Goal: Information Seeking & Learning: Learn about a topic

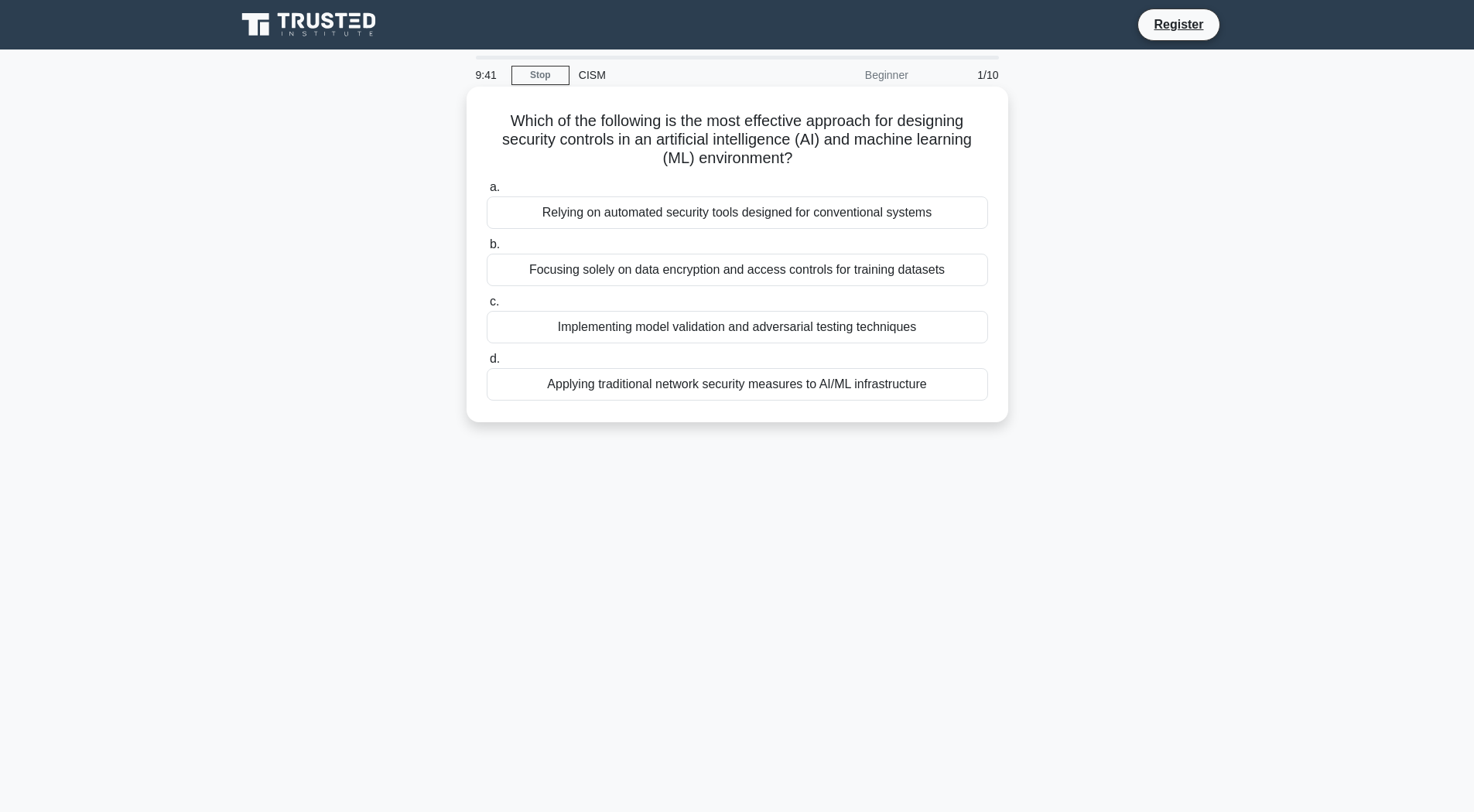
click at [595, 328] on div "Implementing model validation and adversarial testing techniques" at bounding box center [737, 326] width 502 height 32
click at [487, 307] on input "c. Implementing model validation and adversarial testing techniques" at bounding box center [487, 302] width 0 height 10
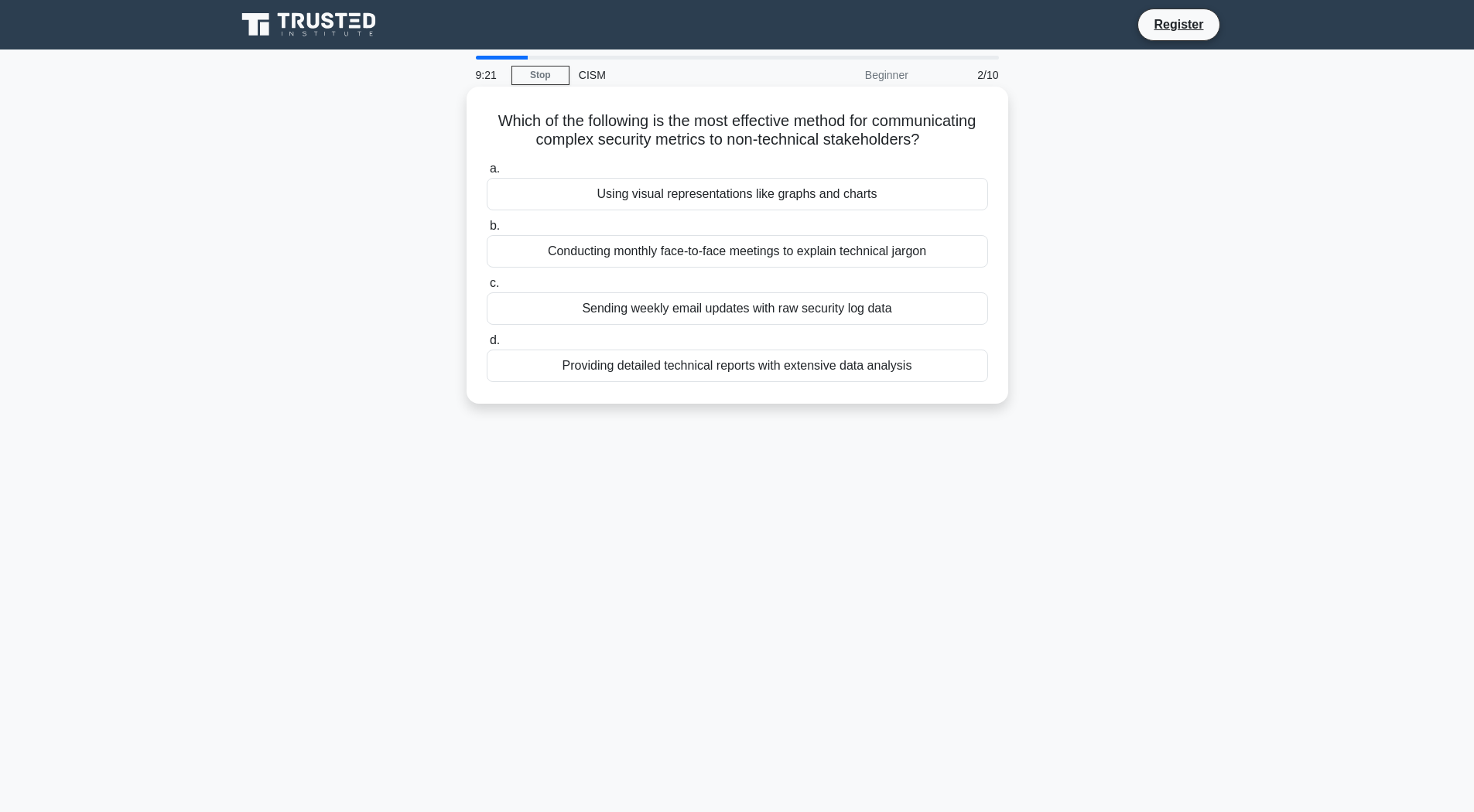
click at [577, 210] on div "Using visual representations like graphs and charts" at bounding box center [737, 194] width 502 height 32
click at [487, 174] on input "a. Using visual representations like graphs and charts" at bounding box center [487, 169] width 0 height 10
click at [591, 380] on div "Implementing a zero-trust architecture" at bounding box center [737, 365] width 502 height 32
click at [487, 346] on input "d. Implementing a zero-trust architecture" at bounding box center [487, 341] width 0 height 10
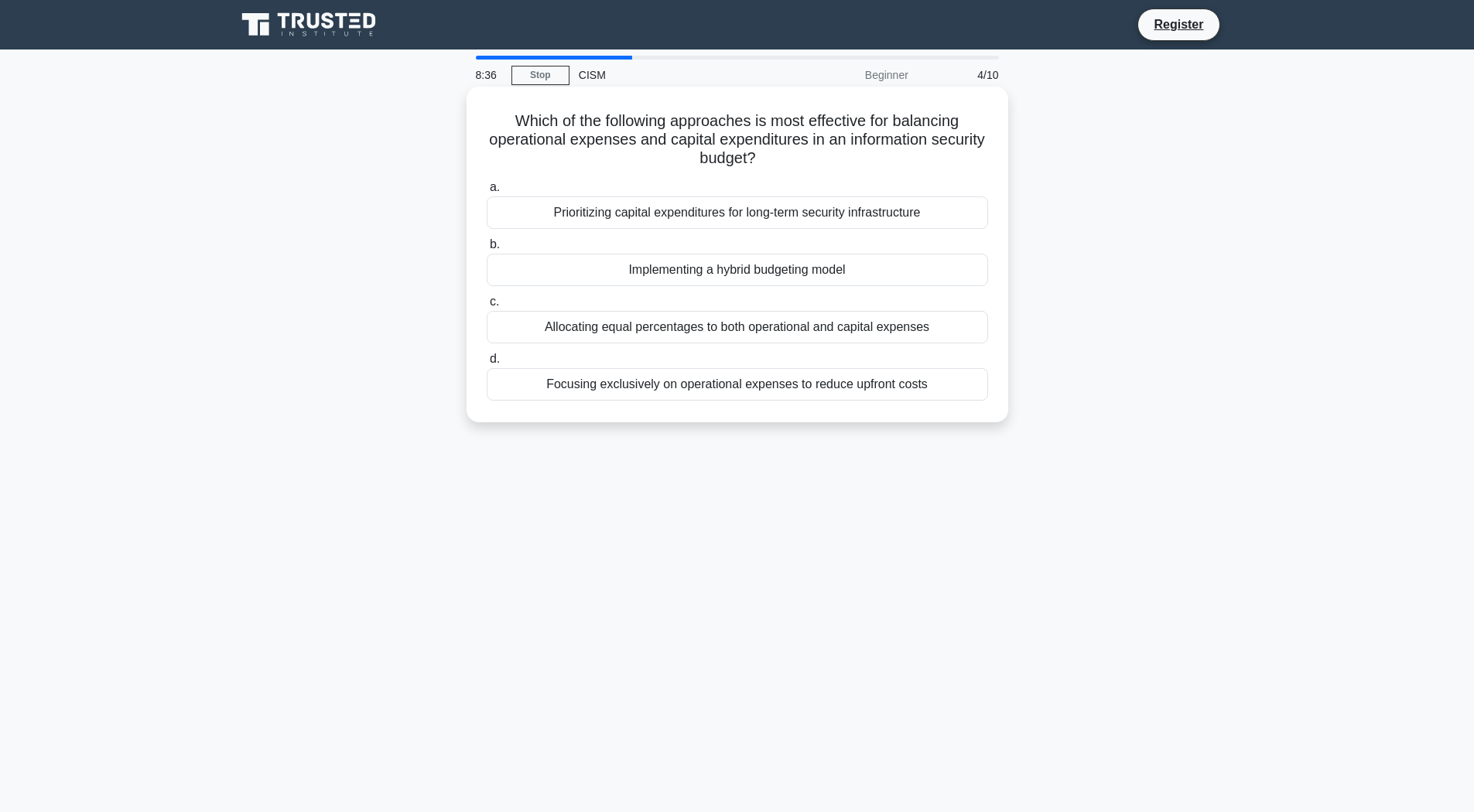
click at [557, 219] on div "Prioritizing capital expenditures for long-term security infrastructure" at bounding box center [737, 212] width 502 height 32
click at [487, 192] on input "a. Prioritizing capital expenditures for long-term security infrastructure" at bounding box center [487, 188] width 0 height 10
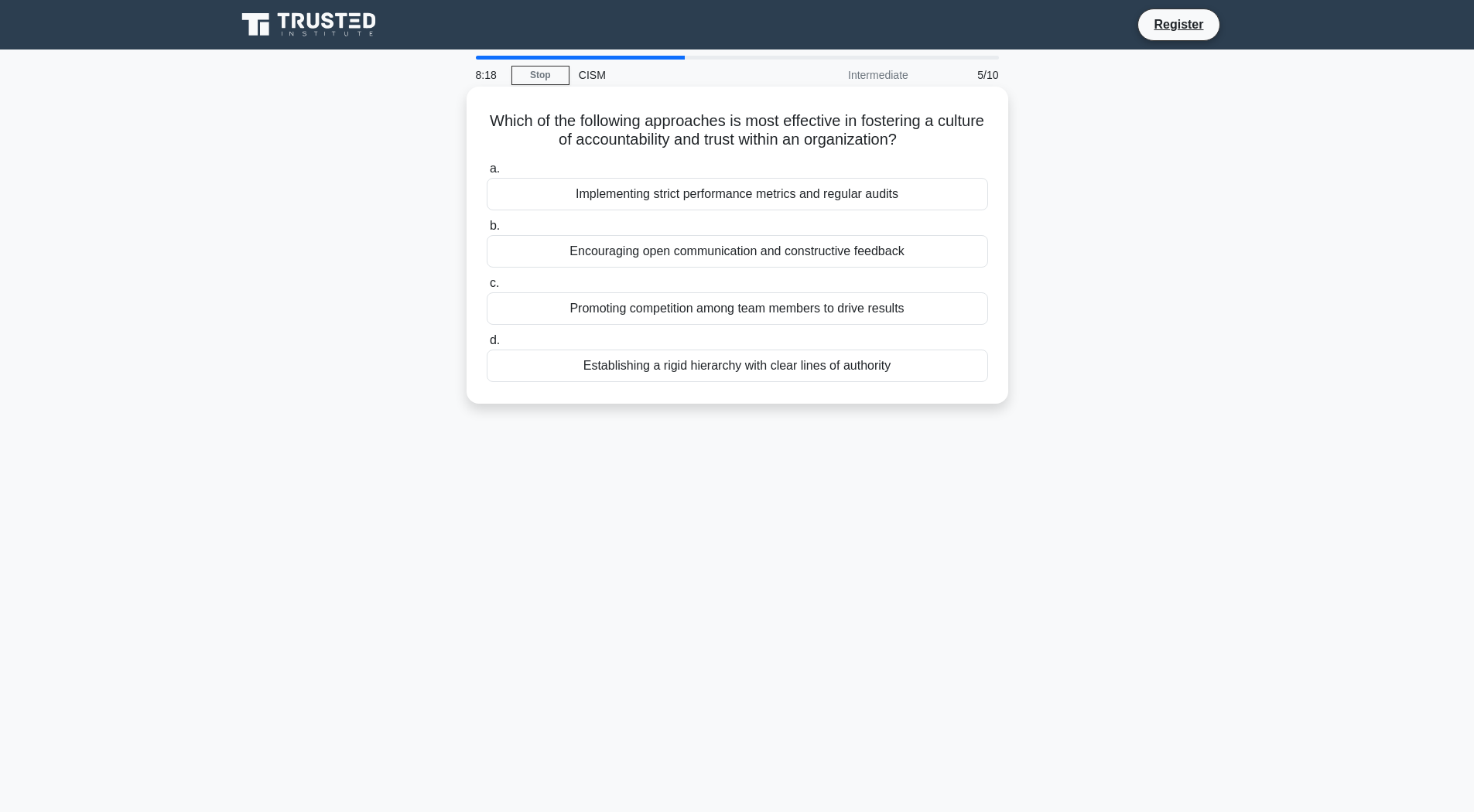
click at [532, 254] on div "Encouraging open communication and constructive feedback" at bounding box center [737, 251] width 502 height 32
click at [487, 231] on input "b. Encouraging open communication and constructive feedback" at bounding box center [487, 226] width 0 height 10
click at [753, 319] on div "Mean Time to Detect and Respond (MTDR)" at bounding box center [737, 308] width 502 height 32
click at [487, 289] on input "c. Mean Time to Detect and Respond (MTDR)" at bounding box center [487, 283] width 0 height 10
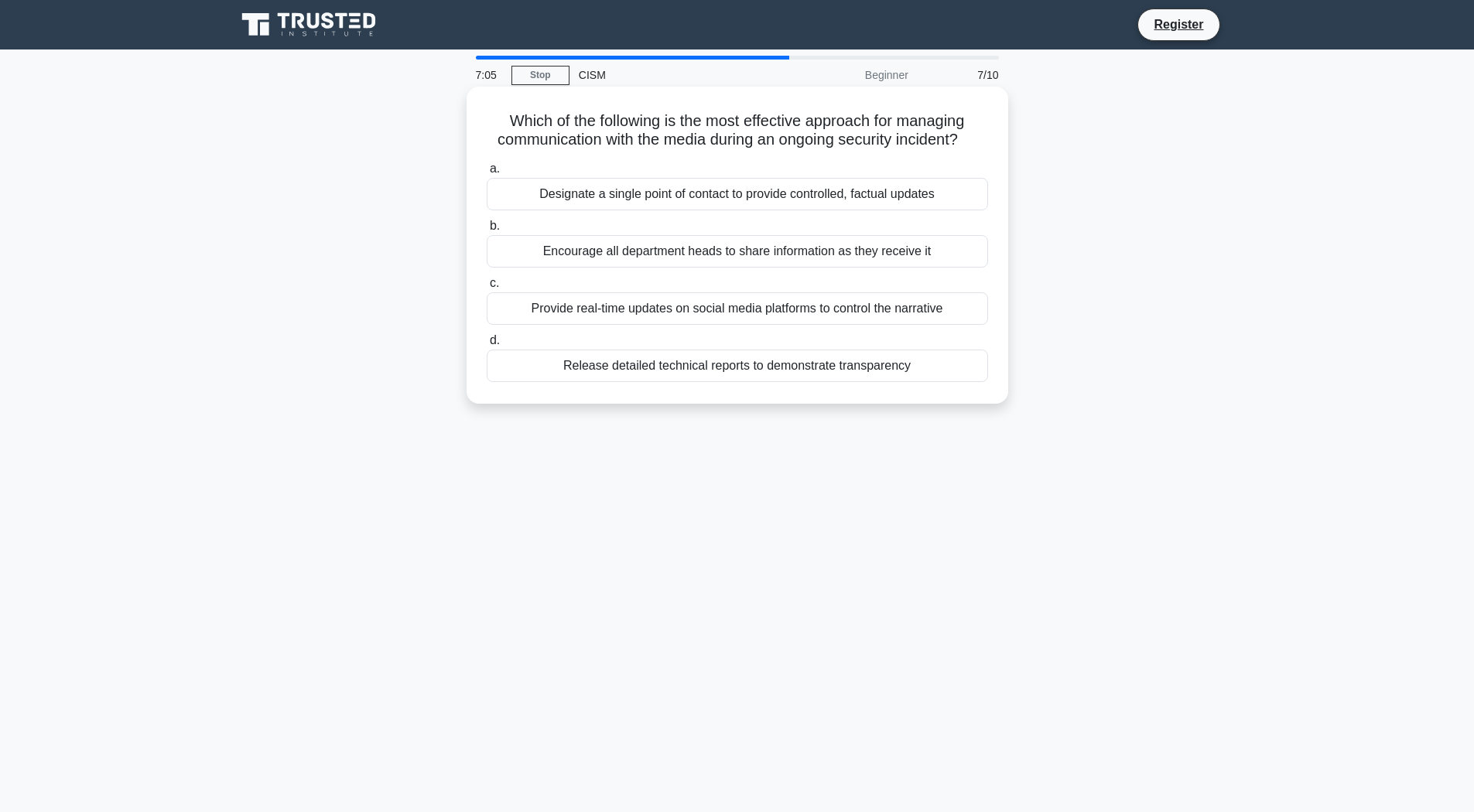
click at [614, 210] on div "Designate a single point of contact to provide controlled, factual updates" at bounding box center [737, 194] width 502 height 32
click at [487, 174] on input "a. Designate a single point of contact to provide controlled, factual updates" at bounding box center [487, 169] width 0 height 10
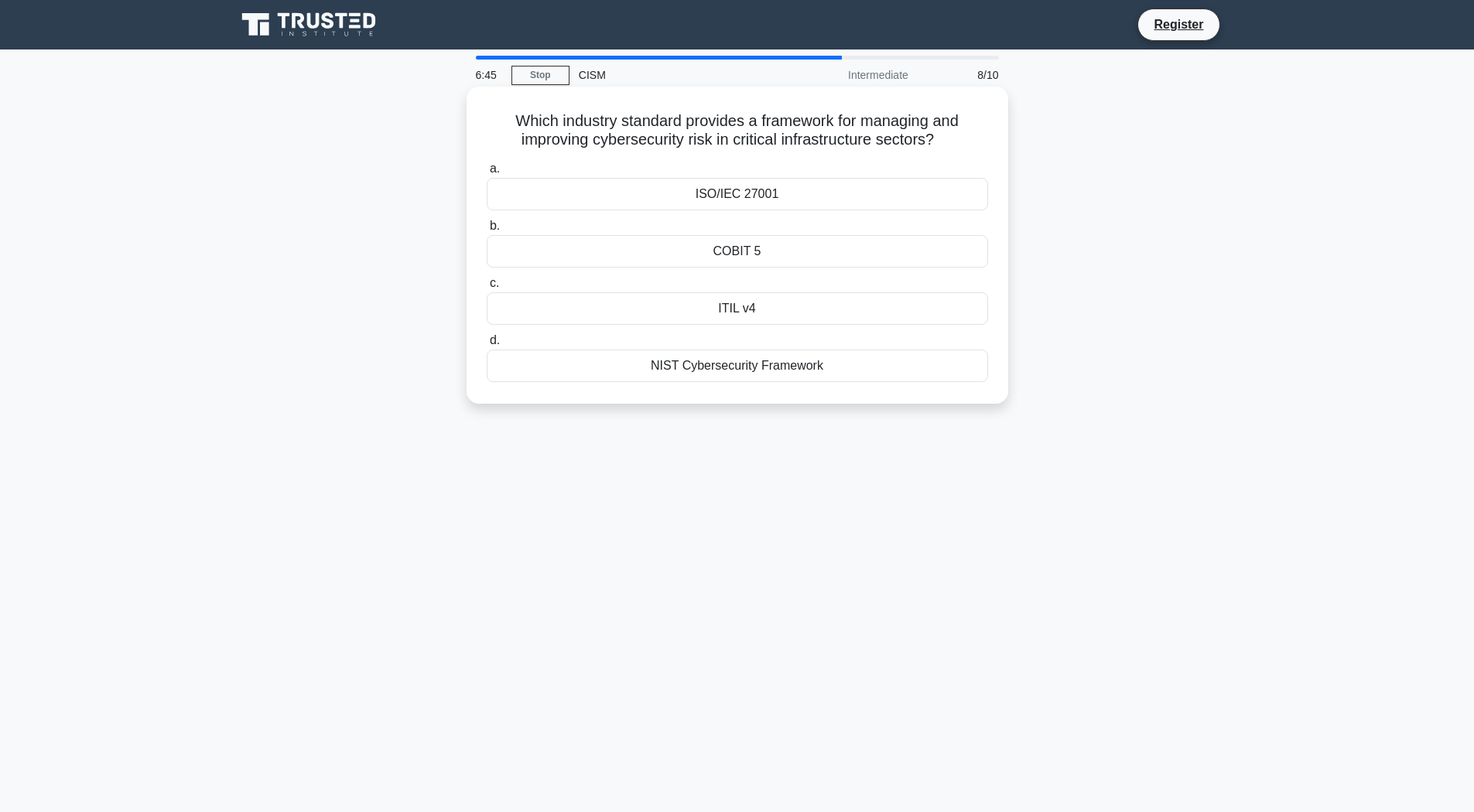
click at [562, 202] on div "ISO/IEC 27001" at bounding box center [737, 194] width 502 height 32
click at [487, 174] on input "a. ISO/IEC 27001" at bounding box center [487, 169] width 0 height 10
click at [601, 254] on div "Deepfake AI" at bounding box center [737, 251] width 502 height 32
click at [487, 231] on input "b. Deepfake AI" at bounding box center [487, 226] width 0 height 10
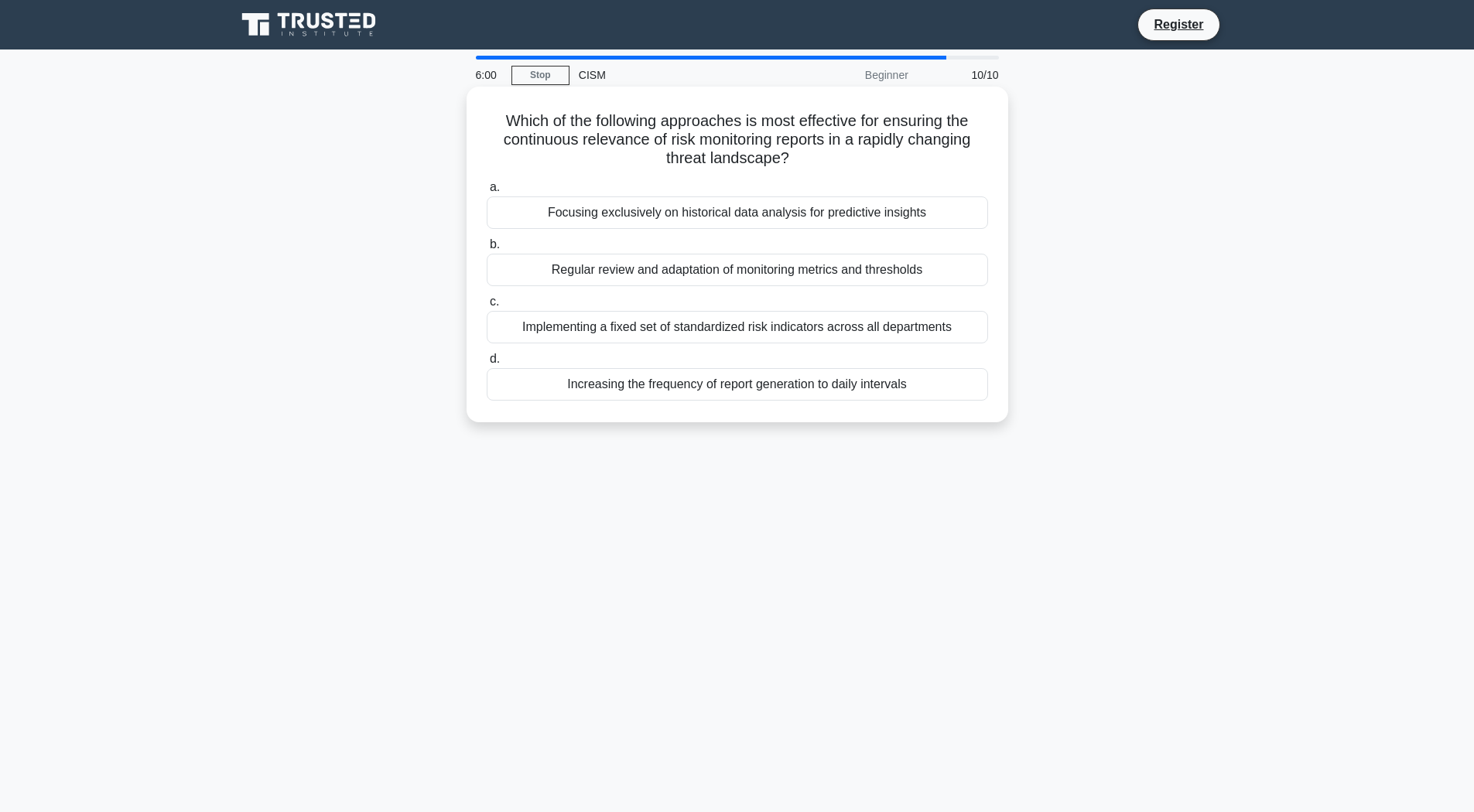
click at [633, 270] on div "Regular review and adaptation of monitoring metrics and thresholds" at bounding box center [737, 270] width 502 height 32
click at [487, 250] on input "b. Regular review and adaptation of monitoring metrics and thresholds" at bounding box center [487, 244] width 0 height 10
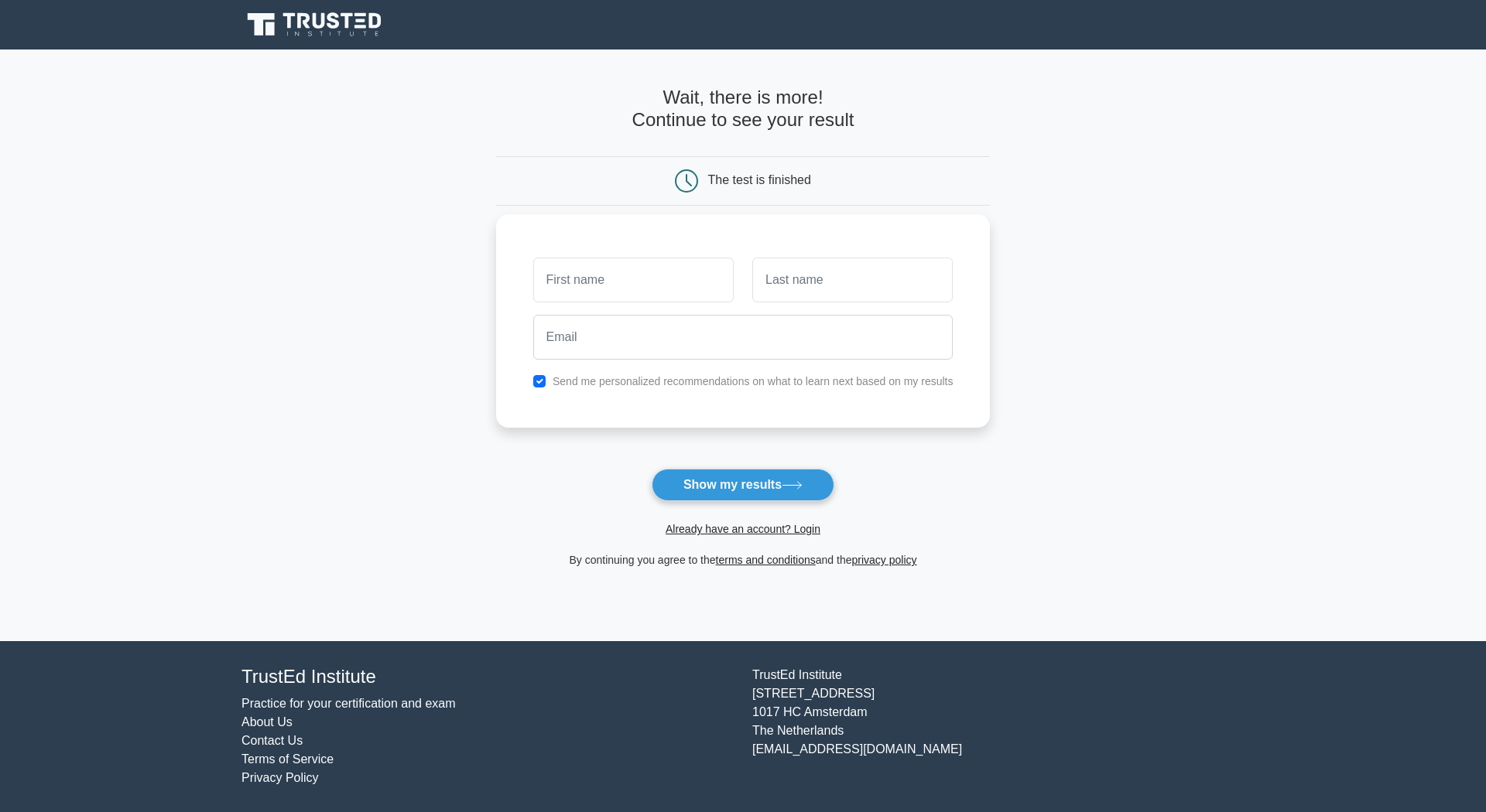
click at [579, 274] on input "text" at bounding box center [633, 280] width 200 height 45
type input "[PERSON_NAME]"
type input "Dahlberg"
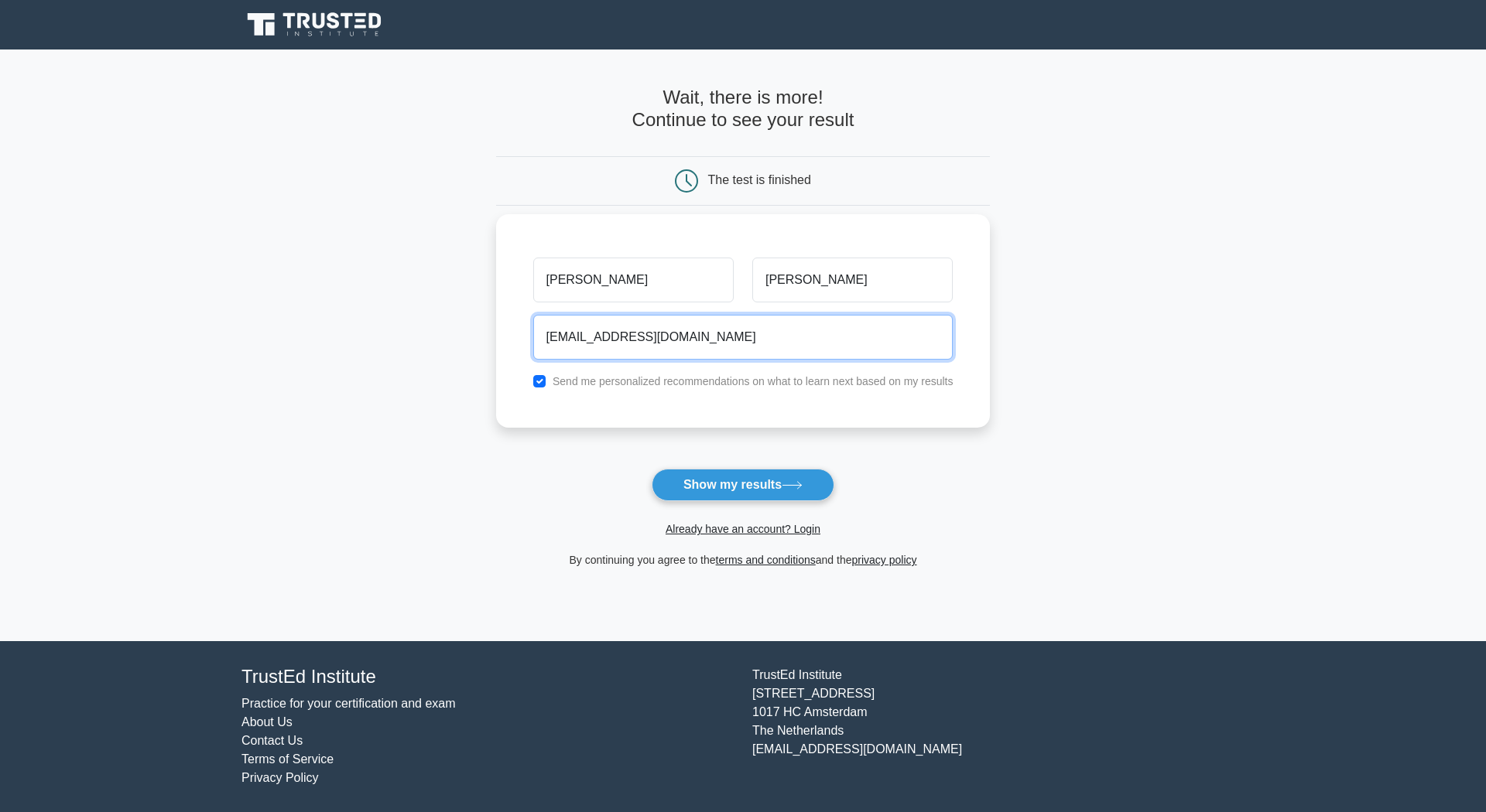
type input "jarjdahl@gmail.com"
click at [533, 384] on input "checkbox" at bounding box center [540, 382] width 13 height 13
checkbox input "false"
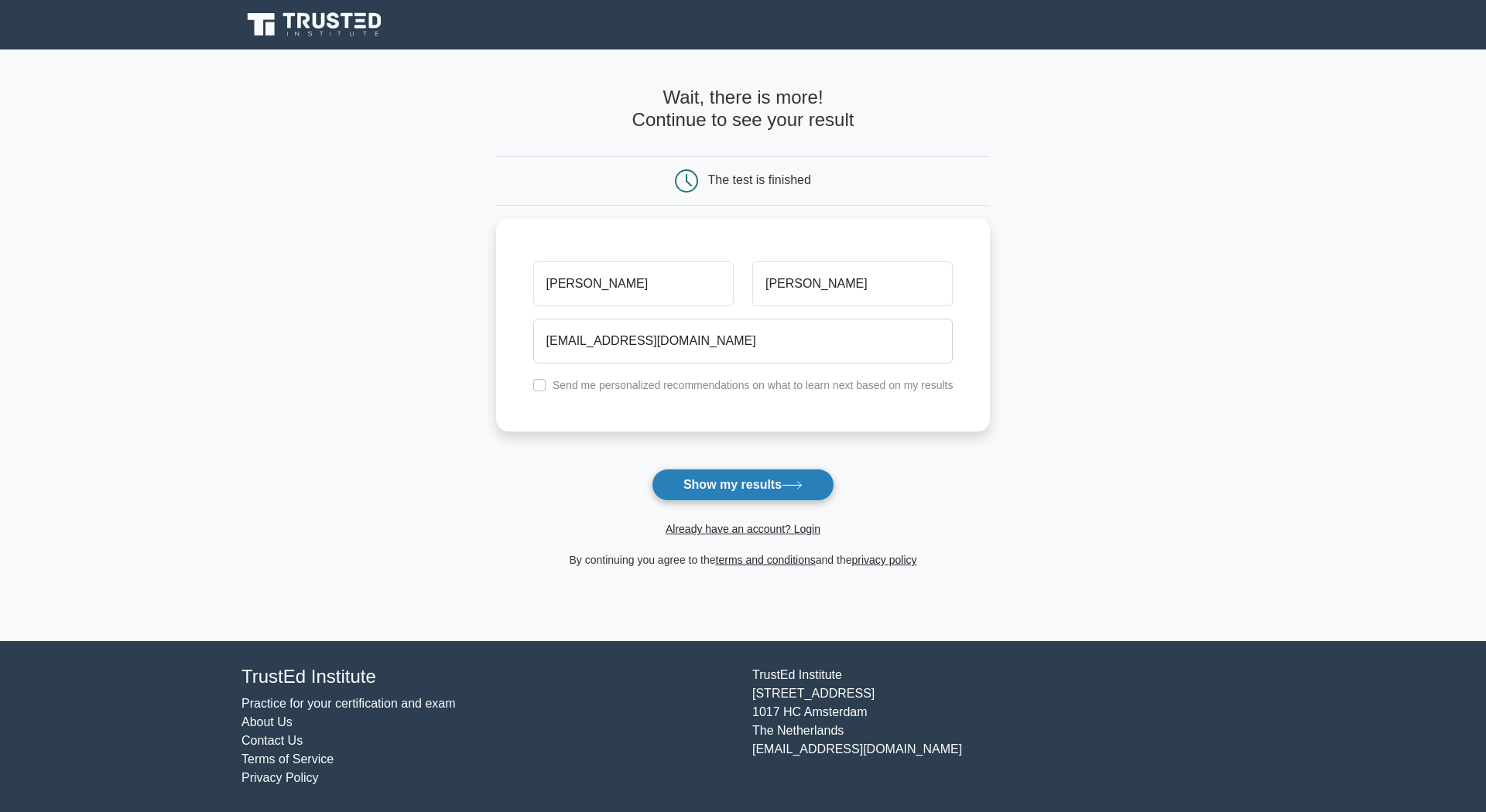
click at [709, 486] on button "Show my results" at bounding box center [743, 485] width 183 height 32
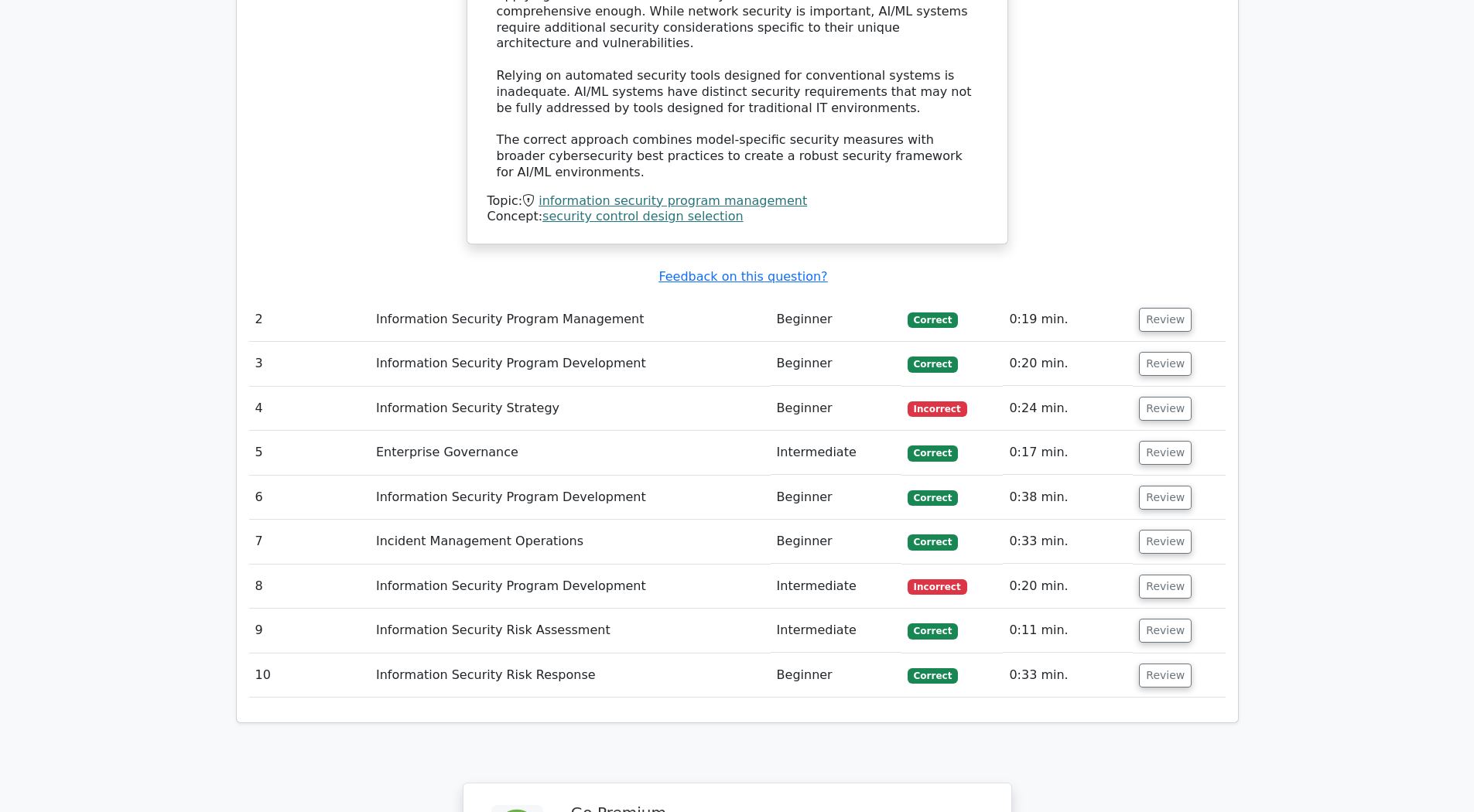
scroll to position [2107, 0]
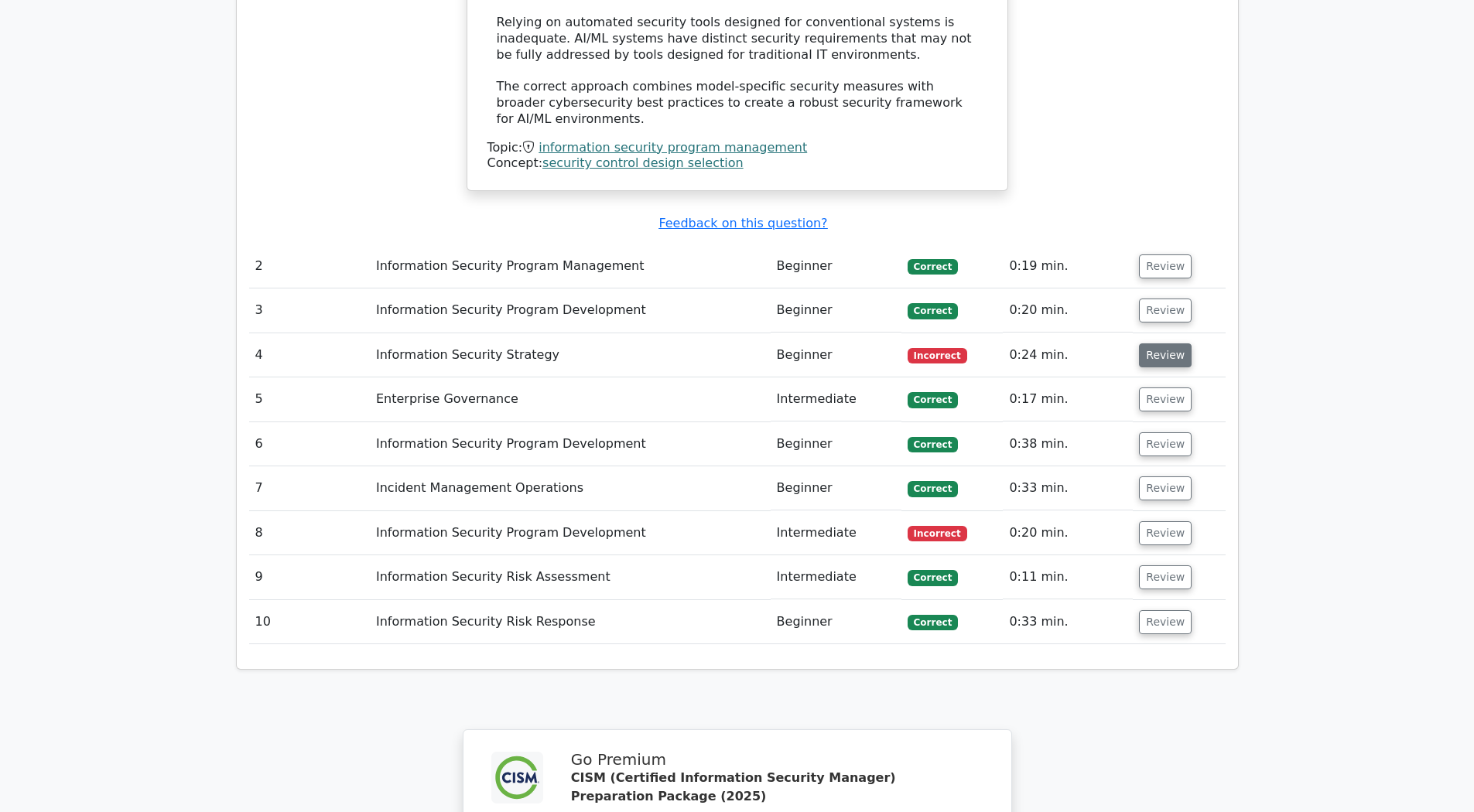
click at [1175, 351] on button "Review" at bounding box center [1165, 356] width 53 height 24
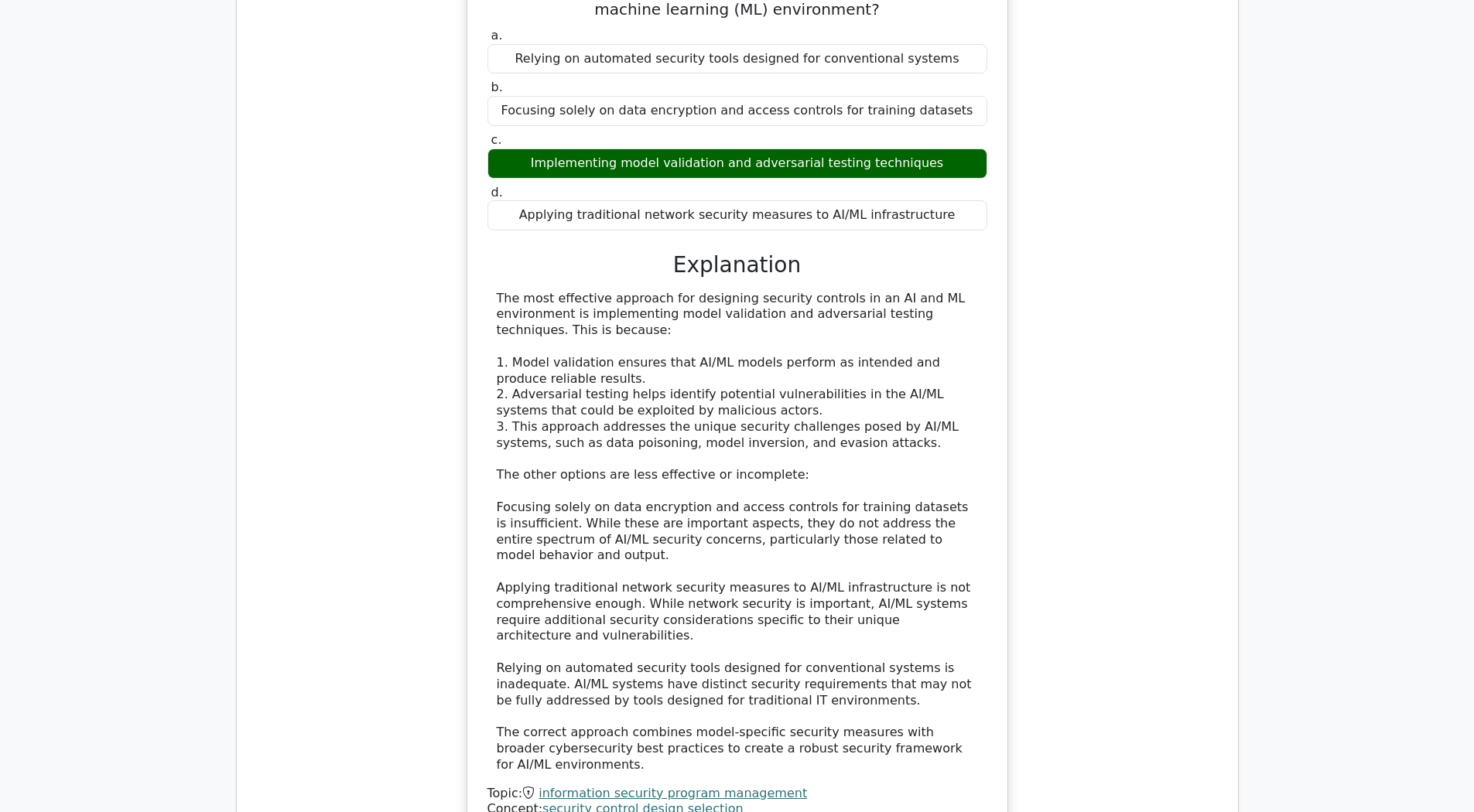
scroll to position [1940, 0]
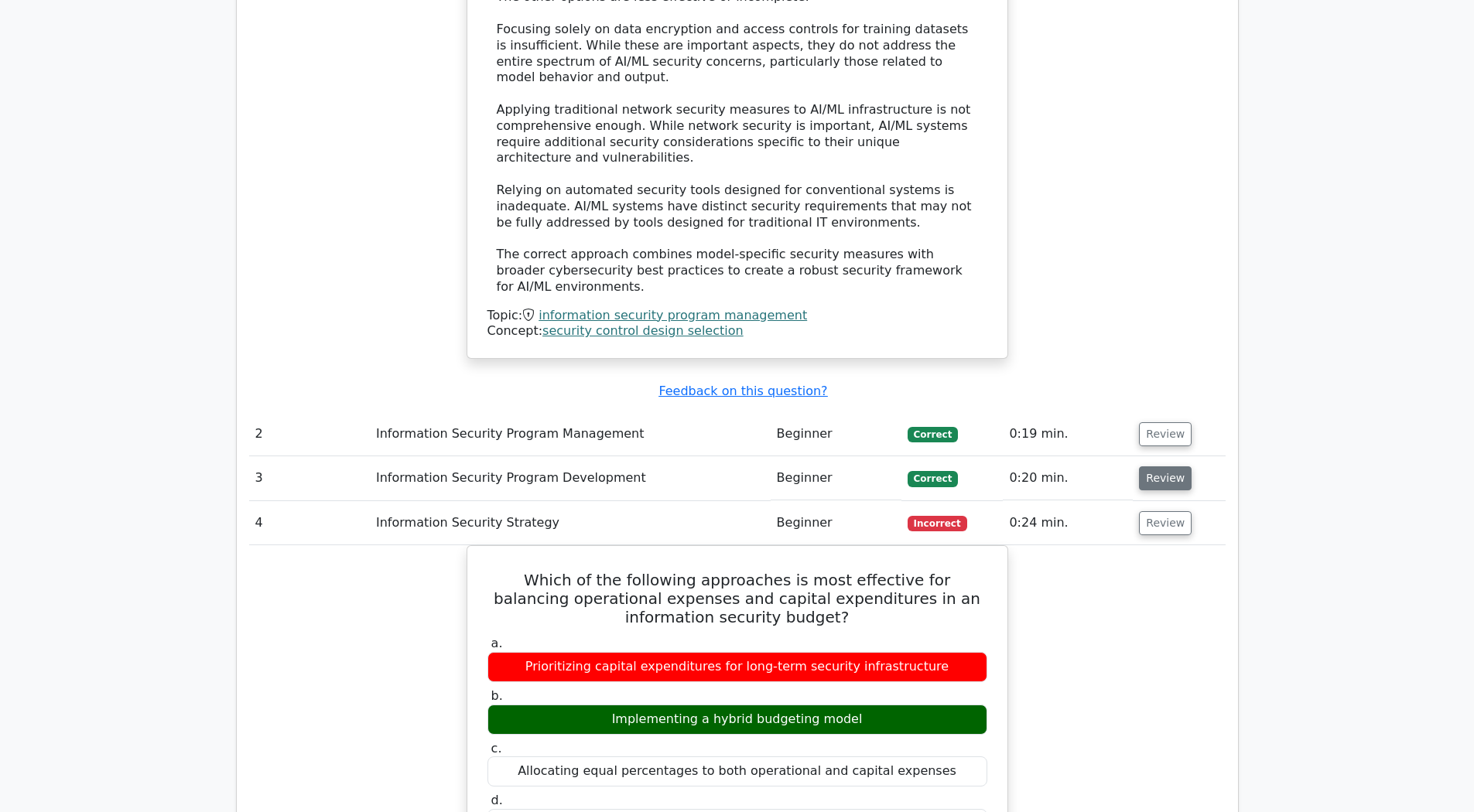
click at [1177, 475] on button "Review" at bounding box center [1165, 479] width 53 height 24
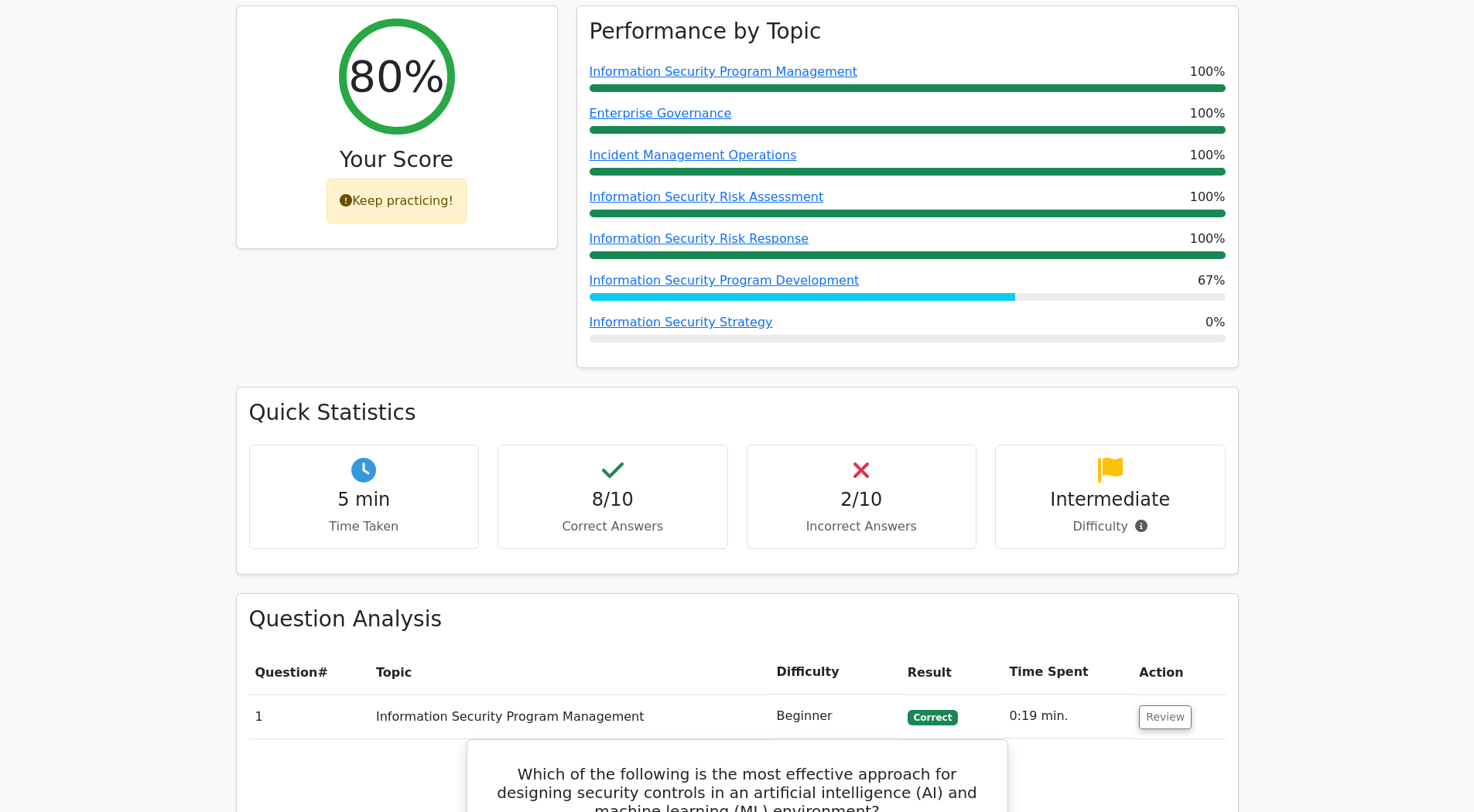
scroll to position [0, 0]
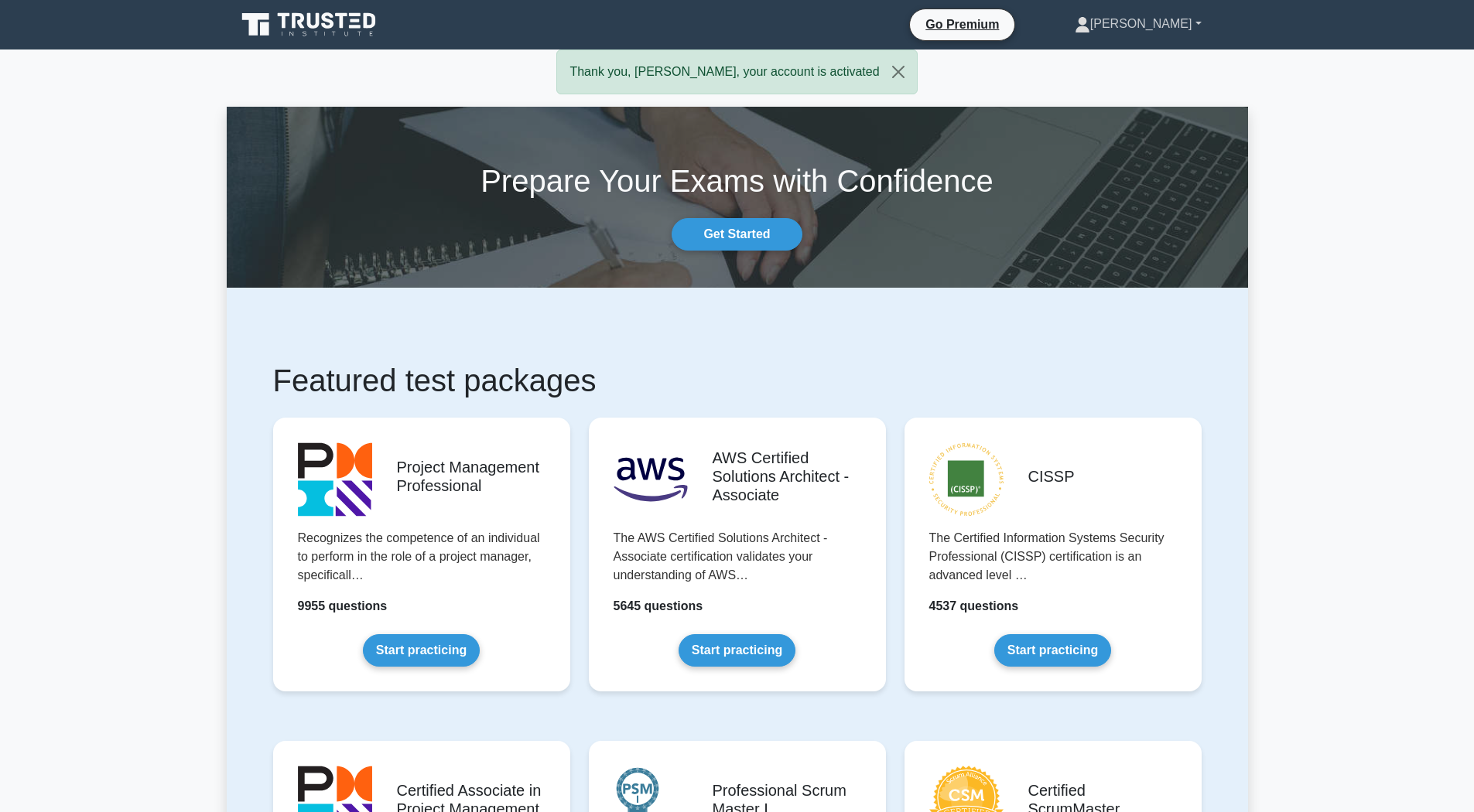
click at [1087, 24] on icon at bounding box center [1083, 21] width 9 height 9
click at [1155, 53] on link "Profile" at bounding box center [1099, 60] width 122 height 24
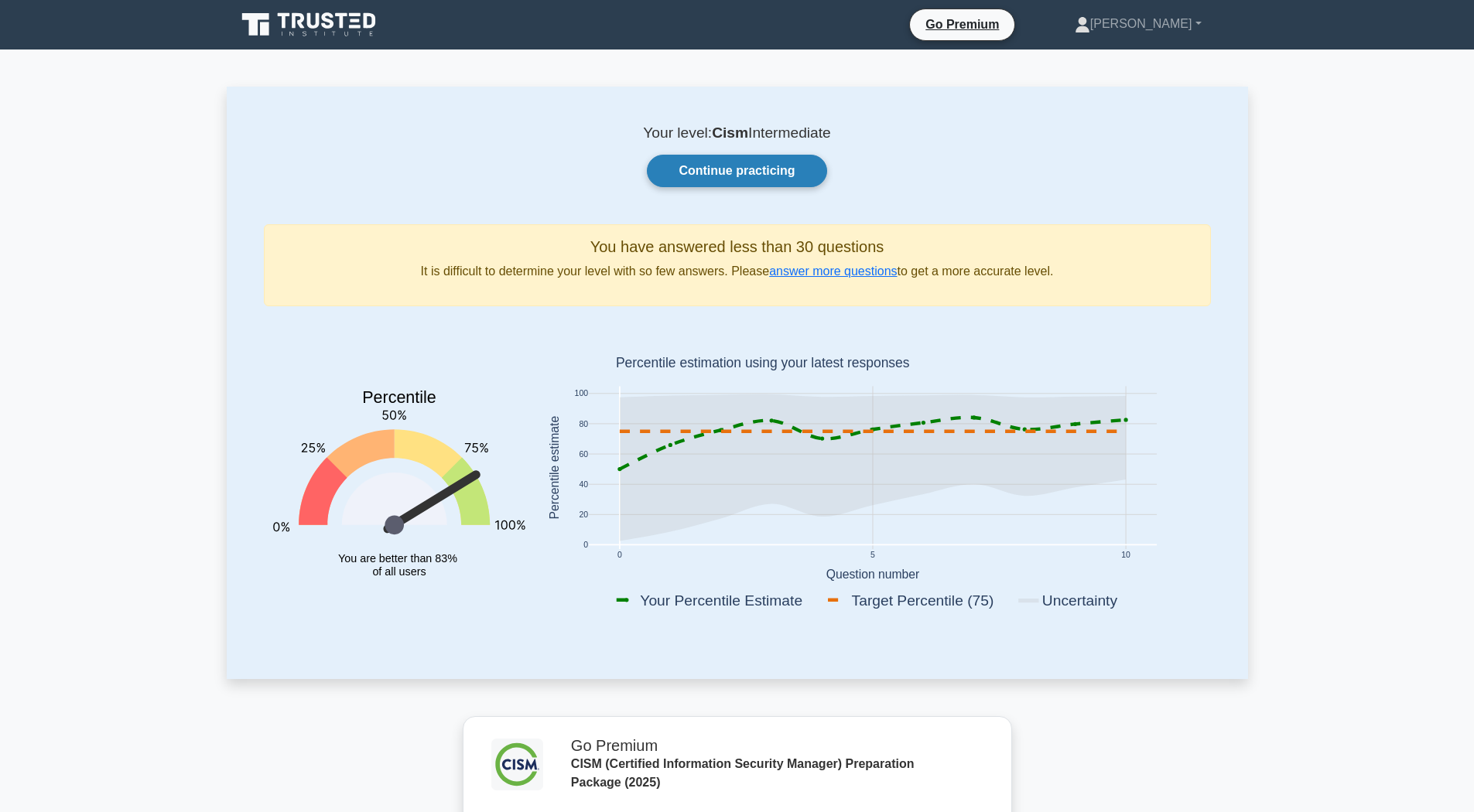
click at [730, 162] on link "Continue practicing" at bounding box center [737, 170] width 180 height 32
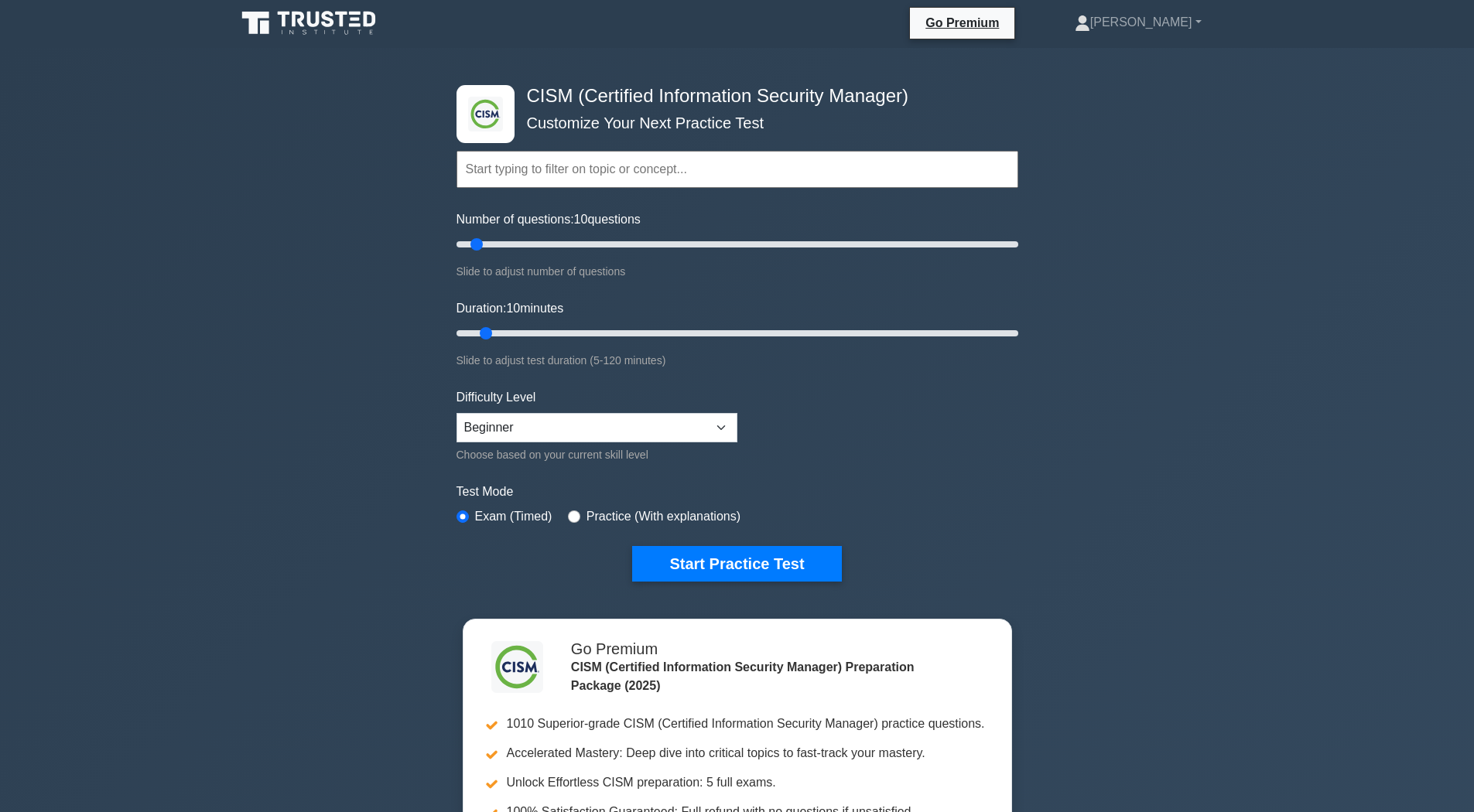
scroll to position [78, 0]
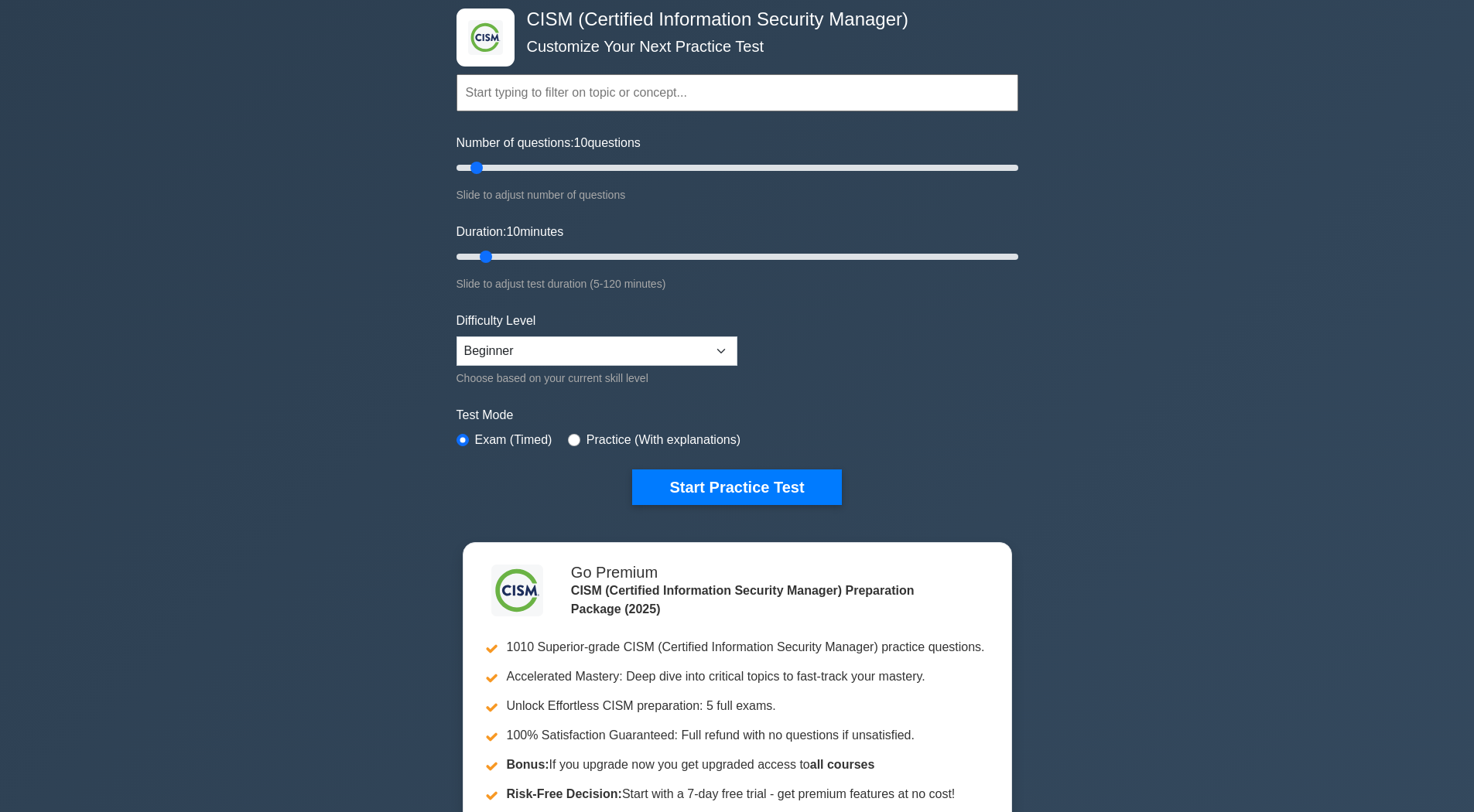
click at [420, 348] on div ".clsa-1{fill:#f6f7f8;}.clsa-2{fill:#6bb345;}.clsa-3{fill:#1d2e5c;} CISM (Certif…" at bounding box center [737, 444] width 1474 height 944
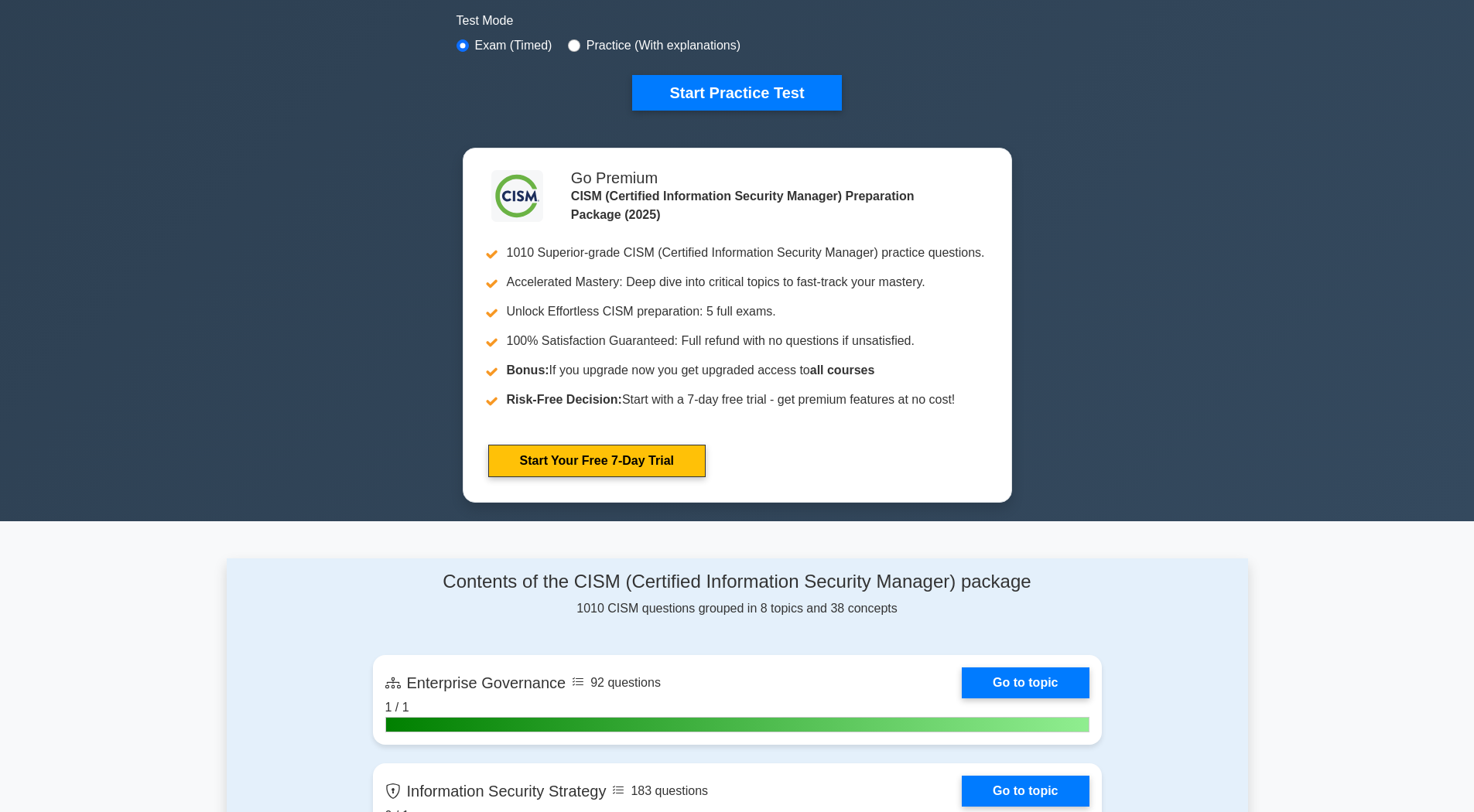
scroll to position [0, 0]
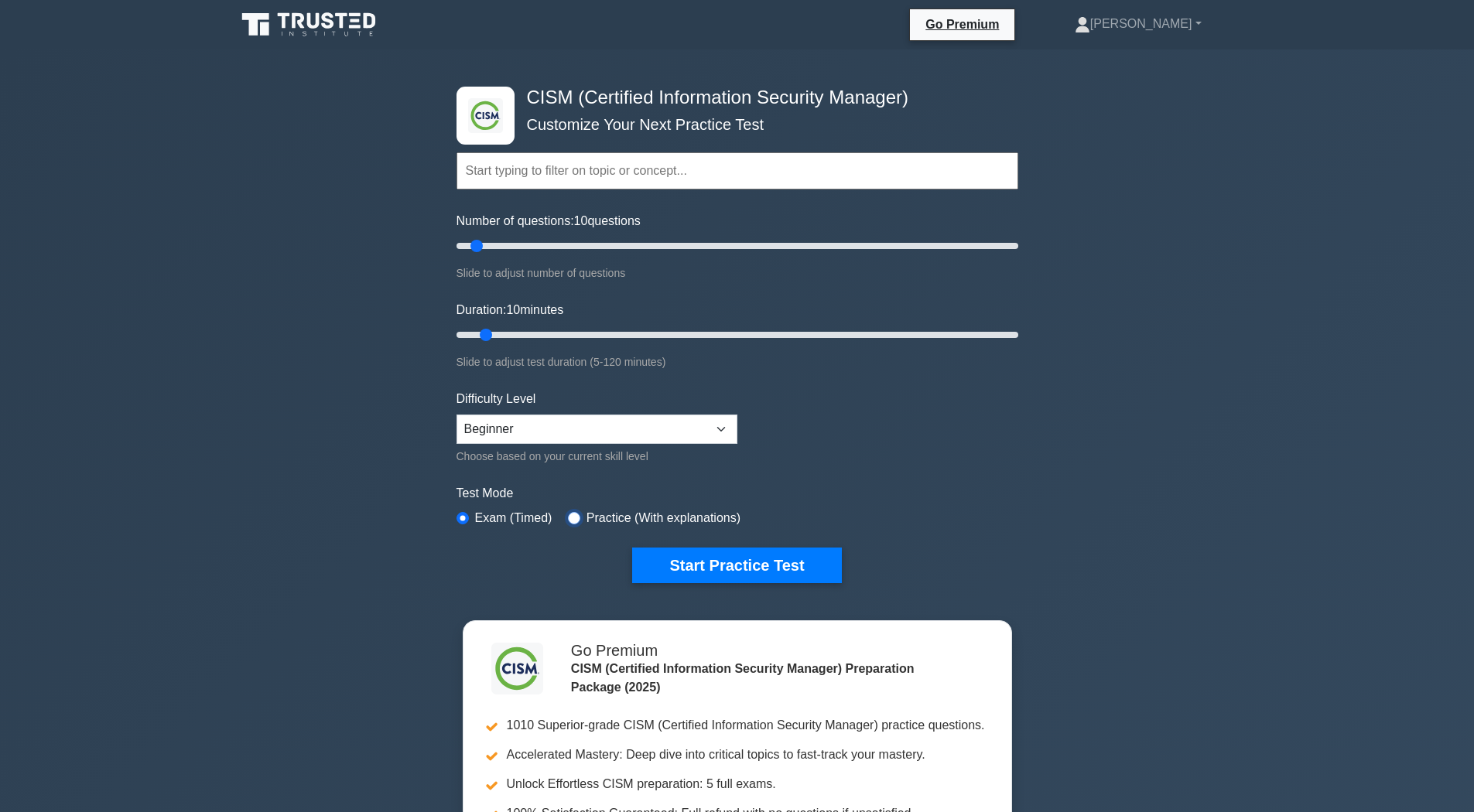
click at [575, 517] on input "radio" at bounding box center [574, 518] width 13 height 13
radio input "true"
click at [670, 573] on button "Start Practice Test" at bounding box center [737, 565] width 209 height 35
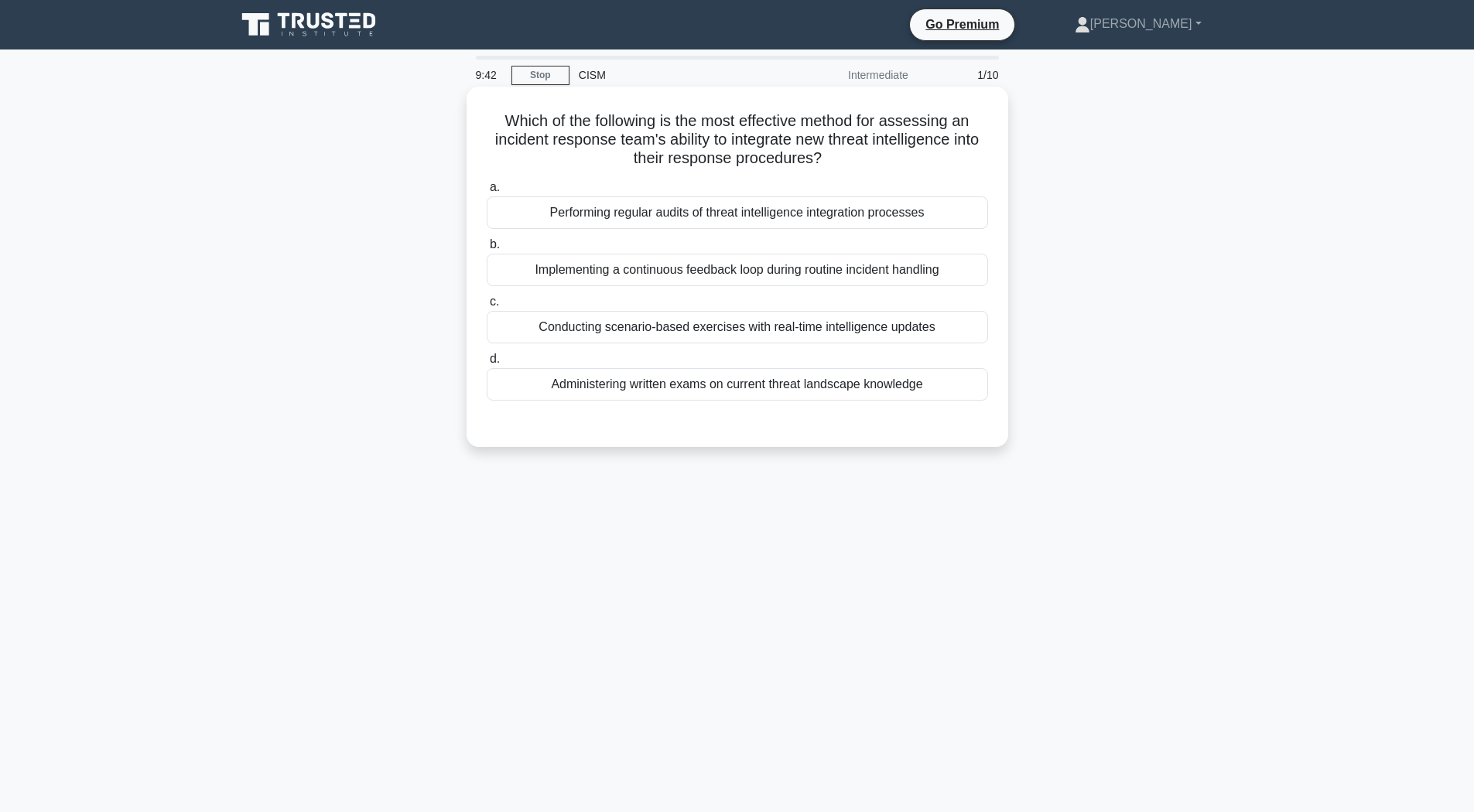
click at [534, 322] on div "Conducting scenario-based exercises with real-time intelligence updates" at bounding box center [737, 326] width 502 height 32
click at [487, 307] on input "c. Conducting scenario-based exercises with real-time intelligence updates" at bounding box center [487, 302] width 0 height 10
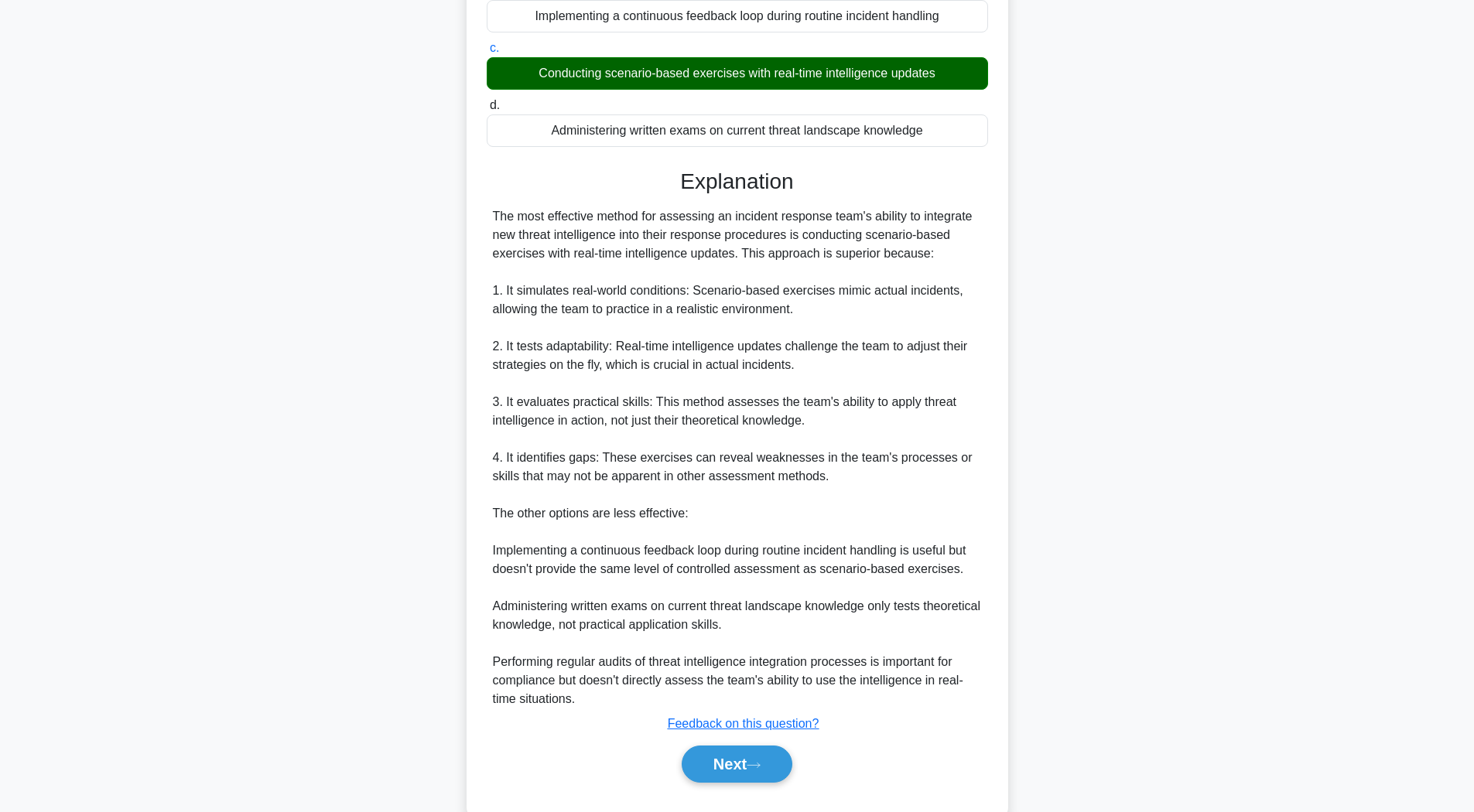
scroll to position [327, 0]
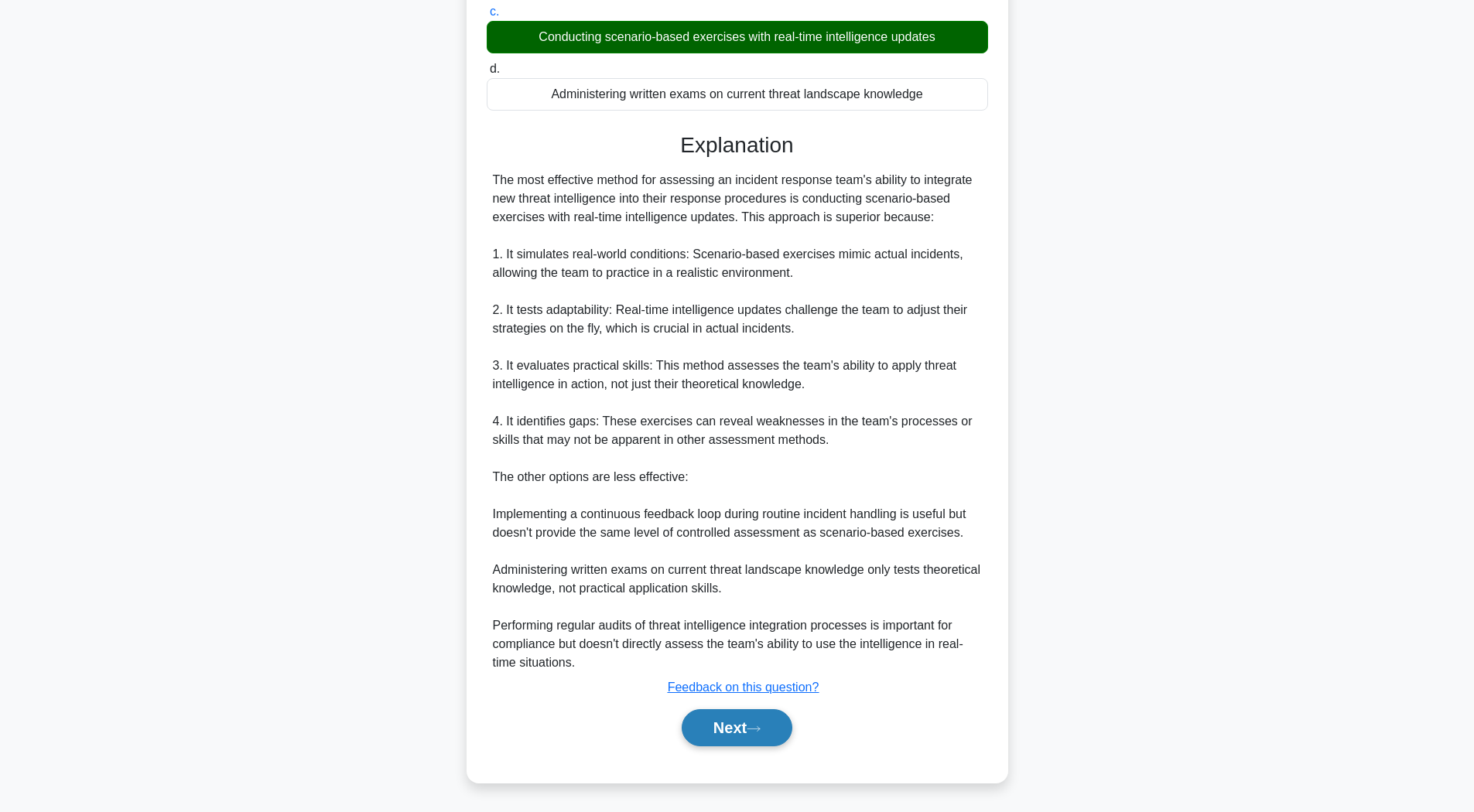
click at [751, 726] on button "Next" at bounding box center [737, 728] width 110 height 37
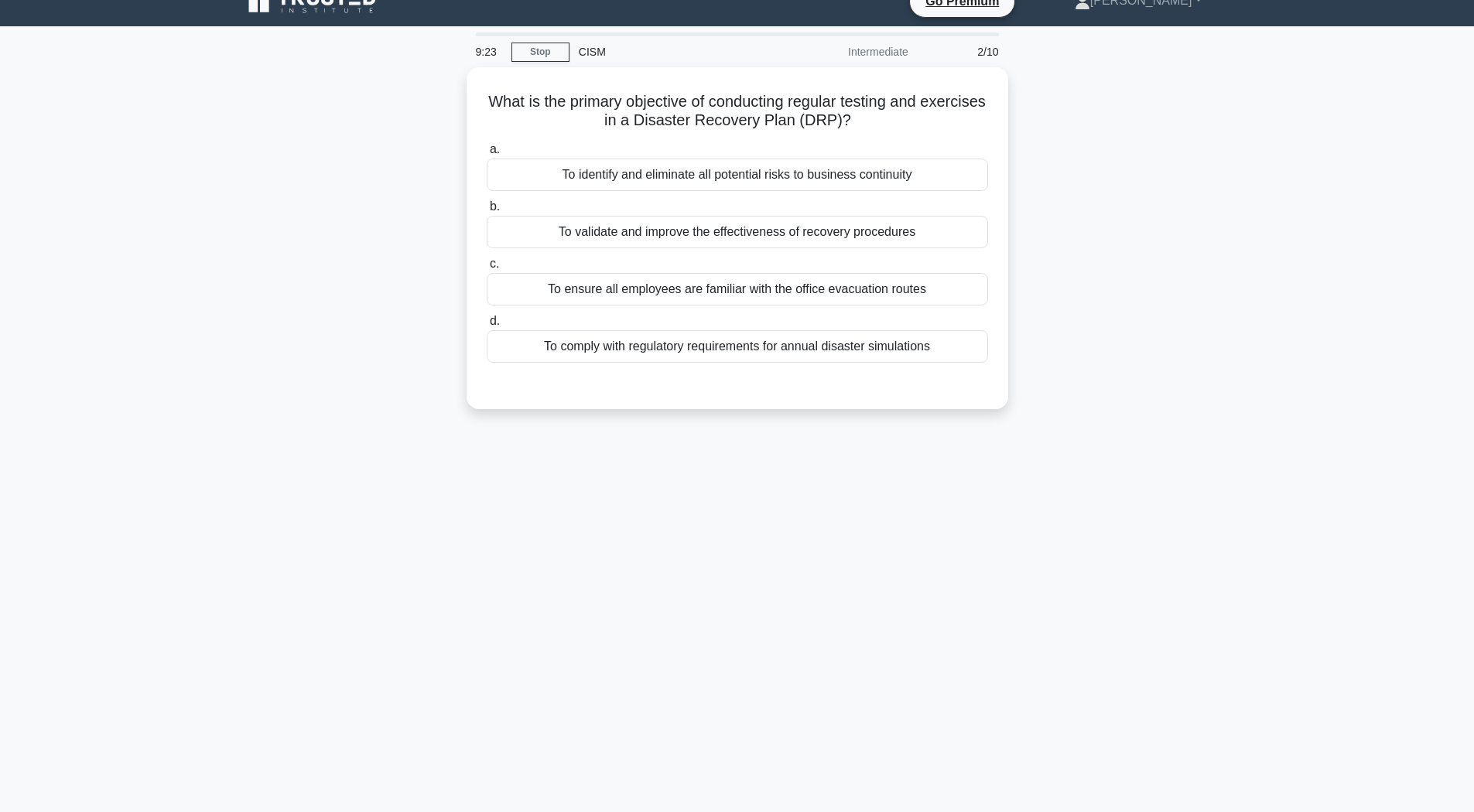
scroll to position [0, 0]
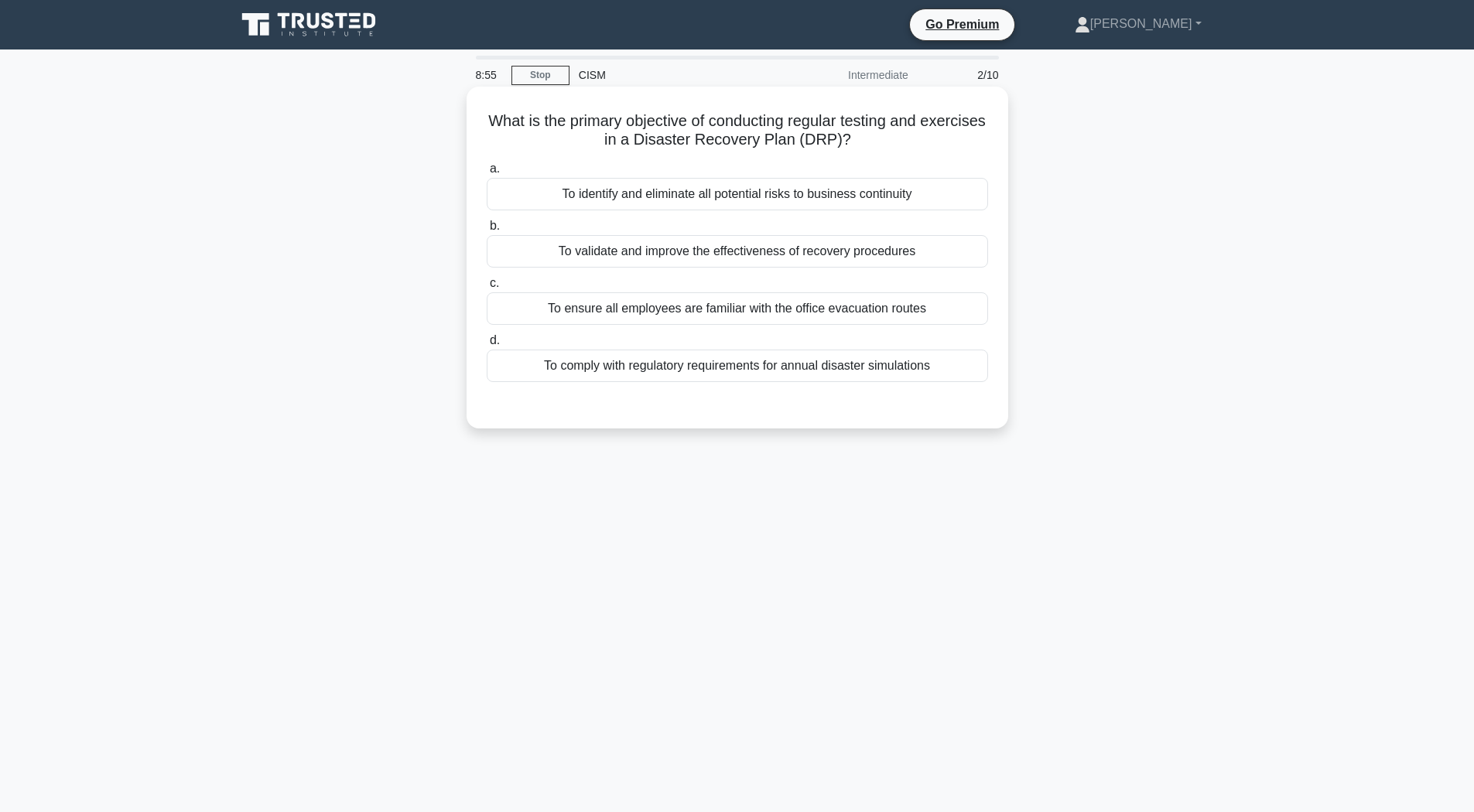
click at [651, 194] on div "To identify and eliminate all potential risks to business continuity" at bounding box center [737, 194] width 502 height 32
click at [487, 174] on input "a. To identify and eliminate all potential risks to business continuity" at bounding box center [487, 169] width 0 height 10
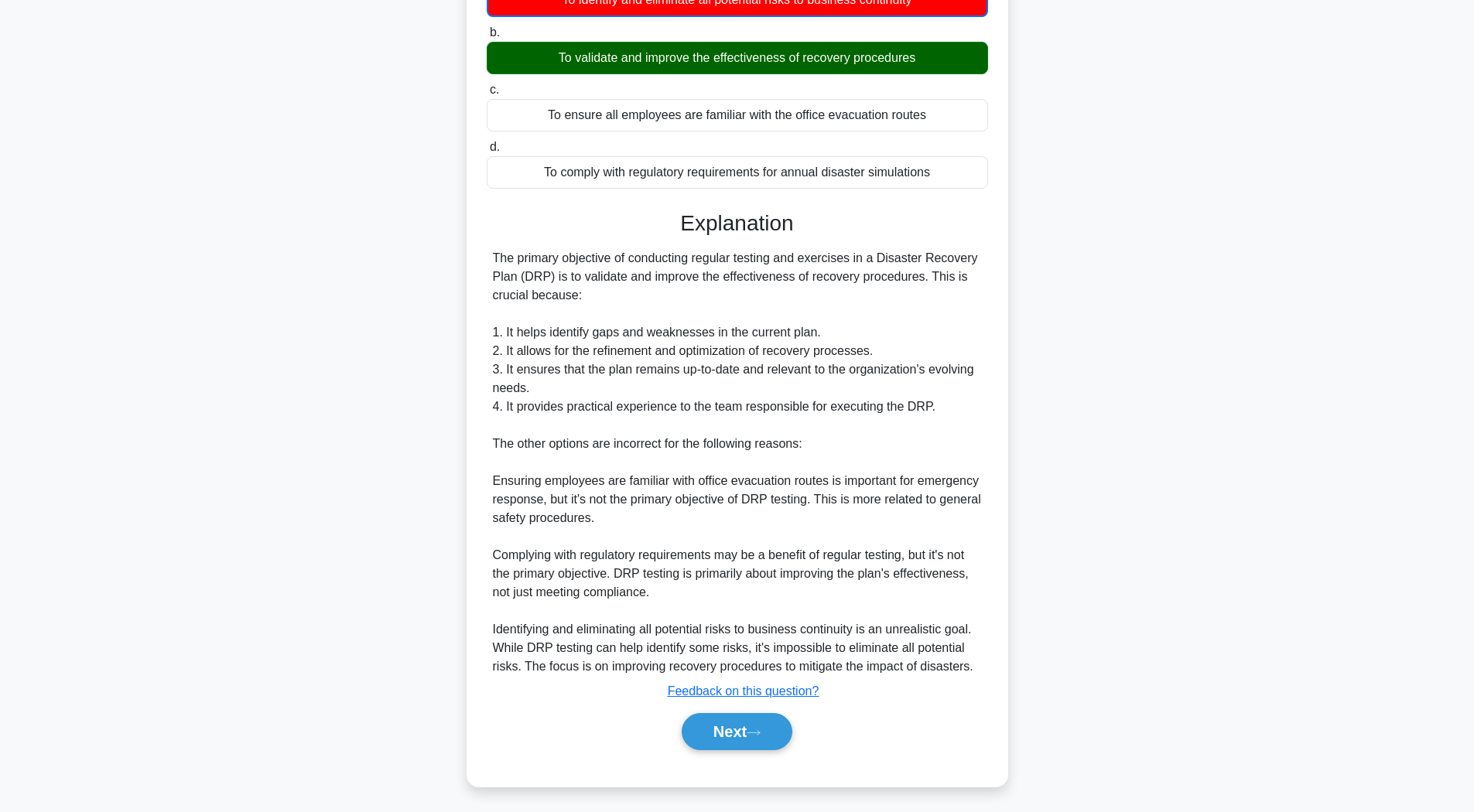
scroll to position [218, 0]
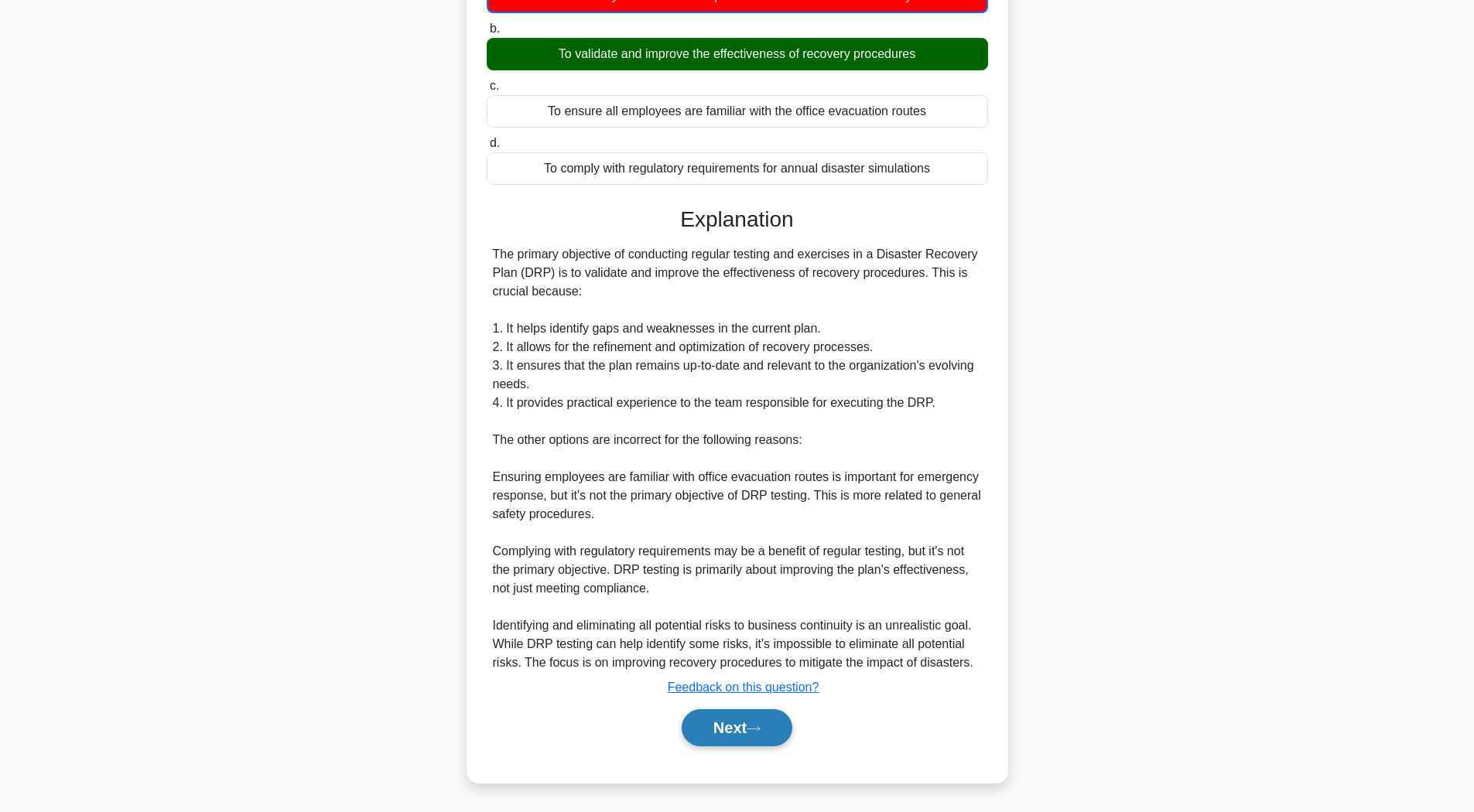
click at [722, 724] on button "Next" at bounding box center [737, 728] width 110 height 37
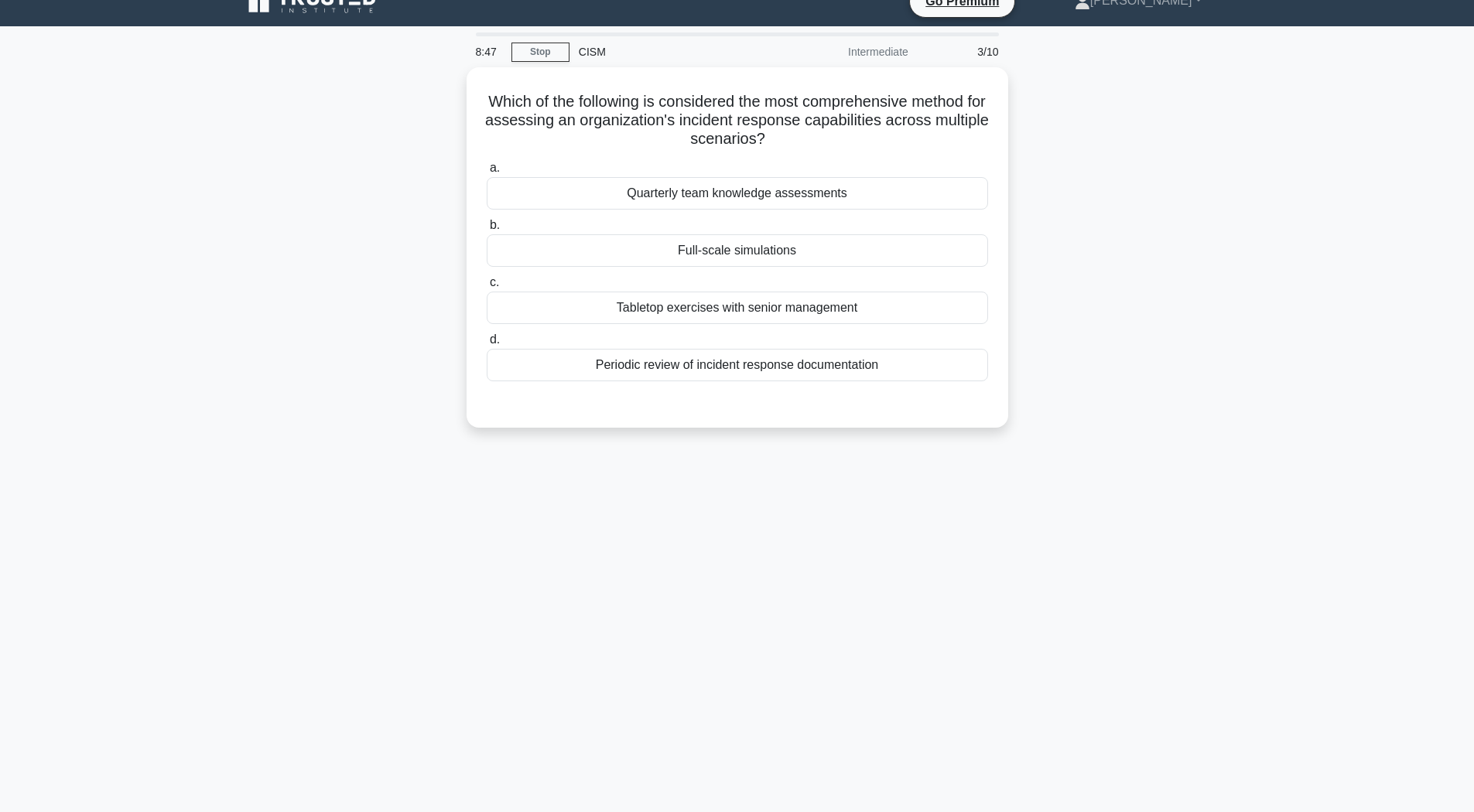
scroll to position [23, 0]
click at [569, 242] on div "Full-scale simulations" at bounding box center [737, 246] width 502 height 32
click at [487, 226] on input "b. Full-scale simulations" at bounding box center [487, 222] width 0 height 10
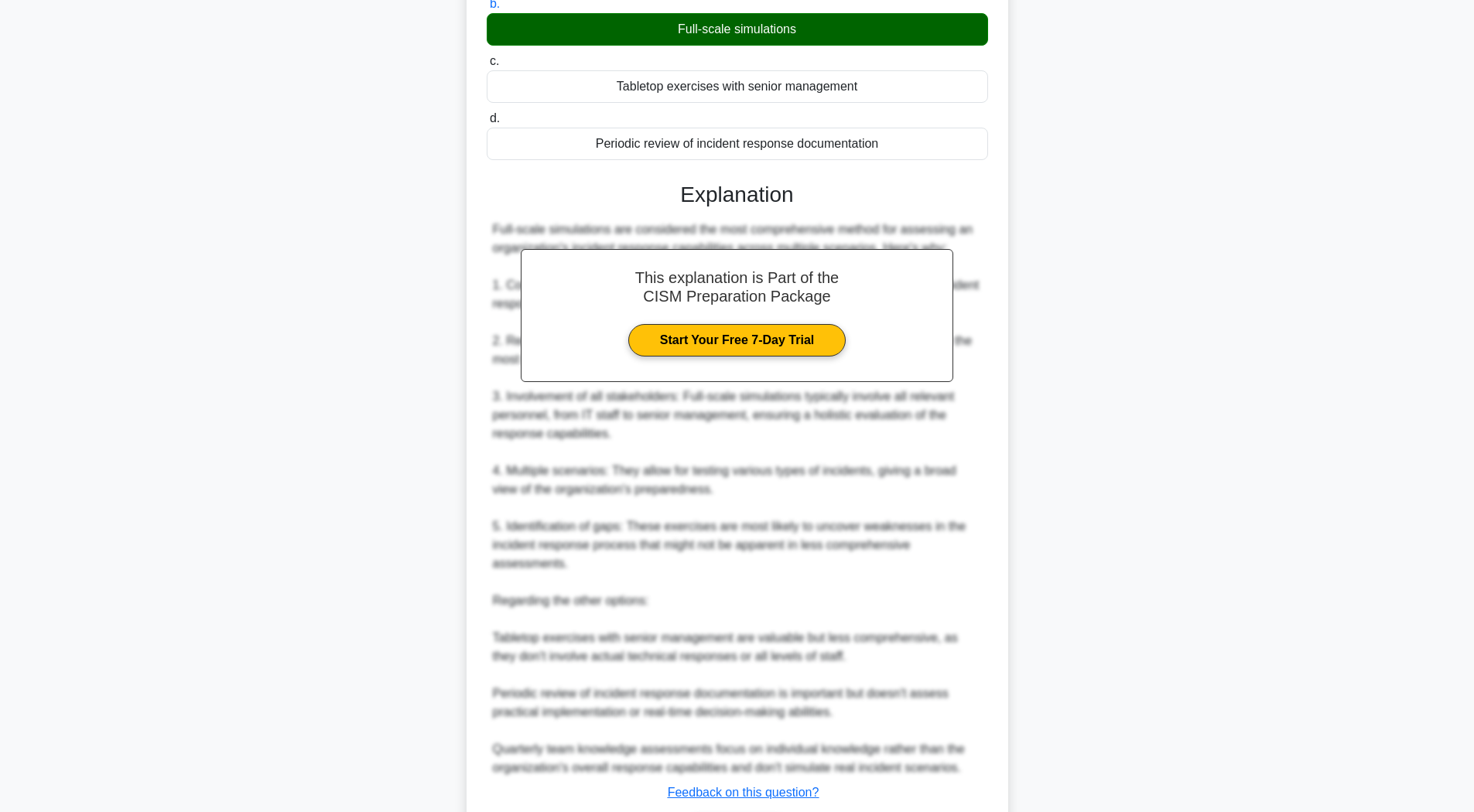
scroll to position [401, 0]
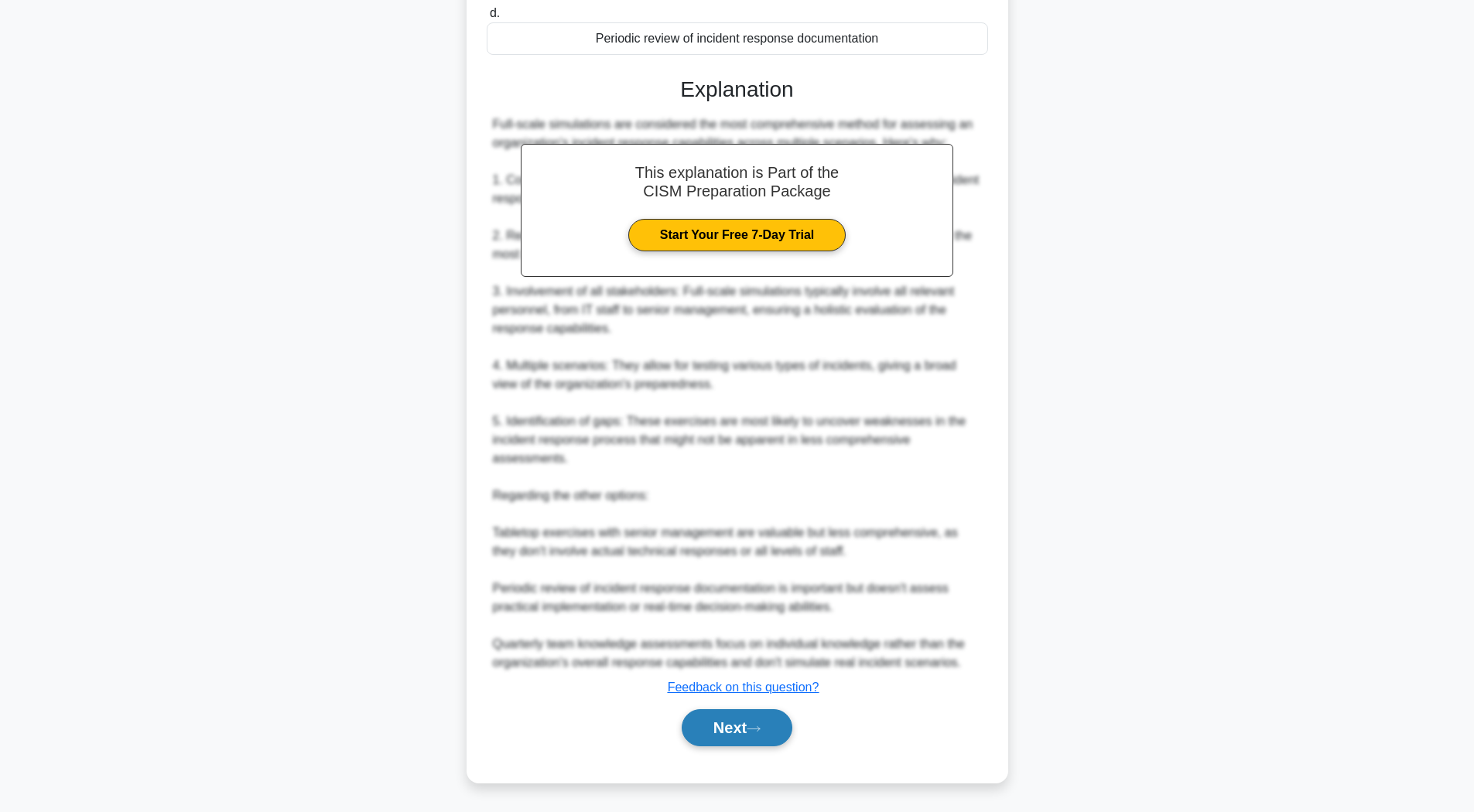
click at [772, 723] on button "Next" at bounding box center [737, 728] width 110 height 37
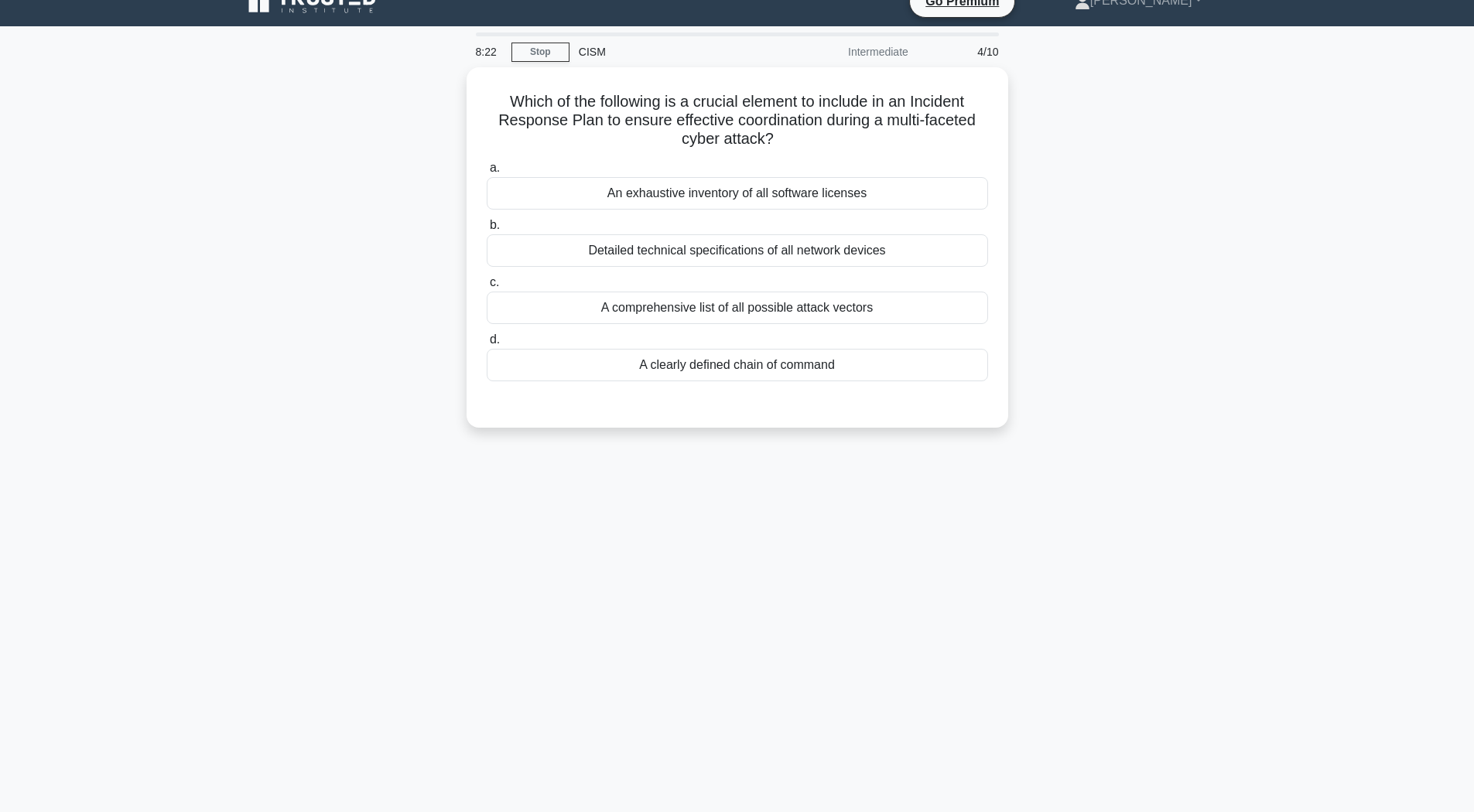
scroll to position [23, 0]
click at [772, 358] on div "A clearly defined chain of command" at bounding box center [737, 361] width 502 height 32
click at [487, 341] on input "d. A clearly defined chain of command" at bounding box center [487, 336] width 0 height 10
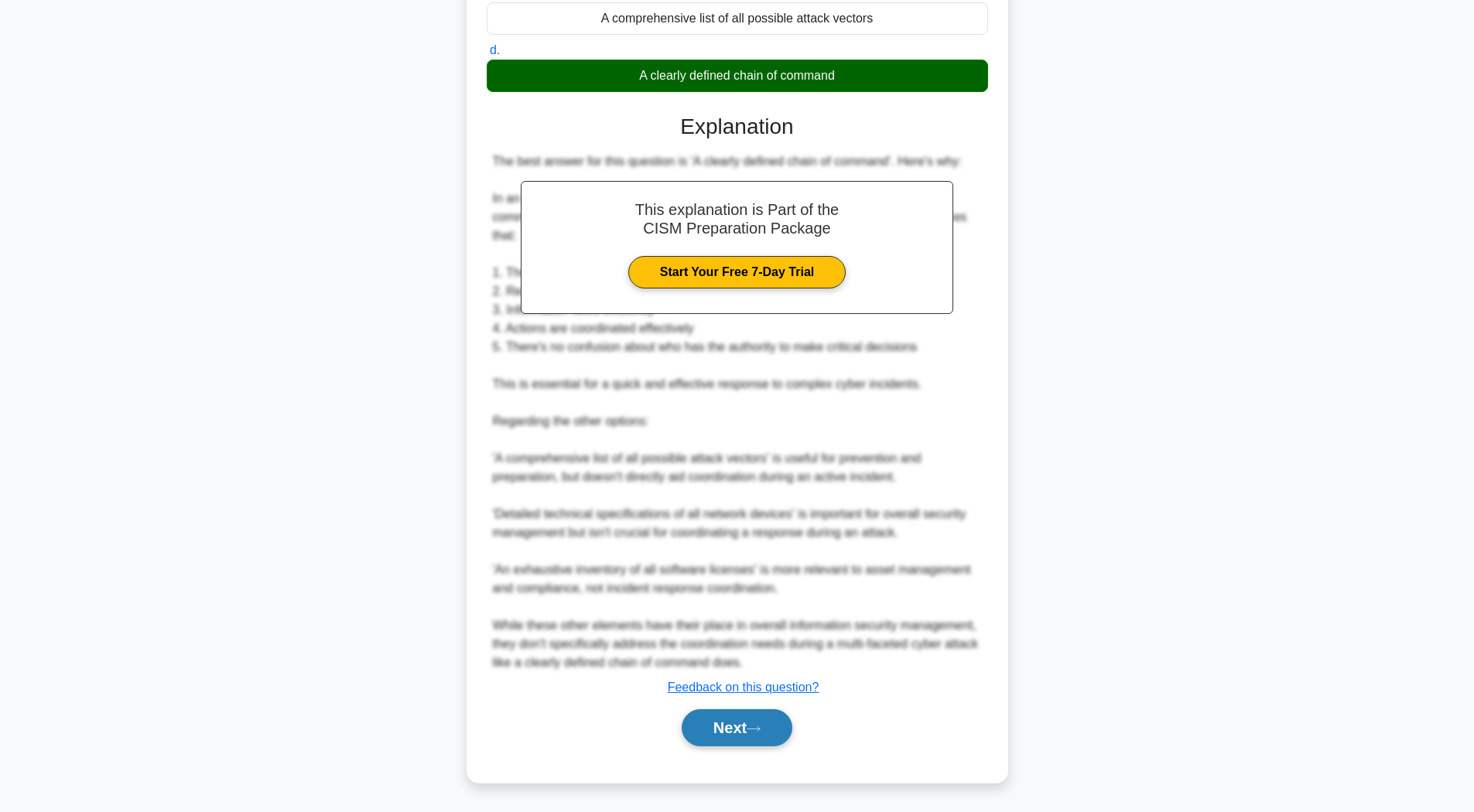
click at [741, 727] on button "Next" at bounding box center [737, 728] width 110 height 37
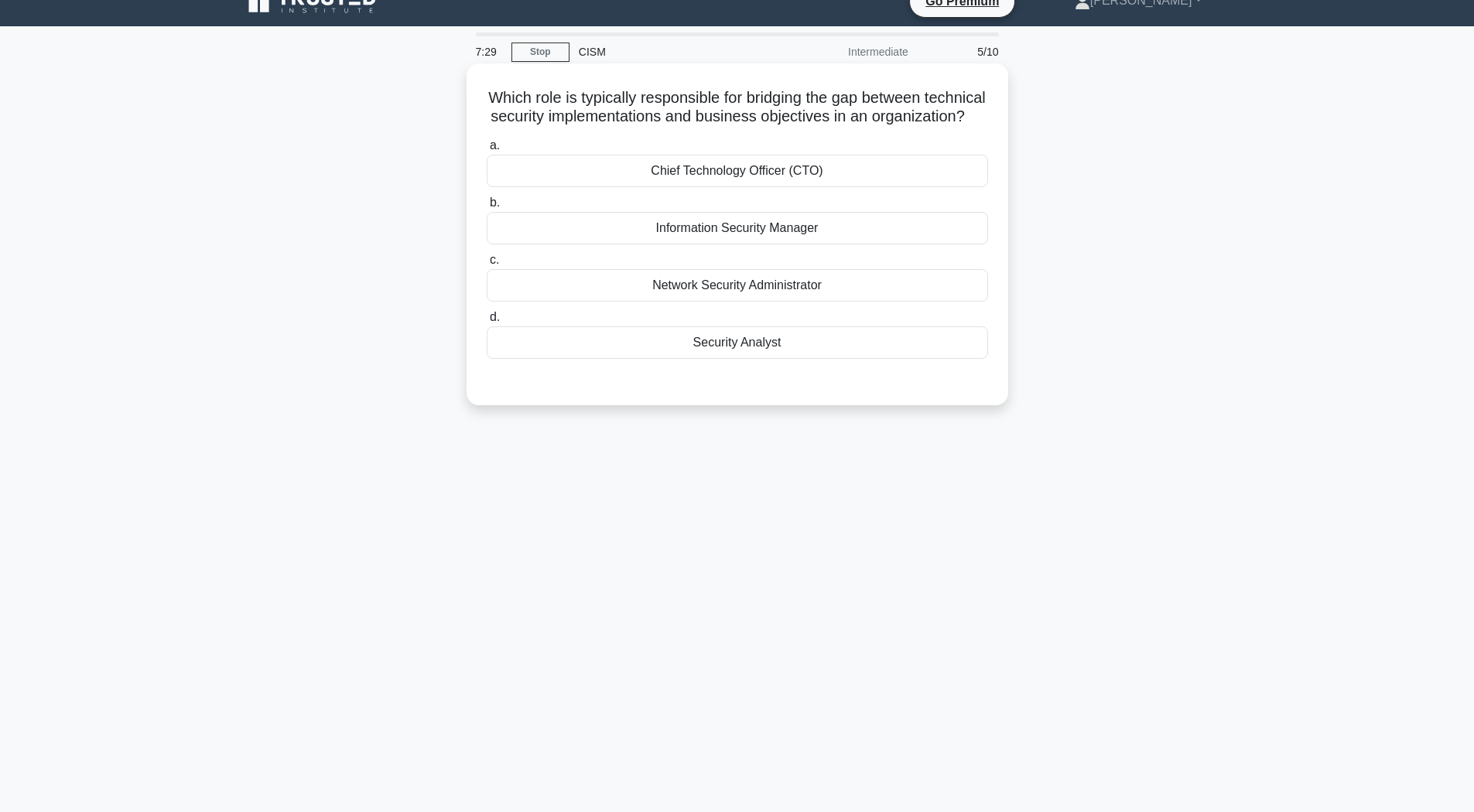
click at [797, 244] on div "Information Security Manager" at bounding box center [737, 228] width 502 height 32
click at [487, 208] on input "b. Information Security Manager" at bounding box center [487, 203] width 0 height 10
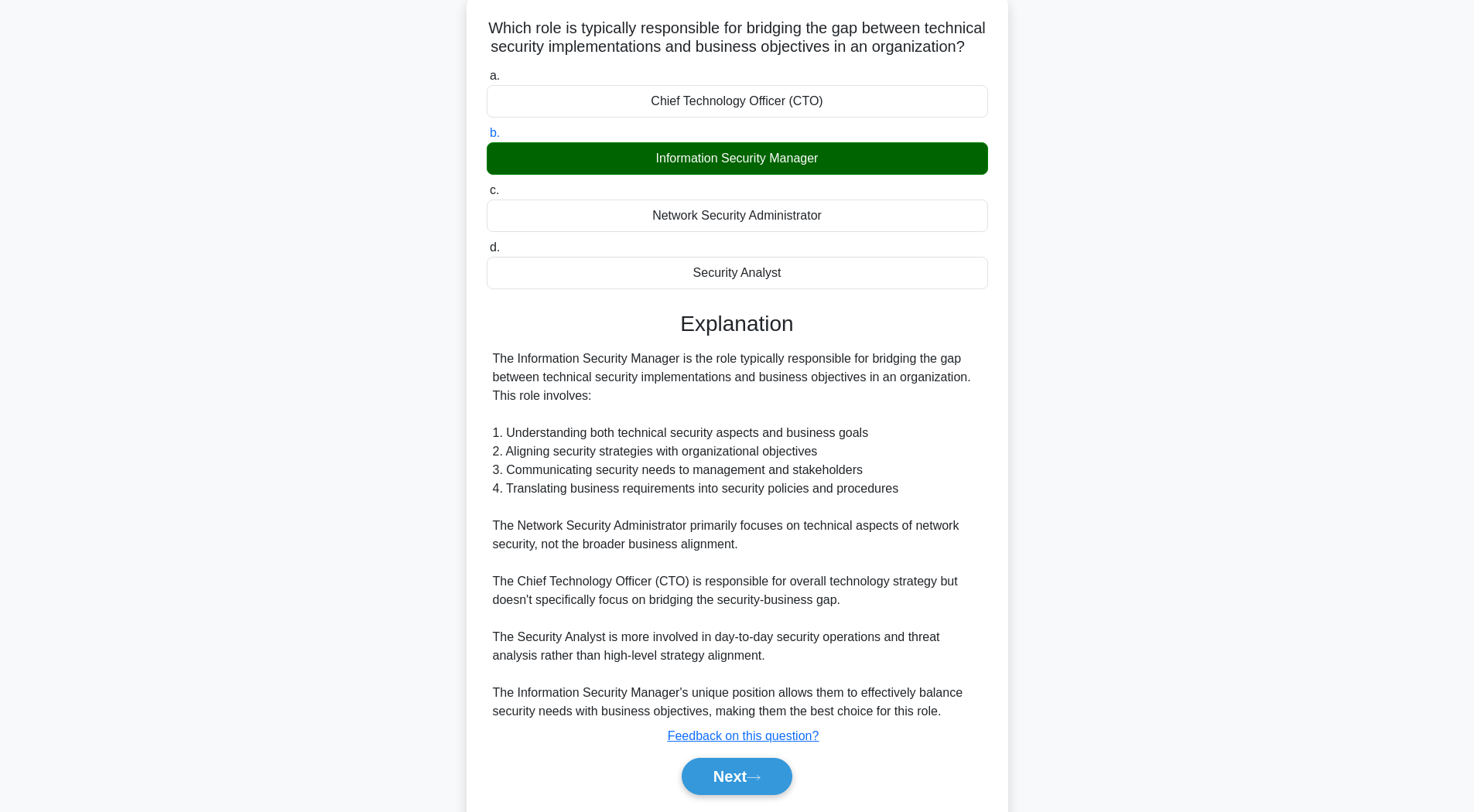
scroll to position [179, 0]
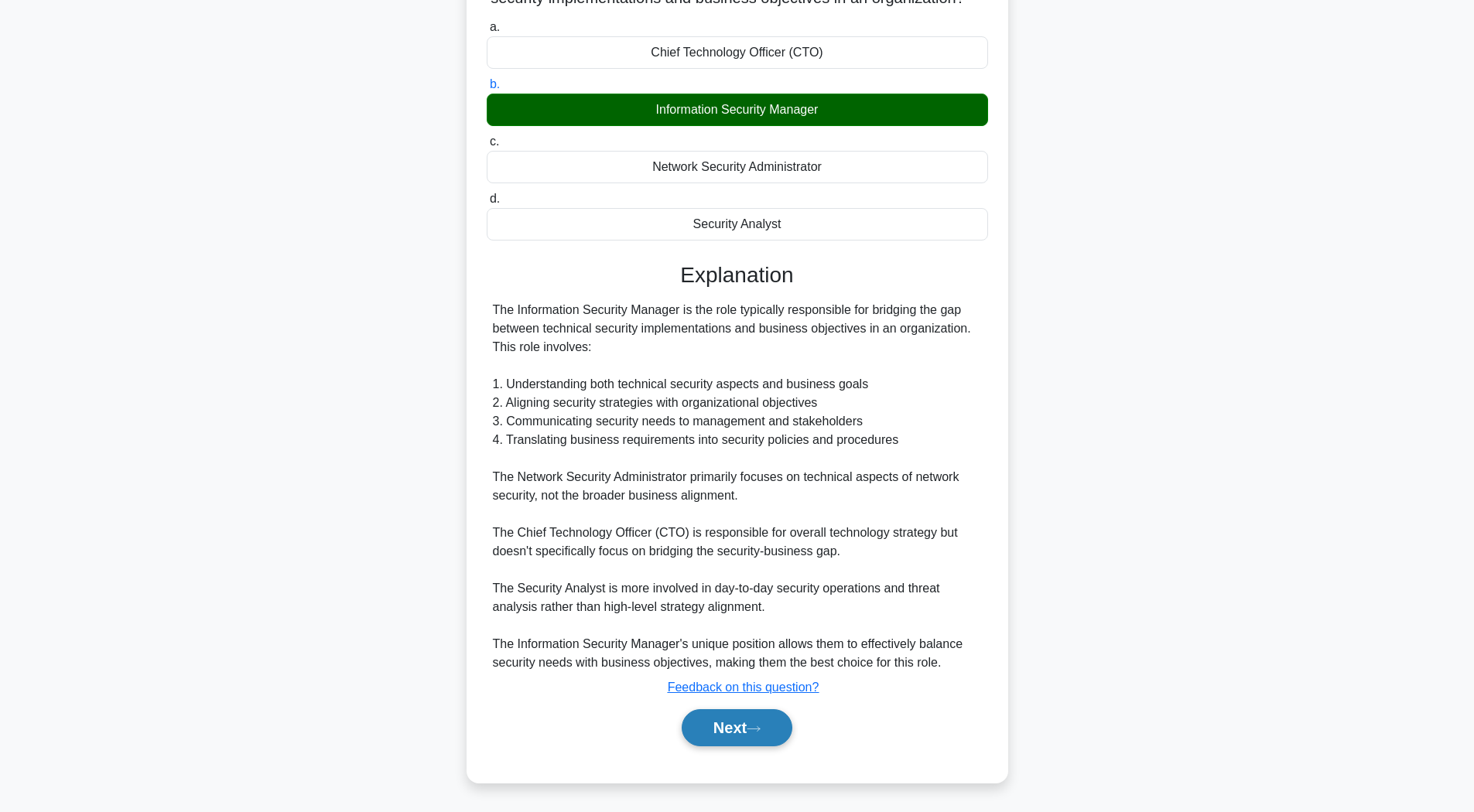
click at [748, 724] on button "Next" at bounding box center [737, 728] width 110 height 37
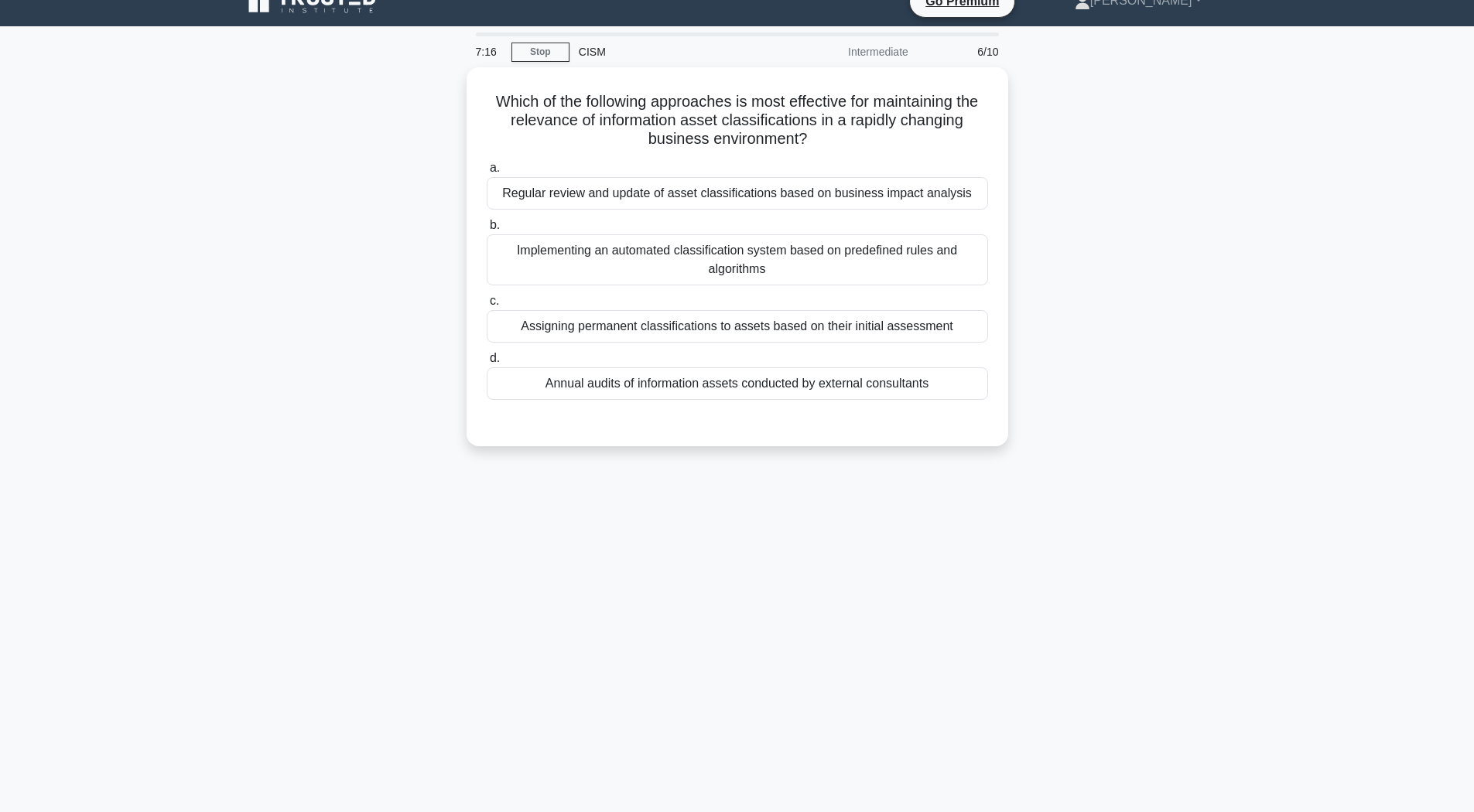
scroll to position [23, 0]
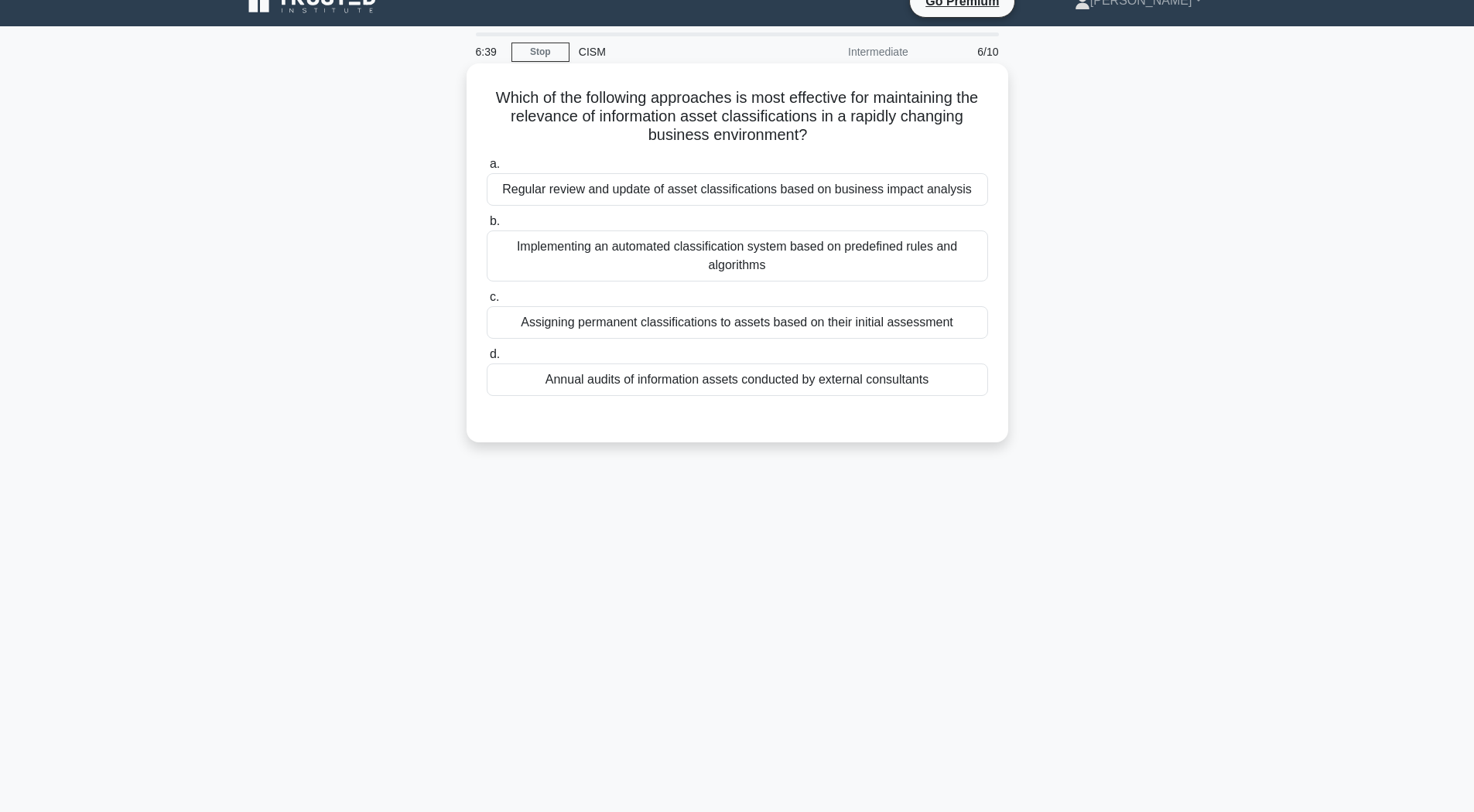
click at [730, 192] on div "Regular review and update of asset classifications based on business impact ana…" at bounding box center [737, 189] width 502 height 32
click at [487, 169] on input "a. Regular review and update of asset classifications based on business impact …" at bounding box center [487, 164] width 0 height 10
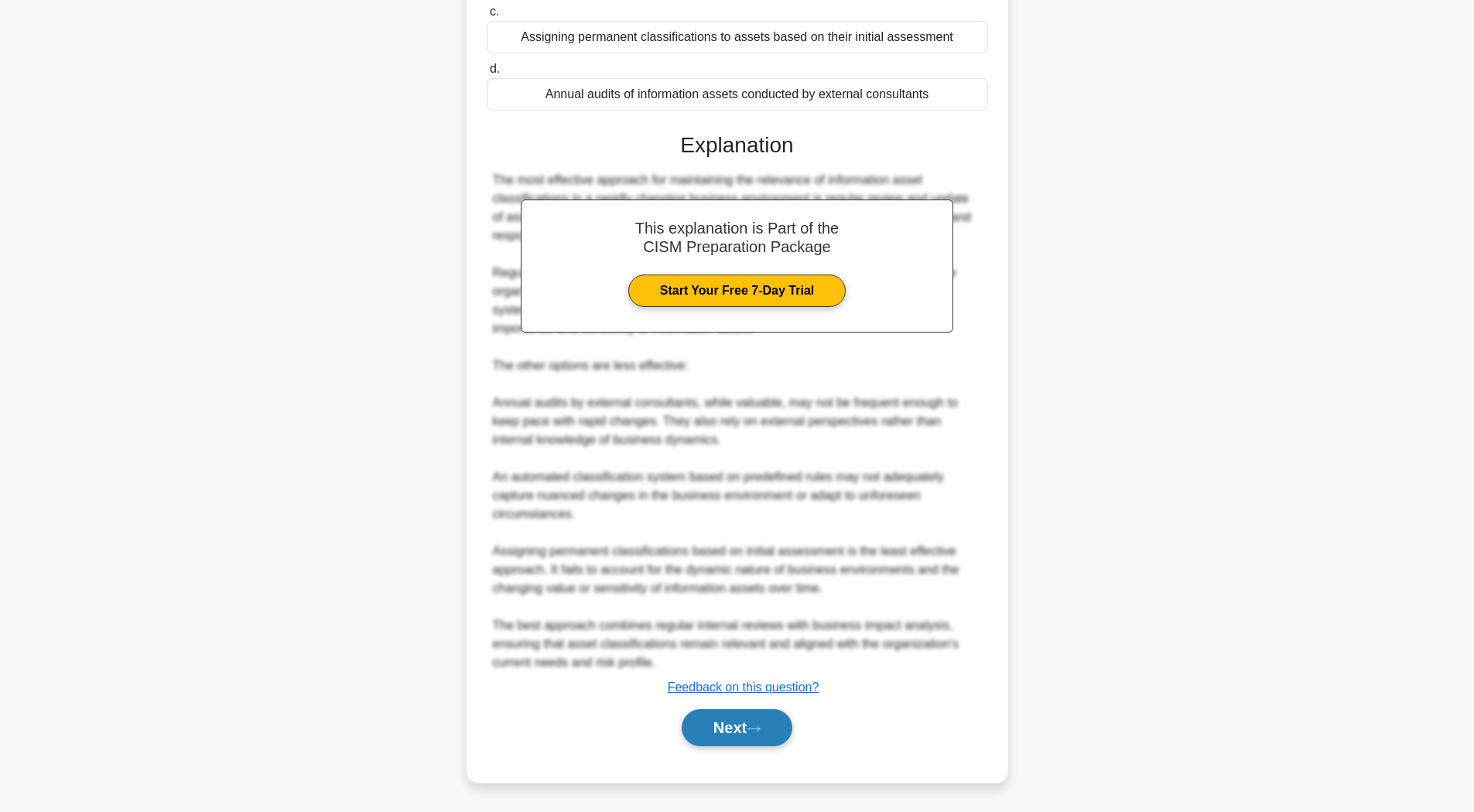
click at [710, 725] on button "Next" at bounding box center [737, 728] width 110 height 37
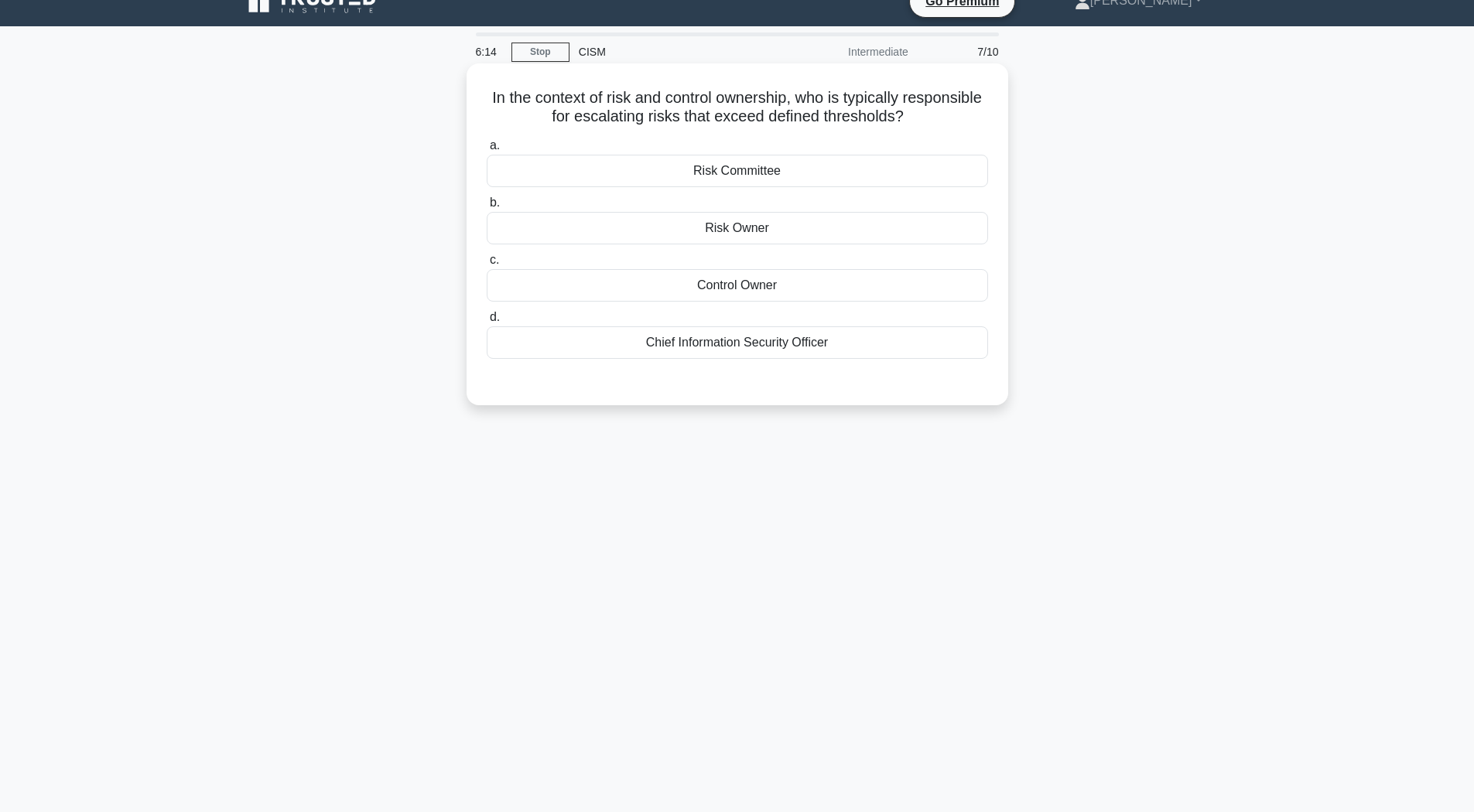
click at [622, 291] on div "Control Owner" at bounding box center [737, 285] width 502 height 32
click at [487, 266] on input "c. Control Owner" at bounding box center [487, 260] width 0 height 10
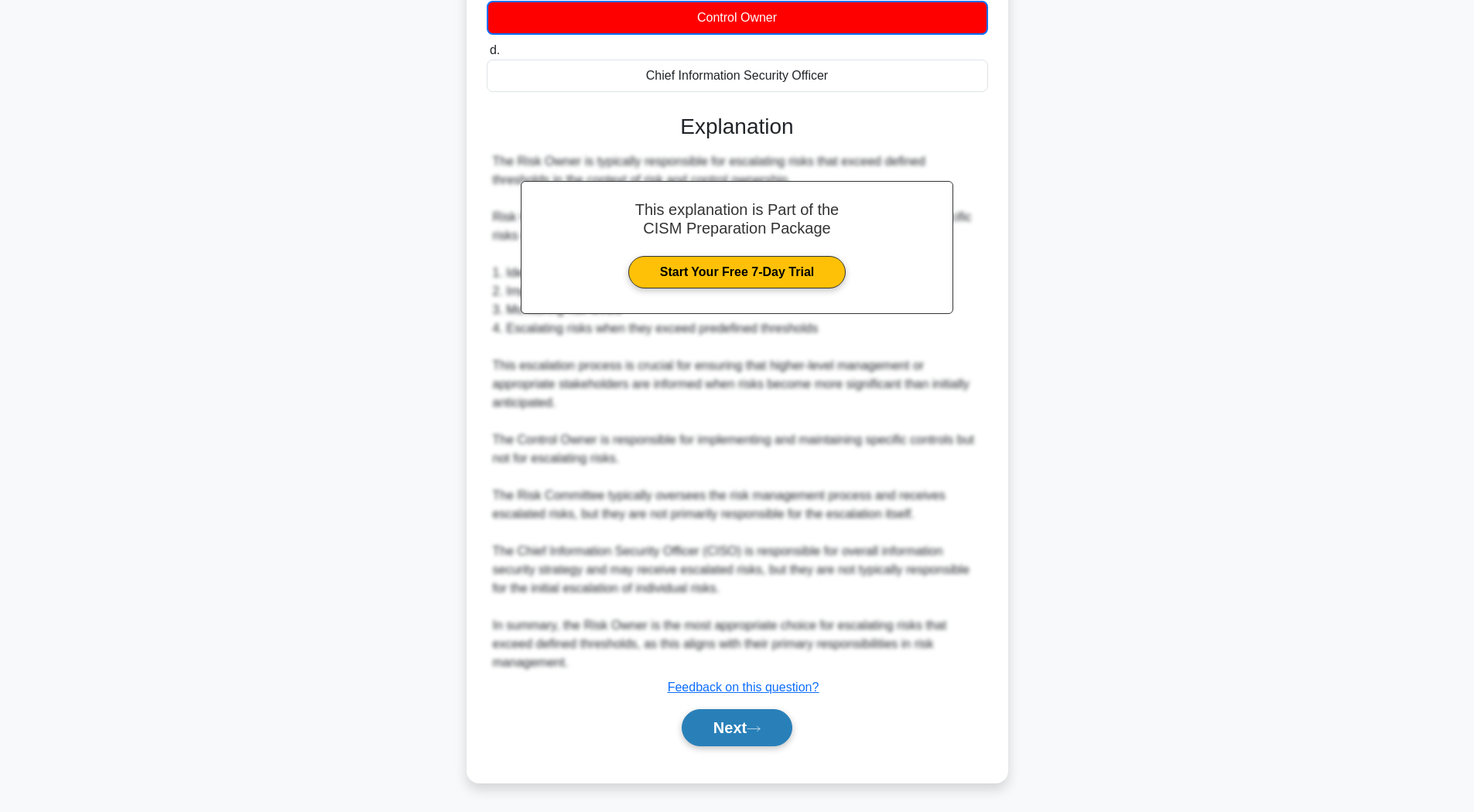
click at [764, 716] on button "Next" at bounding box center [737, 728] width 110 height 37
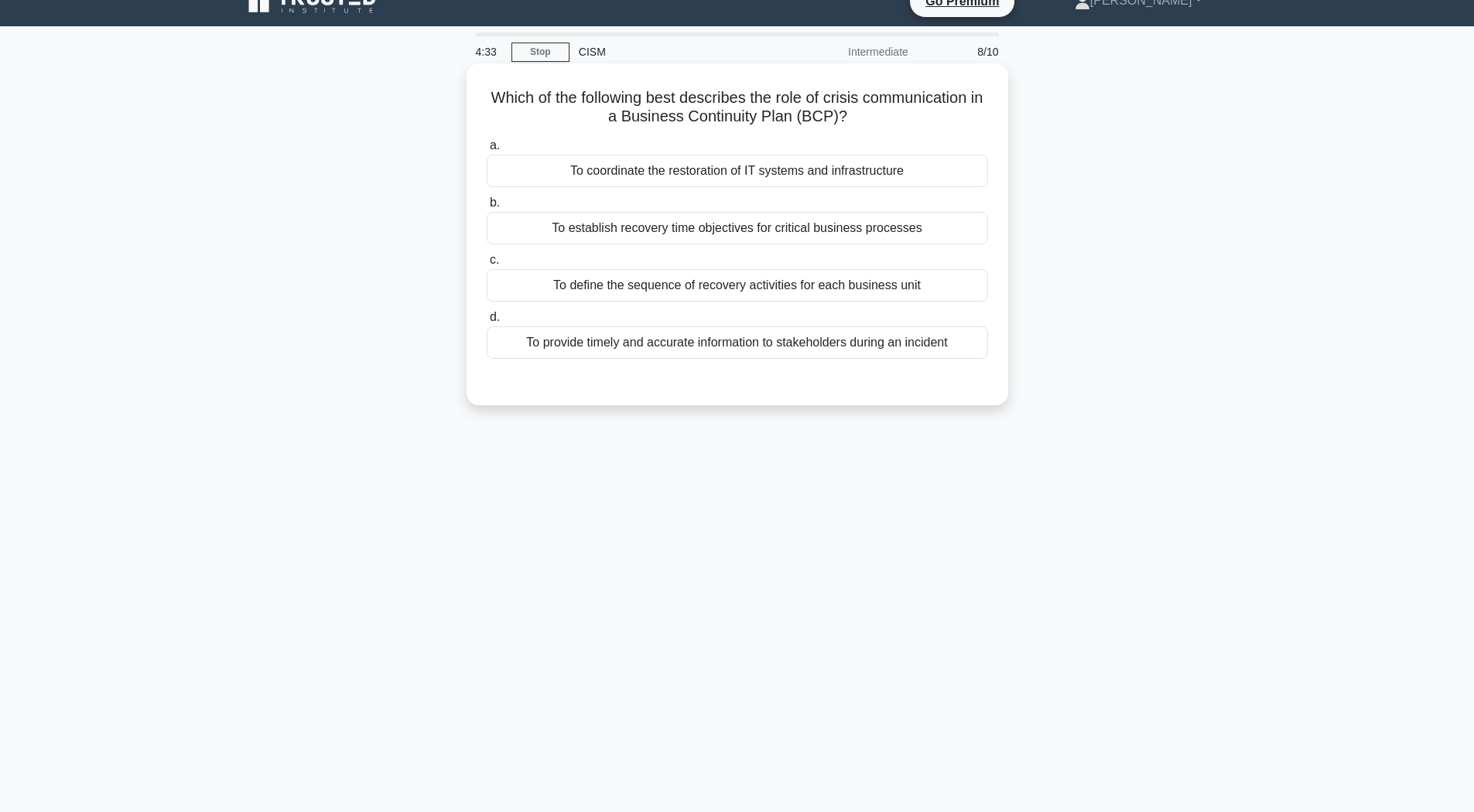
drag, startPoint x: 670, startPoint y: 352, endPoint x: 668, endPoint y: 344, distance: 8.2
click at [668, 344] on div "To provide timely and accurate information to stakeholders during an incident" at bounding box center [737, 342] width 502 height 32
click at [487, 322] on input "d. To provide timely and accurate information to stakeholders during an incident" at bounding box center [487, 317] width 0 height 10
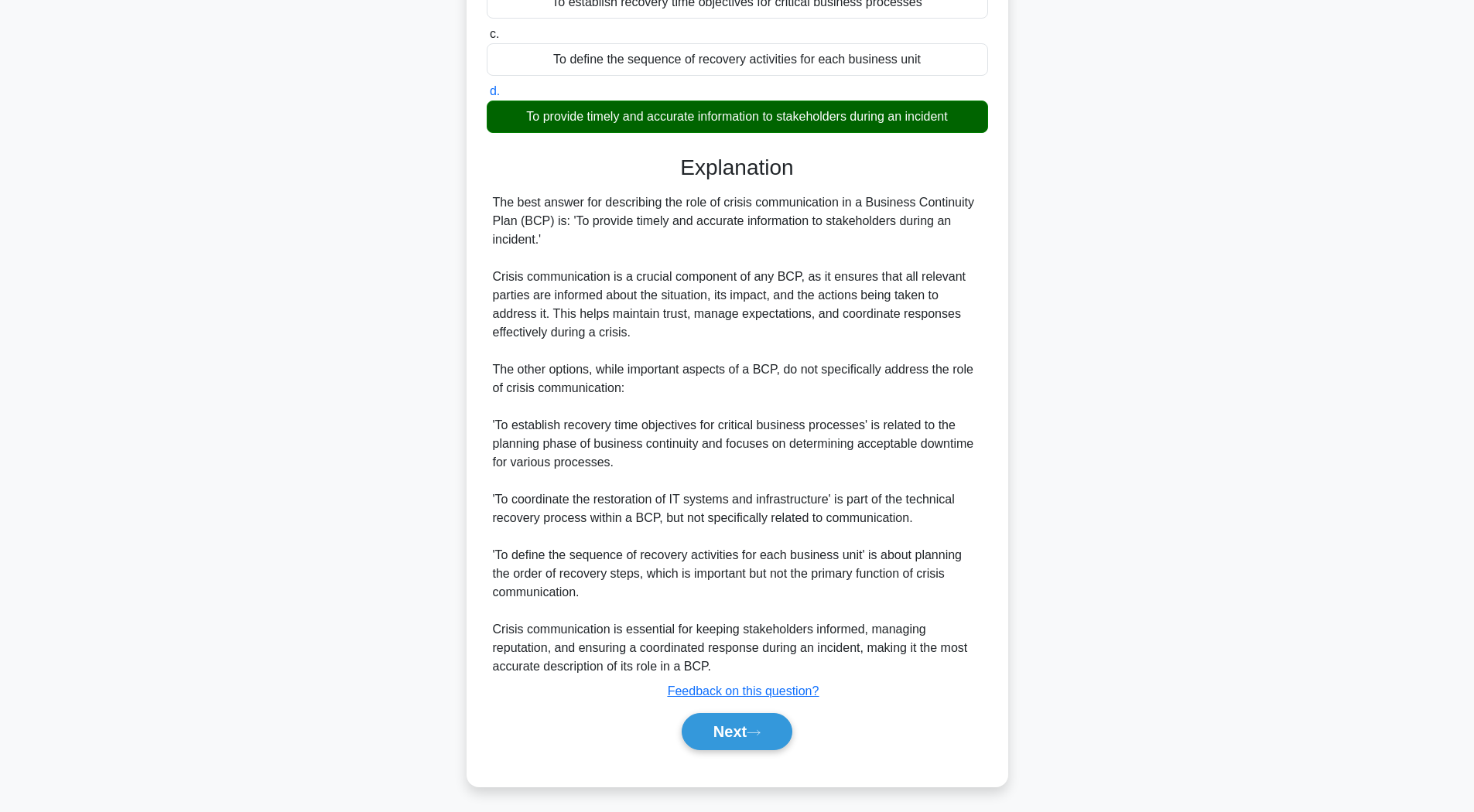
scroll to position [271, 0]
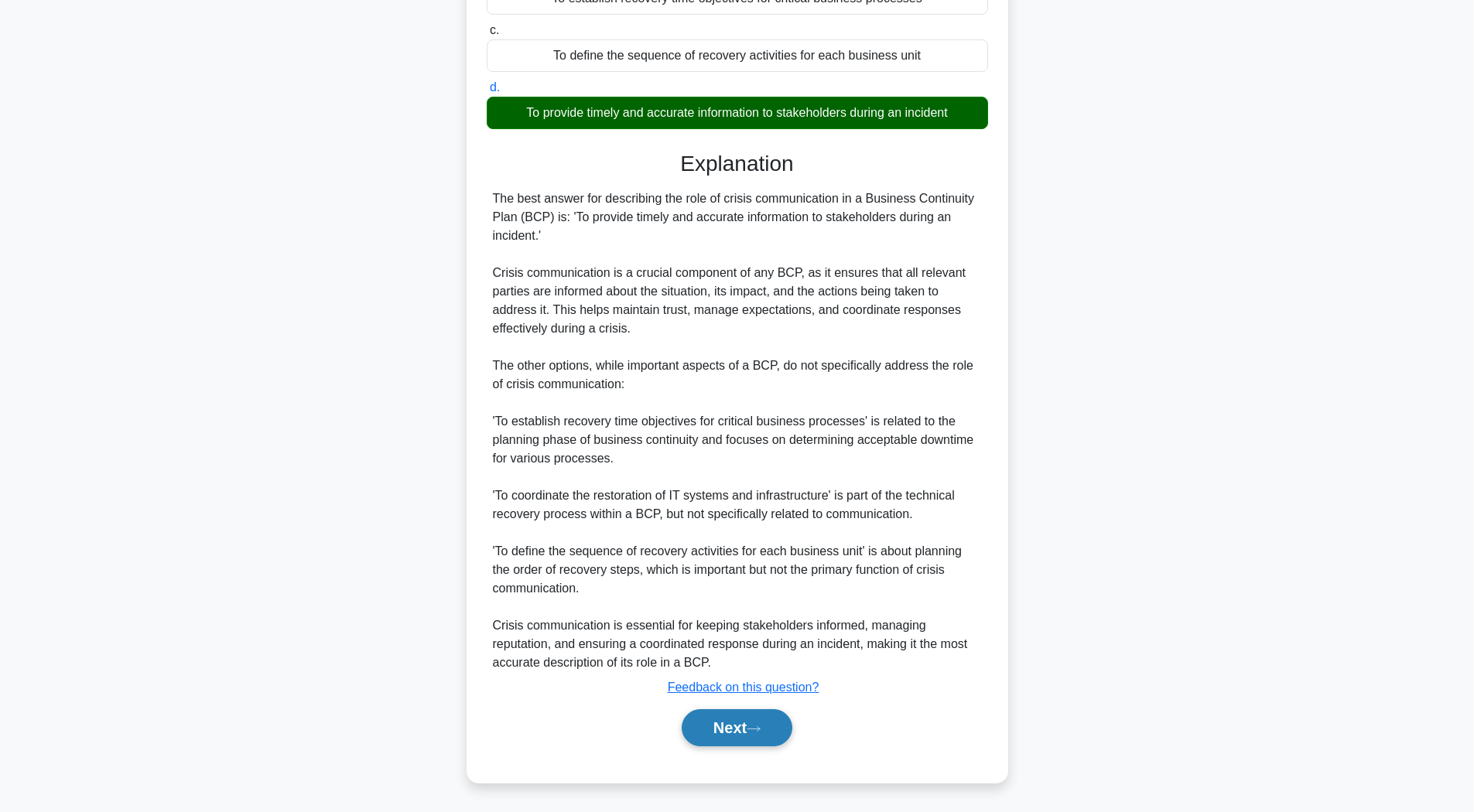
click at [718, 736] on button "Next" at bounding box center [737, 728] width 110 height 37
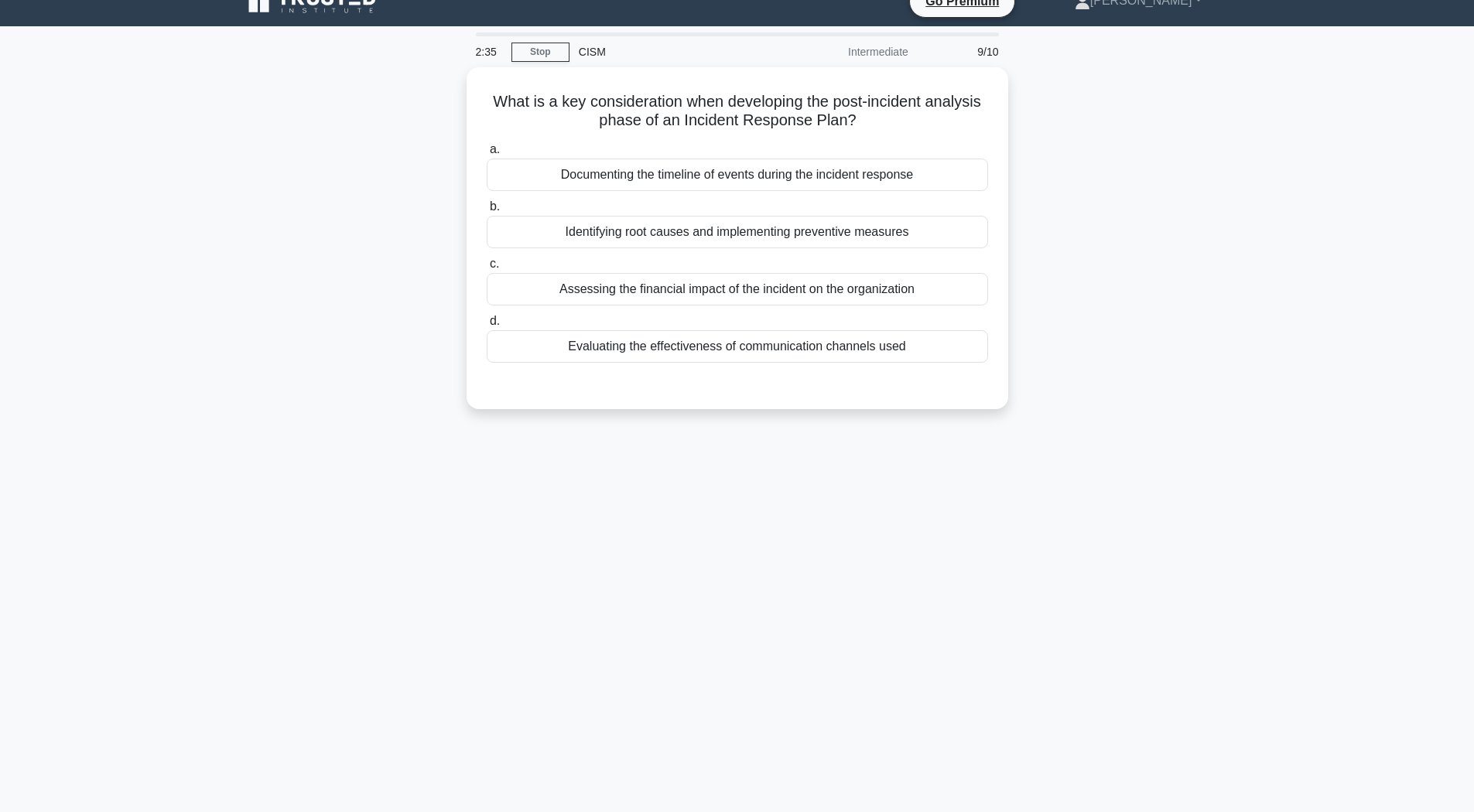
scroll to position [23, 0]
click at [741, 229] on div "Identifying root causes and implementing preventive measures" at bounding box center [737, 228] width 502 height 32
click at [487, 208] on input "b. Identifying root causes and implementing preventive measures" at bounding box center [487, 203] width 0 height 10
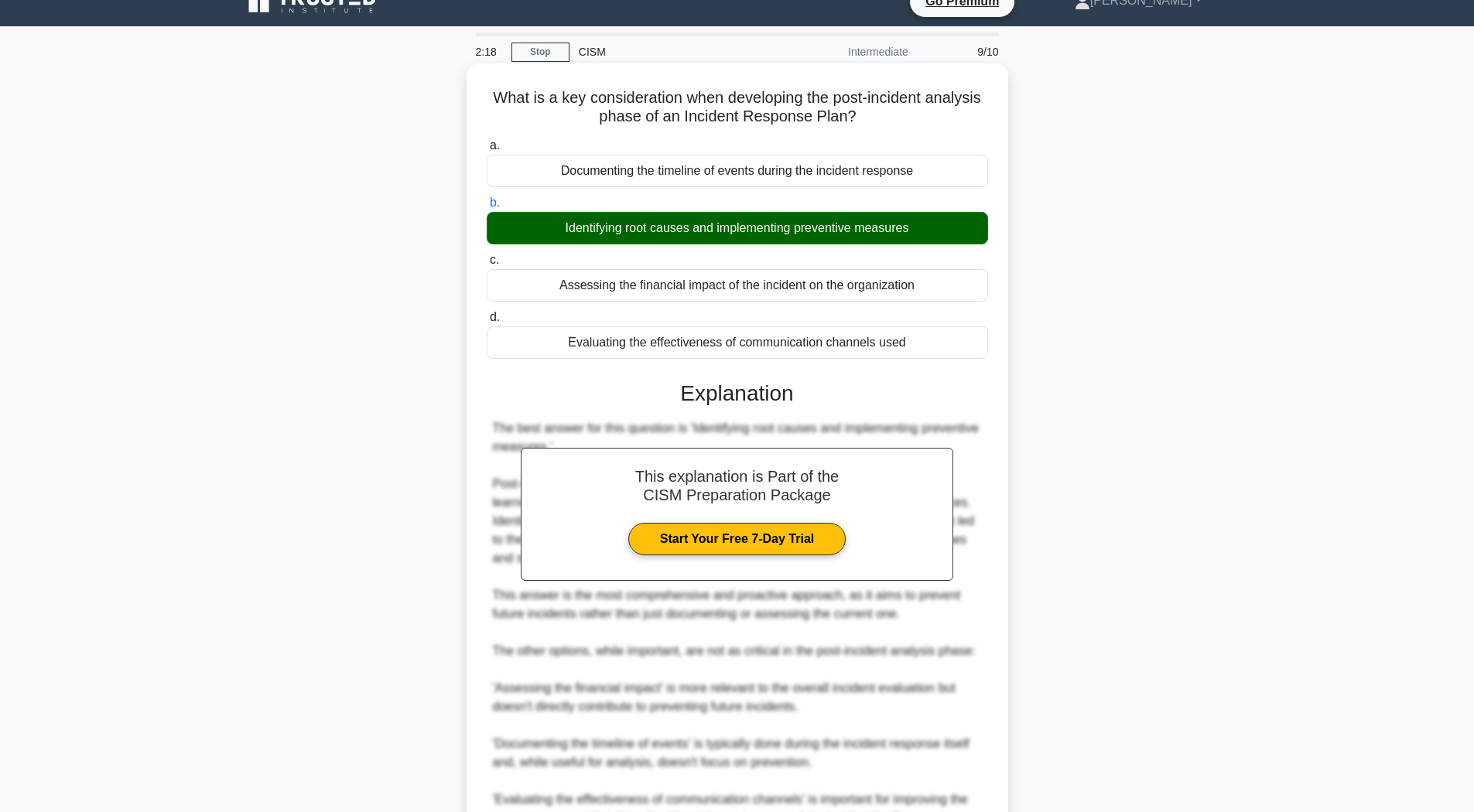
scroll to position [271, 0]
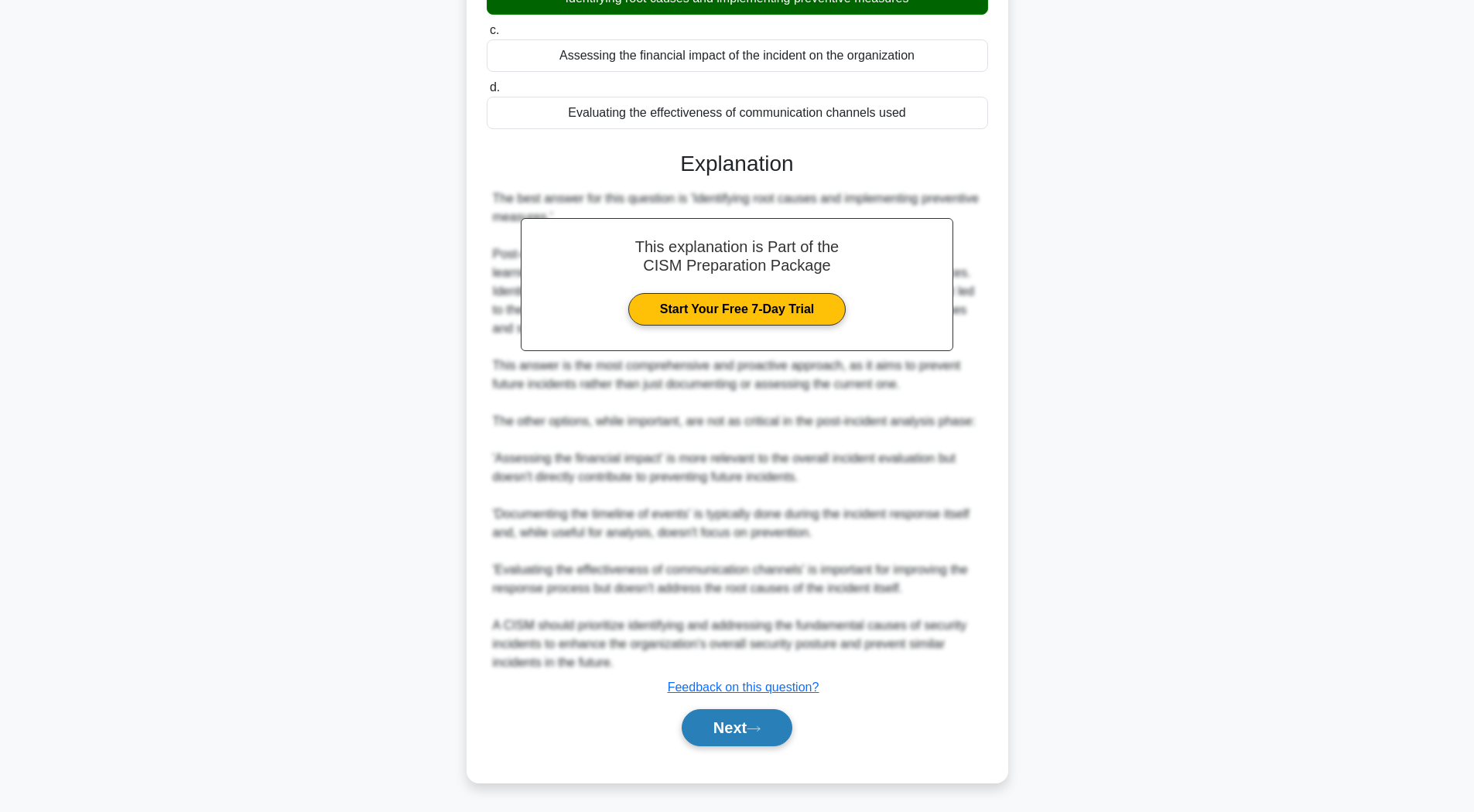
click at [753, 725] on button "Next" at bounding box center [737, 728] width 110 height 37
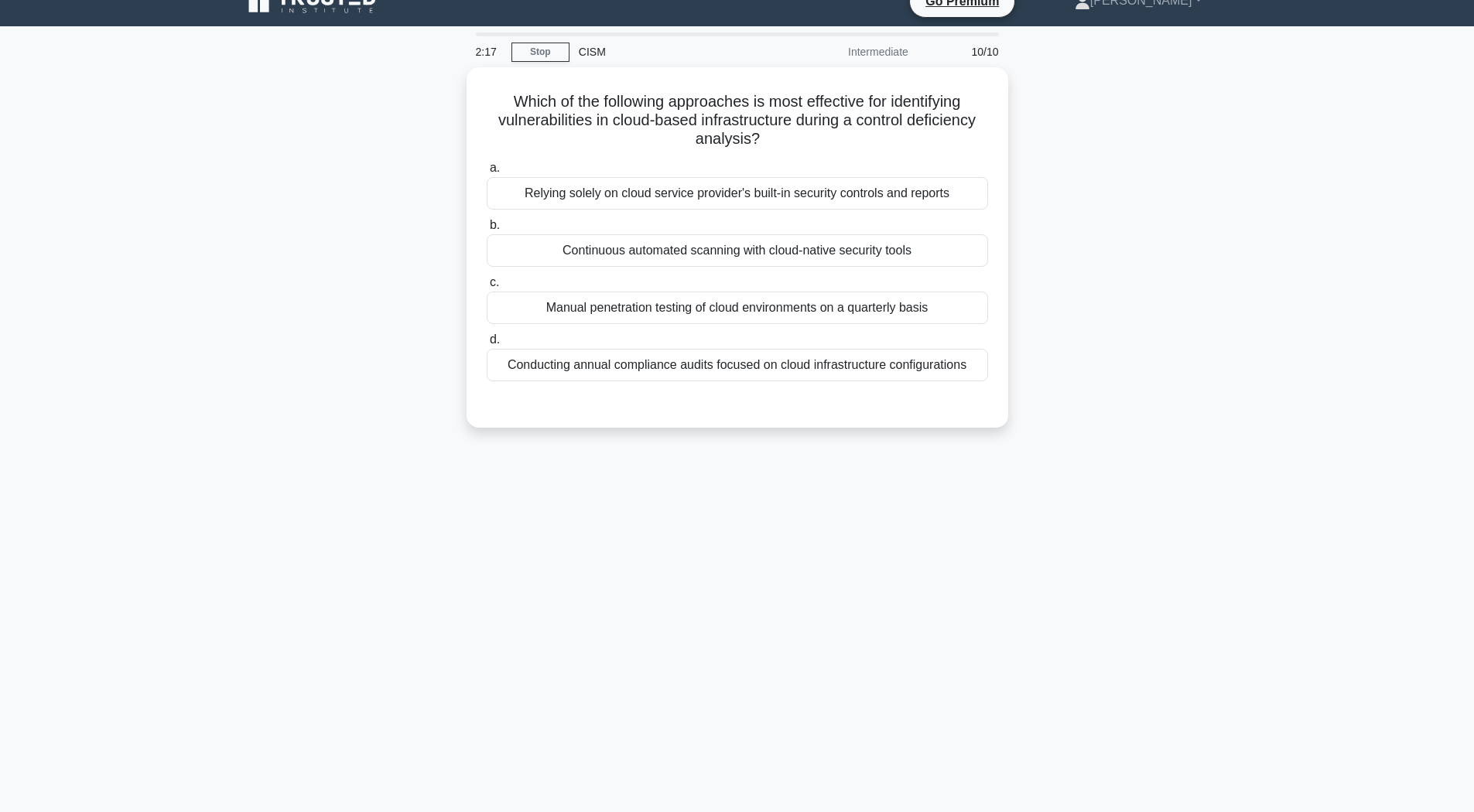
scroll to position [23, 0]
click at [584, 251] on div "Continuous automated scanning with cloud-native security tools" at bounding box center [737, 246] width 502 height 32
click at [487, 226] on input "b. Continuous automated scanning with cloud-native security tools" at bounding box center [487, 222] width 0 height 10
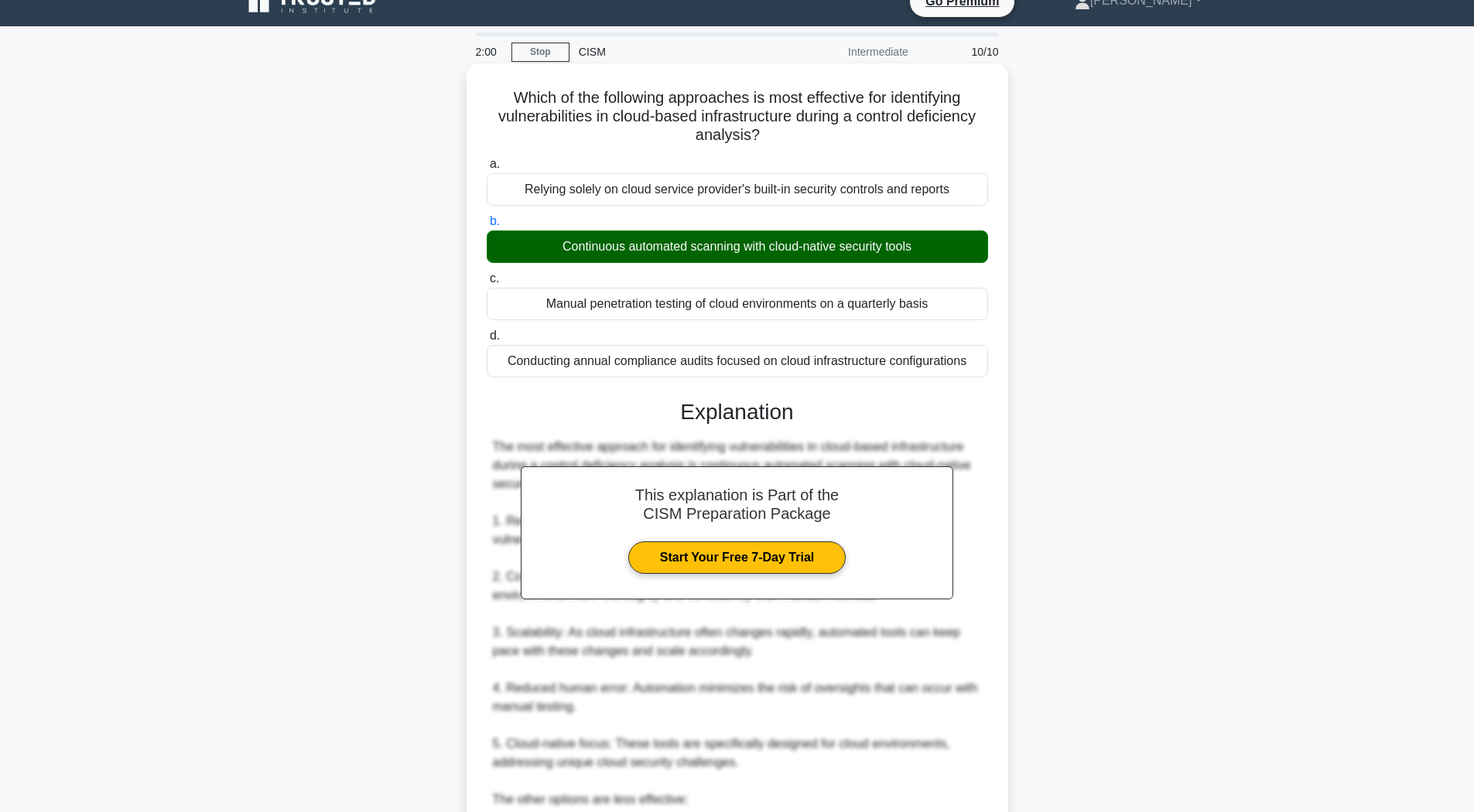
scroll to position [457, 0]
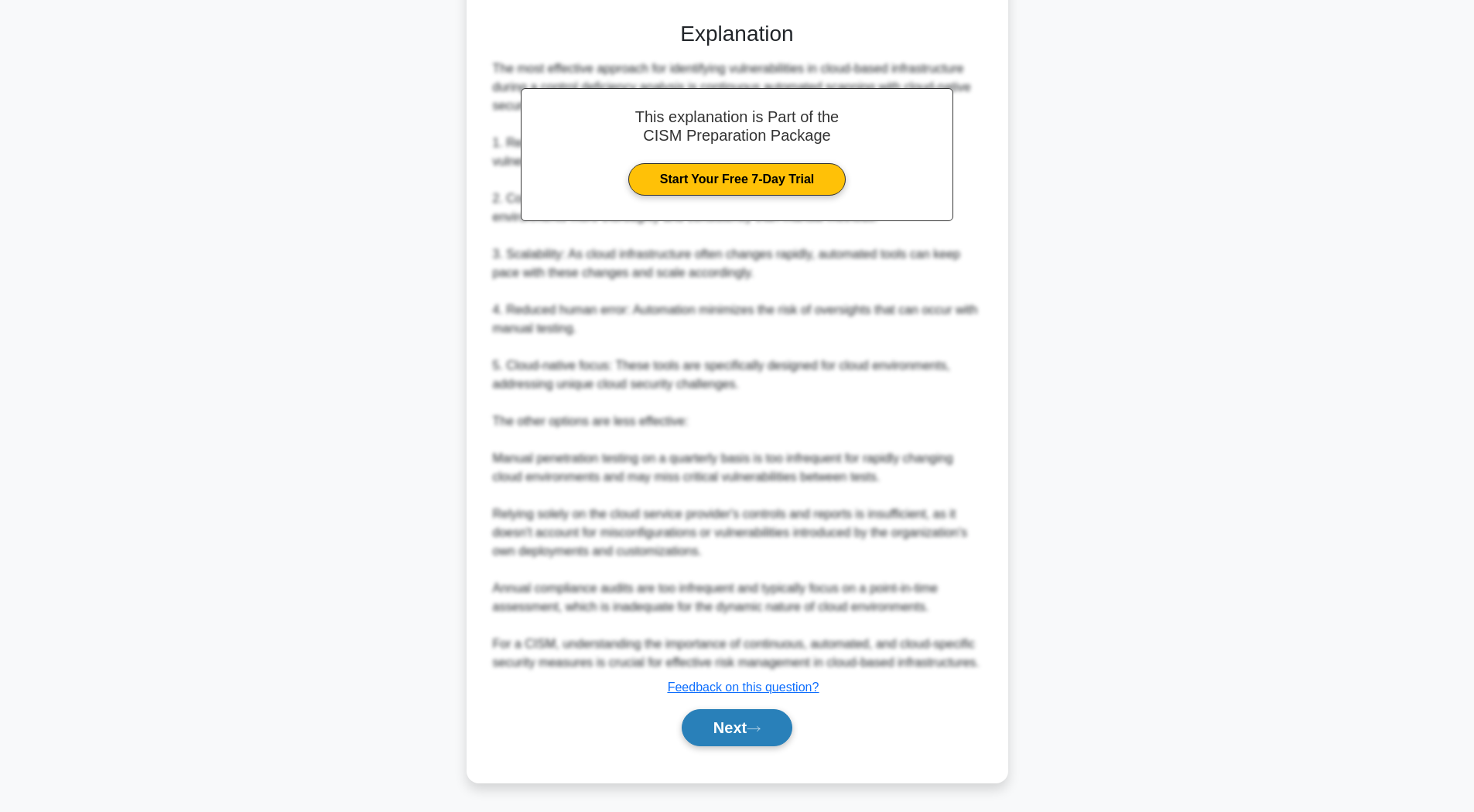
click at [744, 724] on button "Next" at bounding box center [737, 728] width 110 height 37
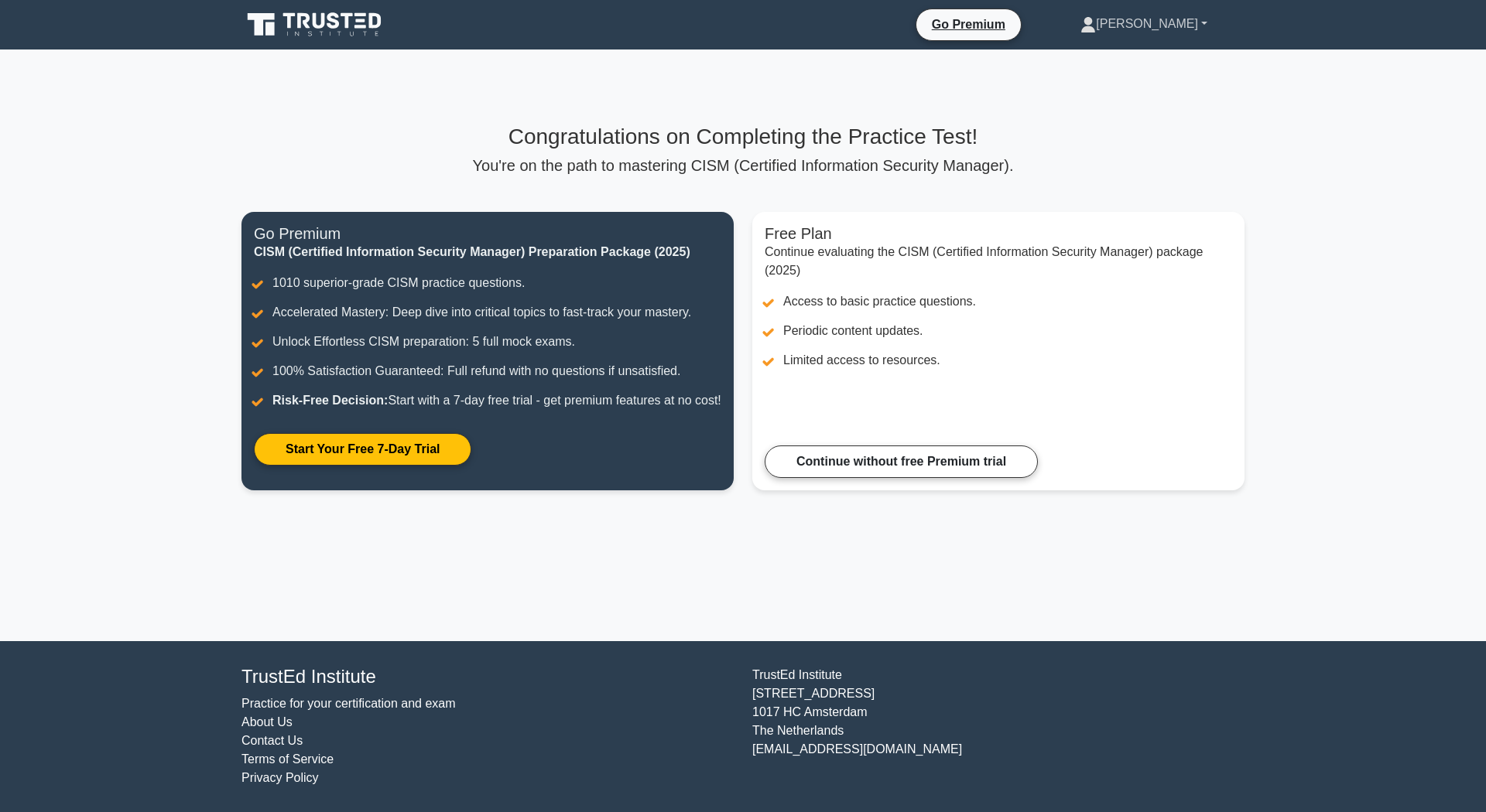
click at [1182, 17] on link "[PERSON_NAME]" at bounding box center [1143, 24] width 201 height 31
click at [1138, 64] on link "Profile" at bounding box center [1104, 60] width 122 height 24
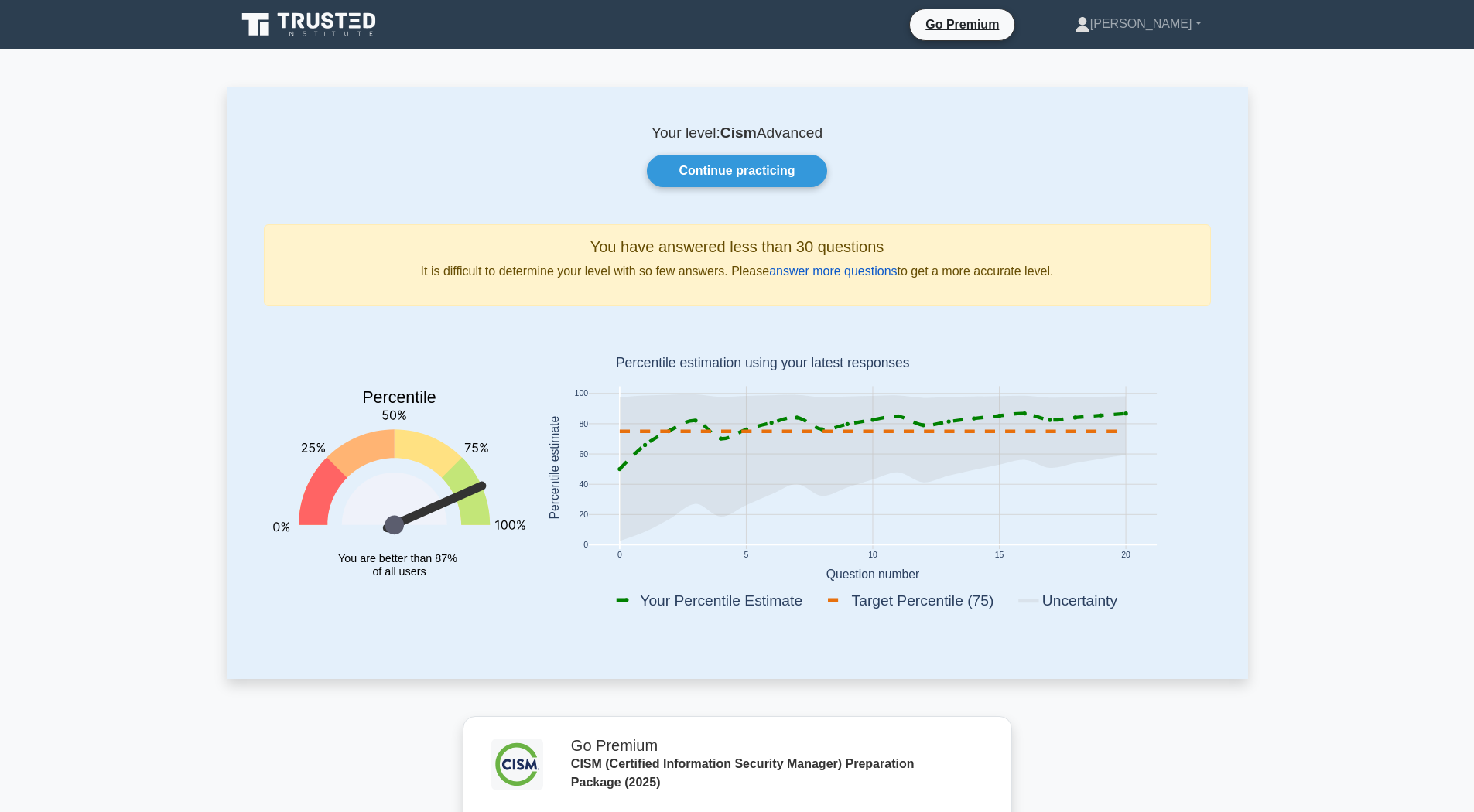
click at [816, 275] on link "answer more questions" at bounding box center [833, 271] width 128 height 13
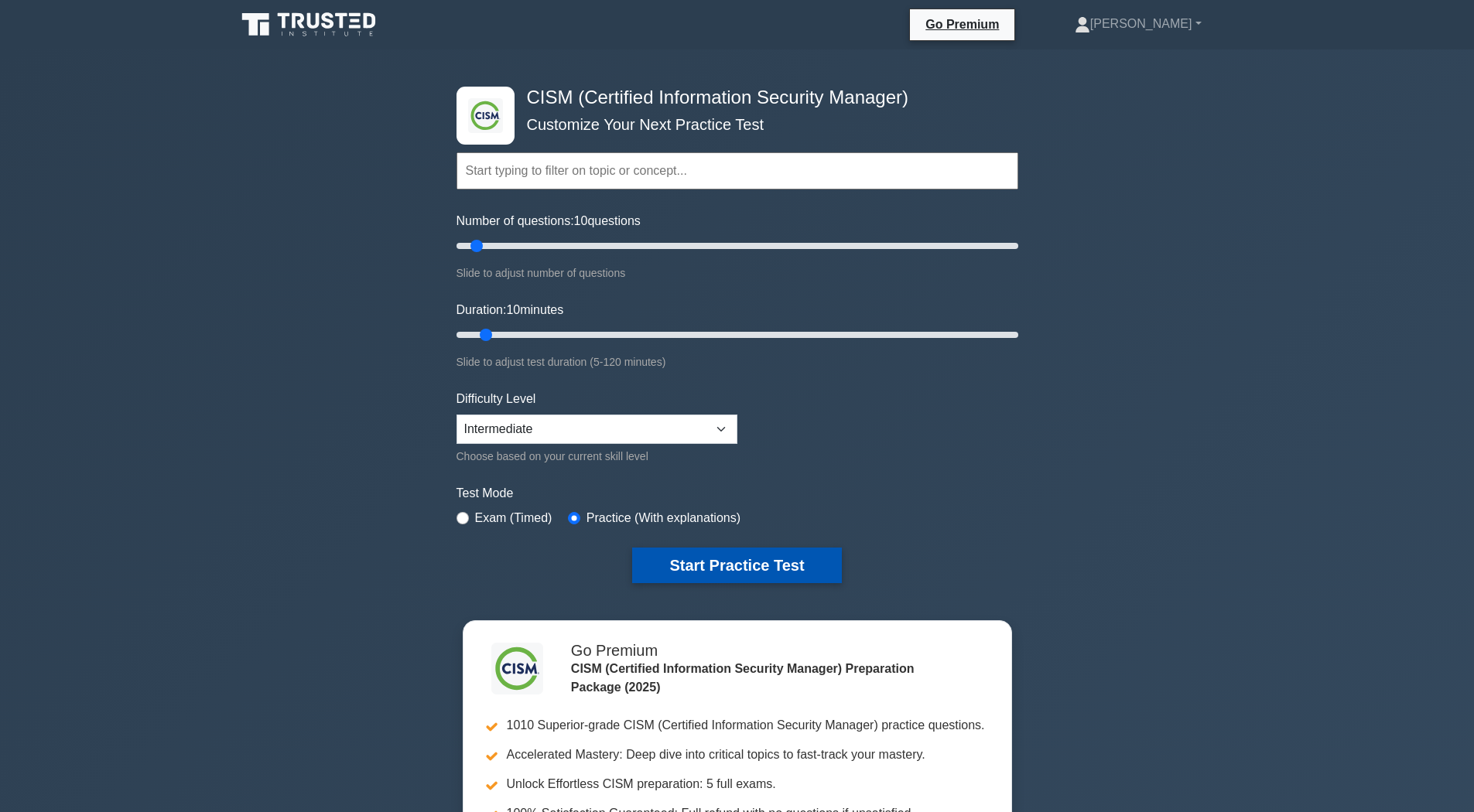
click at [710, 568] on button "Start Practice Test" at bounding box center [737, 565] width 209 height 35
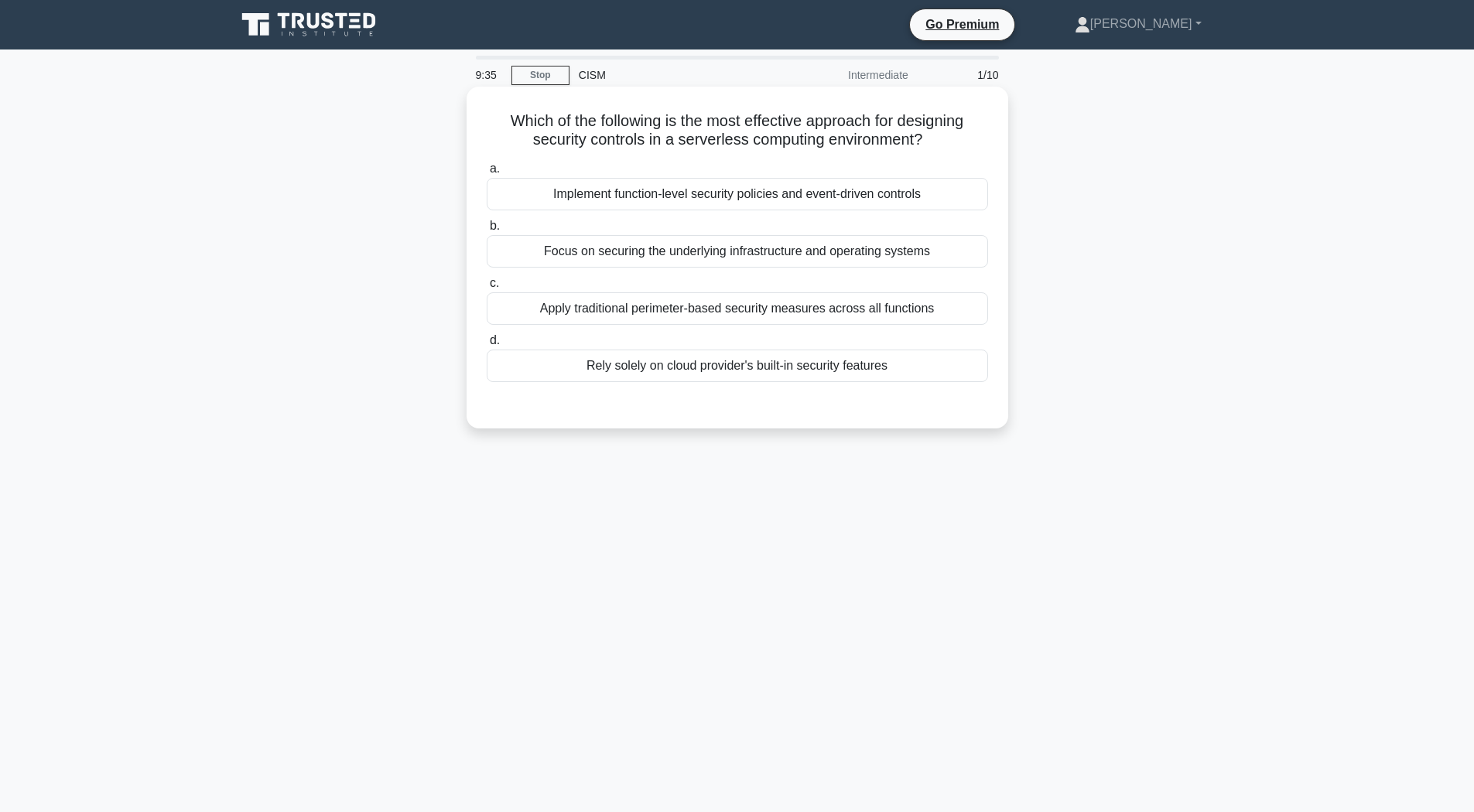
click at [561, 245] on div "Focus on securing the underlying infrastructure and operating systems" at bounding box center [737, 251] width 502 height 32
click at [487, 231] on input "b. Focus on securing the underlying infrastructure and operating systems" at bounding box center [487, 226] width 0 height 10
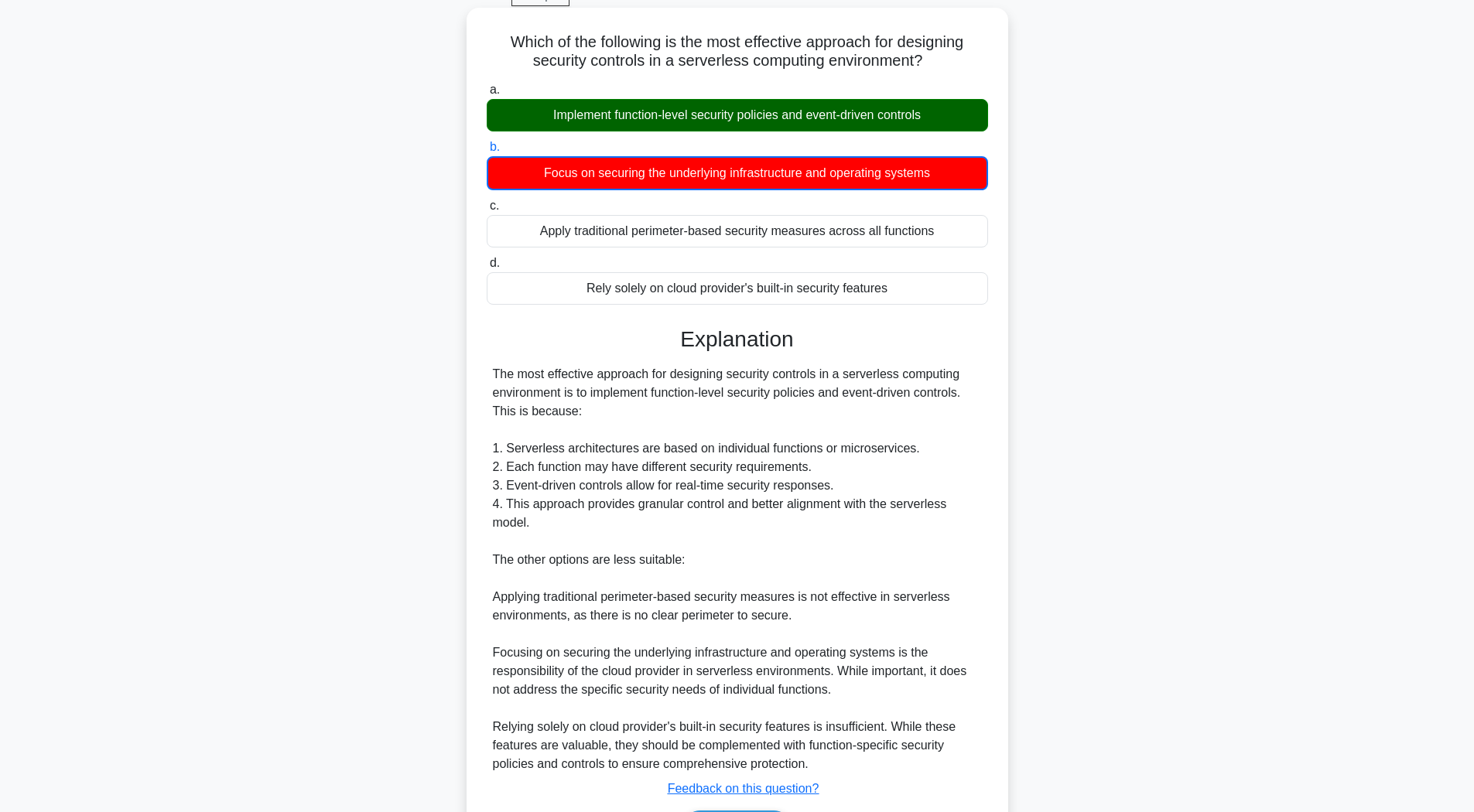
scroll to position [181, 0]
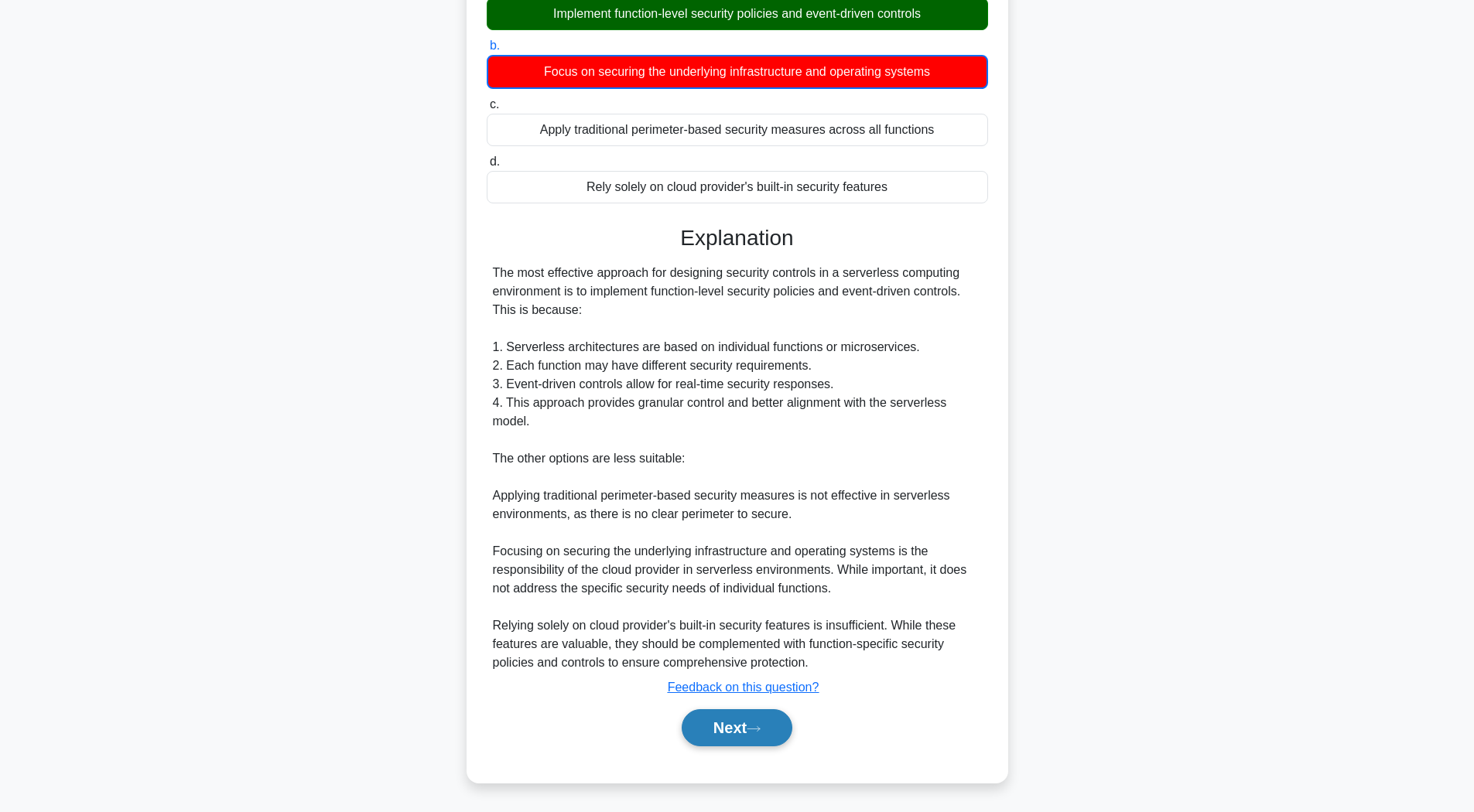
click at [754, 738] on button "Next" at bounding box center [737, 728] width 110 height 37
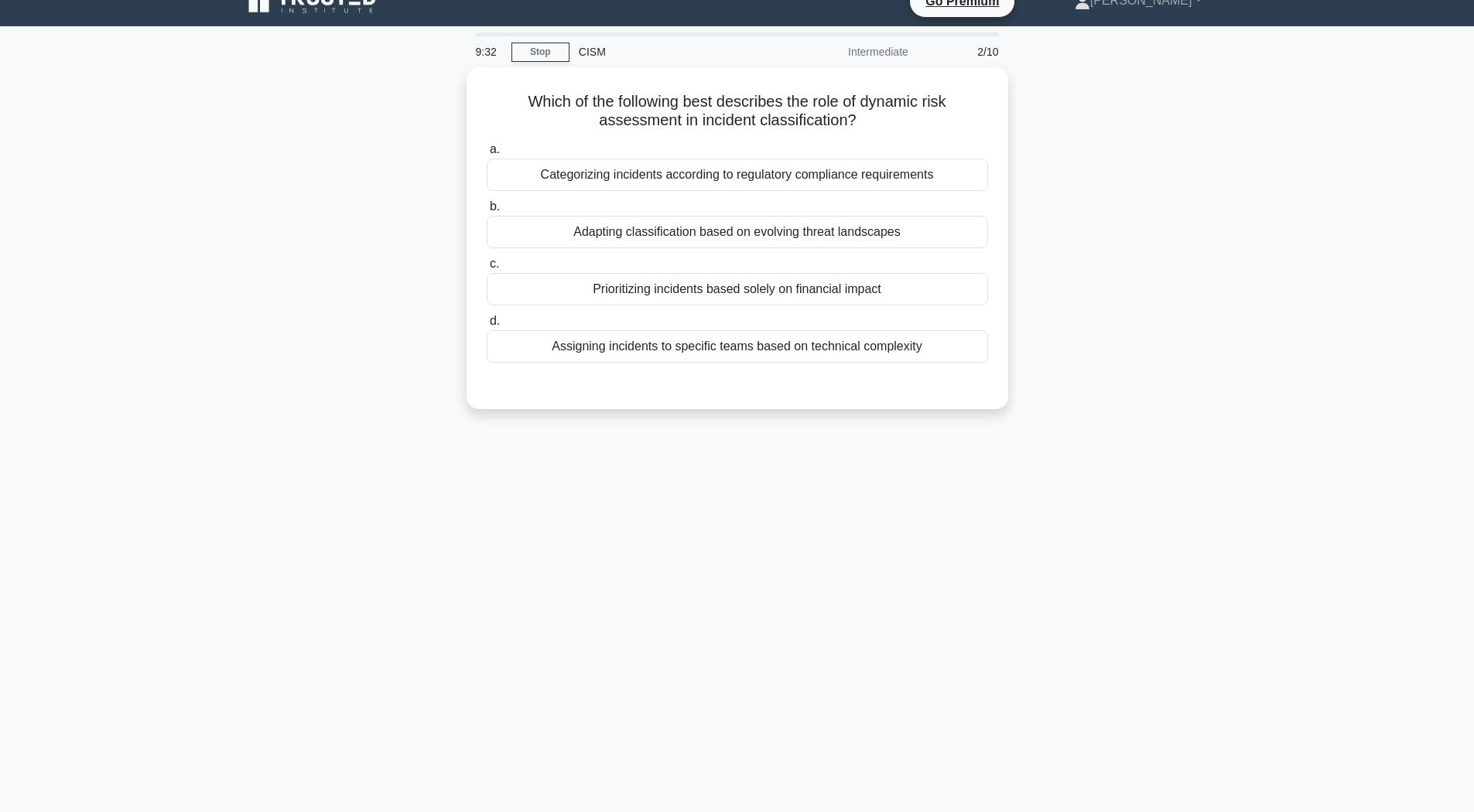
scroll to position [23, 0]
click at [556, 45] on link "Stop" at bounding box center [540, 52] width 58 height 20
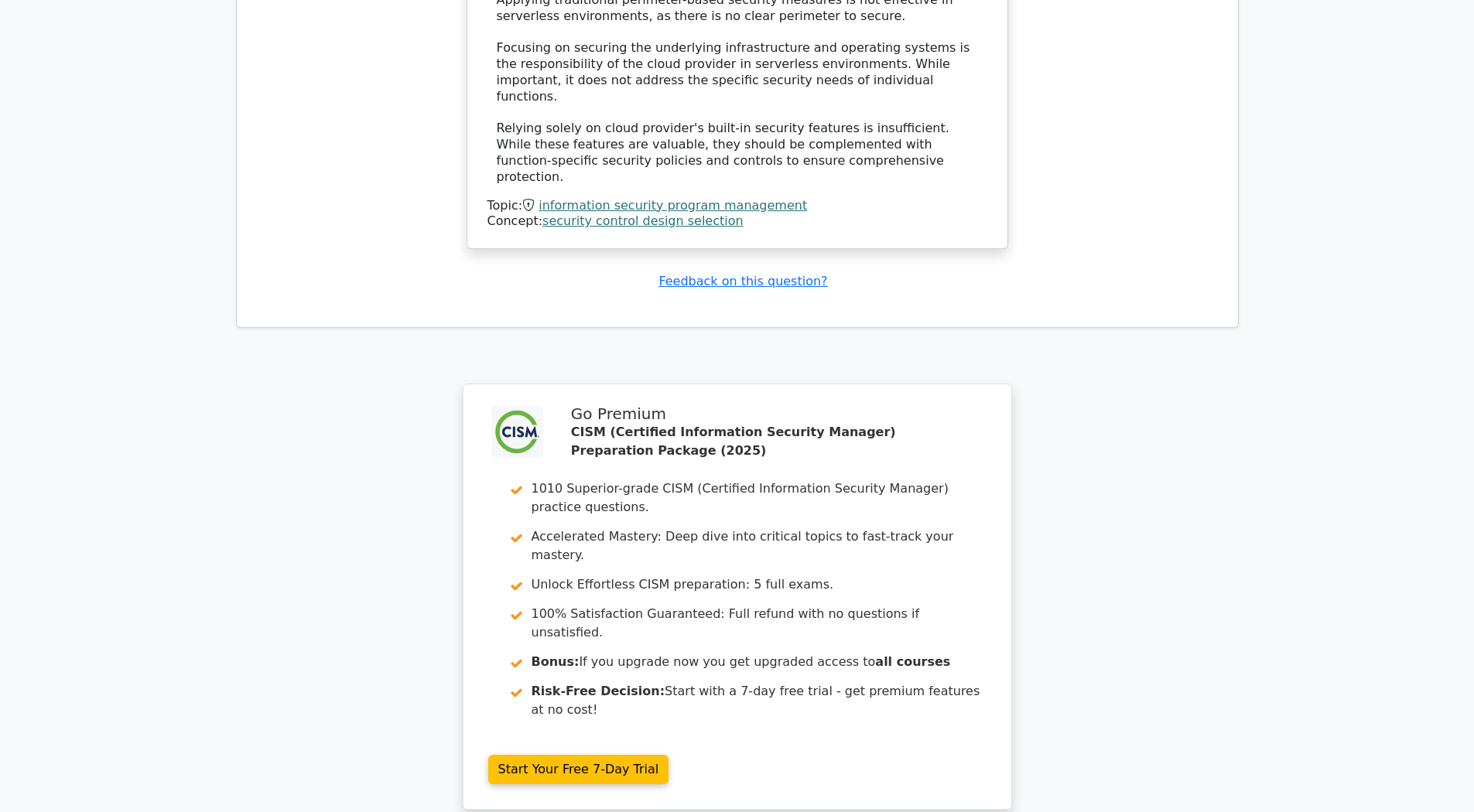
scroll to position [2169, 0]
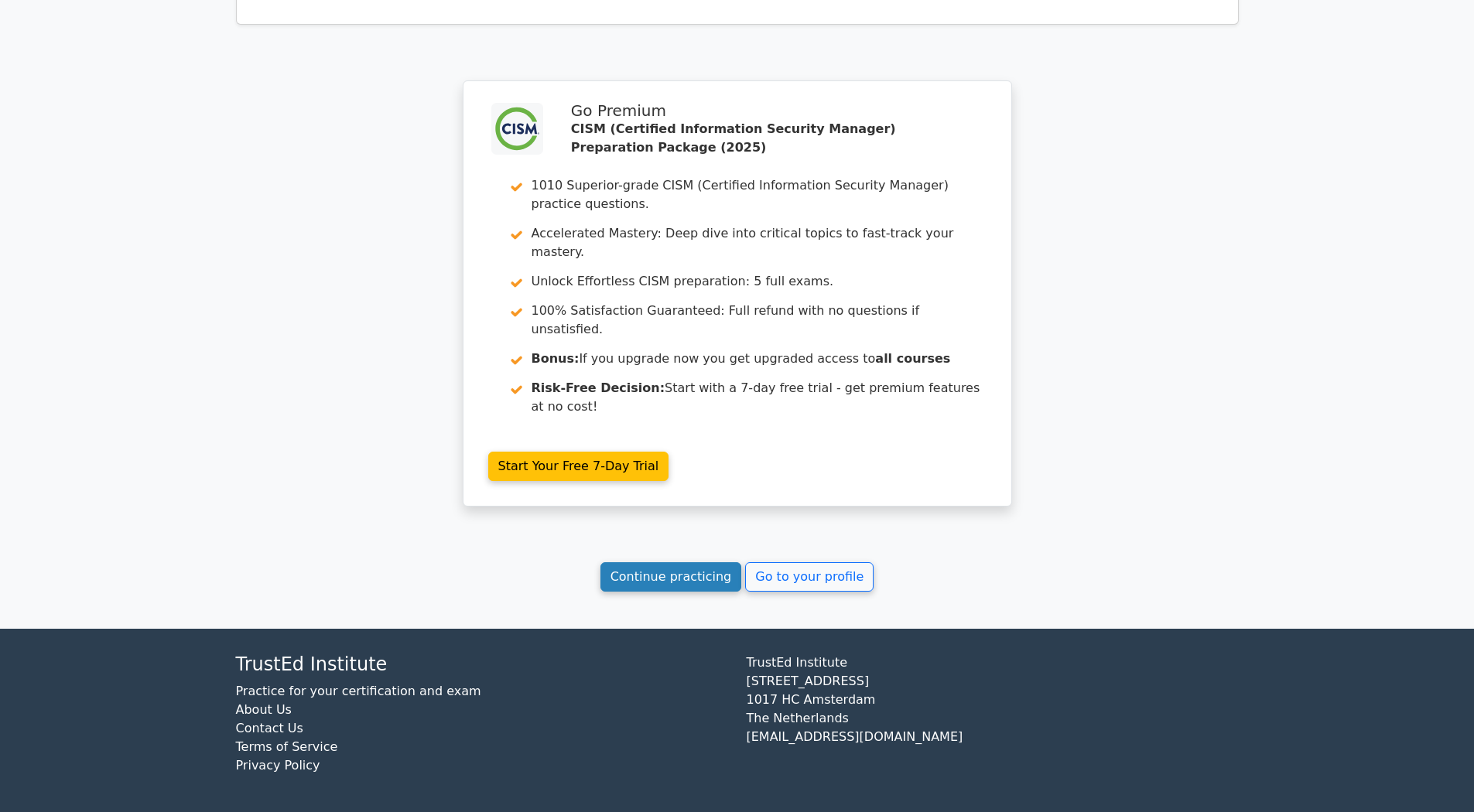
click at [688, 581] on link "Continue practicing" at bounding box center [671, 576] width 142 height 29
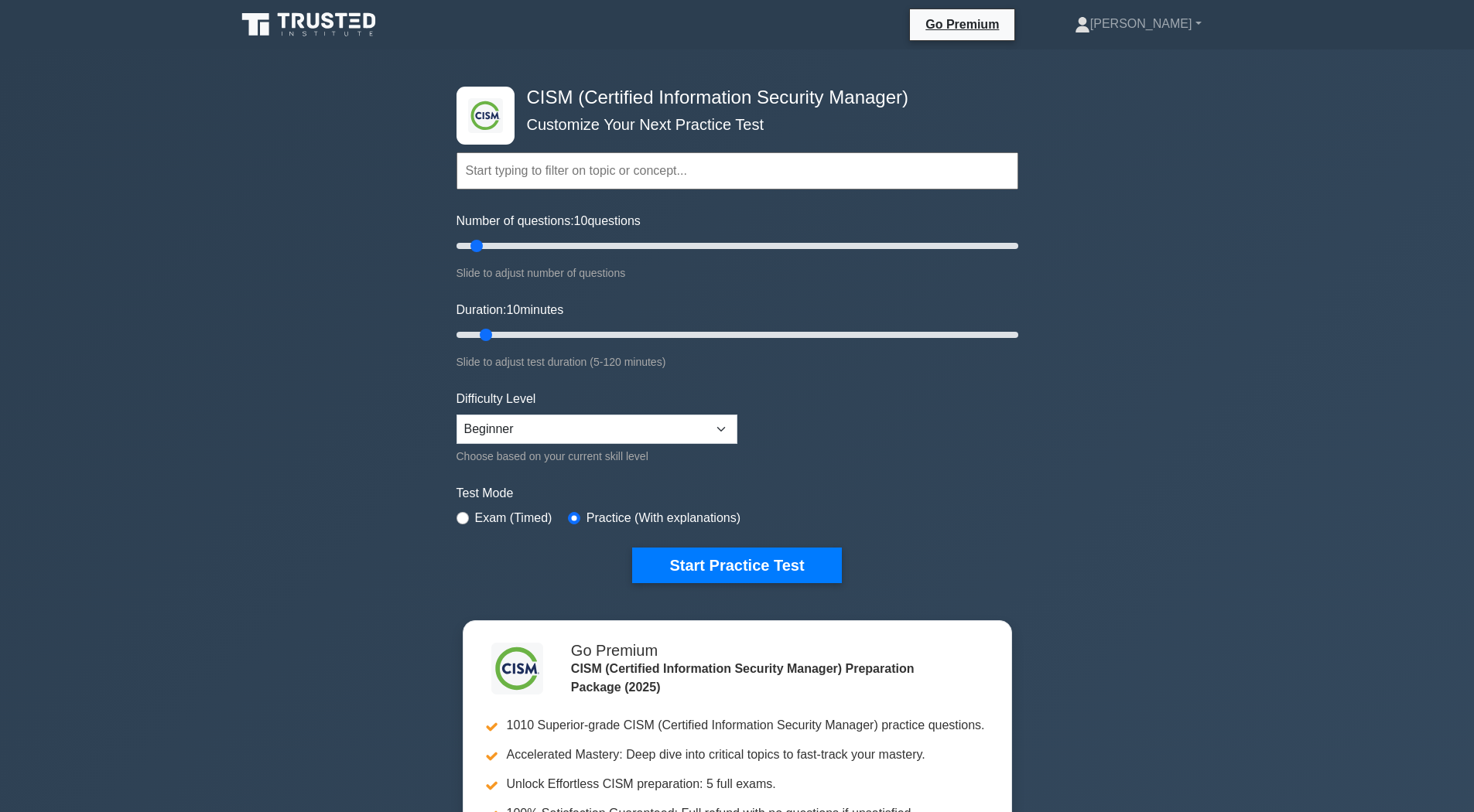
drag, startPoint x: 194, startPoint y: 225, endPoint x: 196, endPoint y: 255, distance: 30.1
click at [202, 256] on div ".clsa-1{fill:#f6f7f8;}.clsa-2{fill:#6bb345;}.clsa-3{fill:#1d2e5c;} CISM (Certif…" at bounding box center [737, 522] width 1474 height 944
